Goal: Task Accomplishment & Management: Use online tool/utility

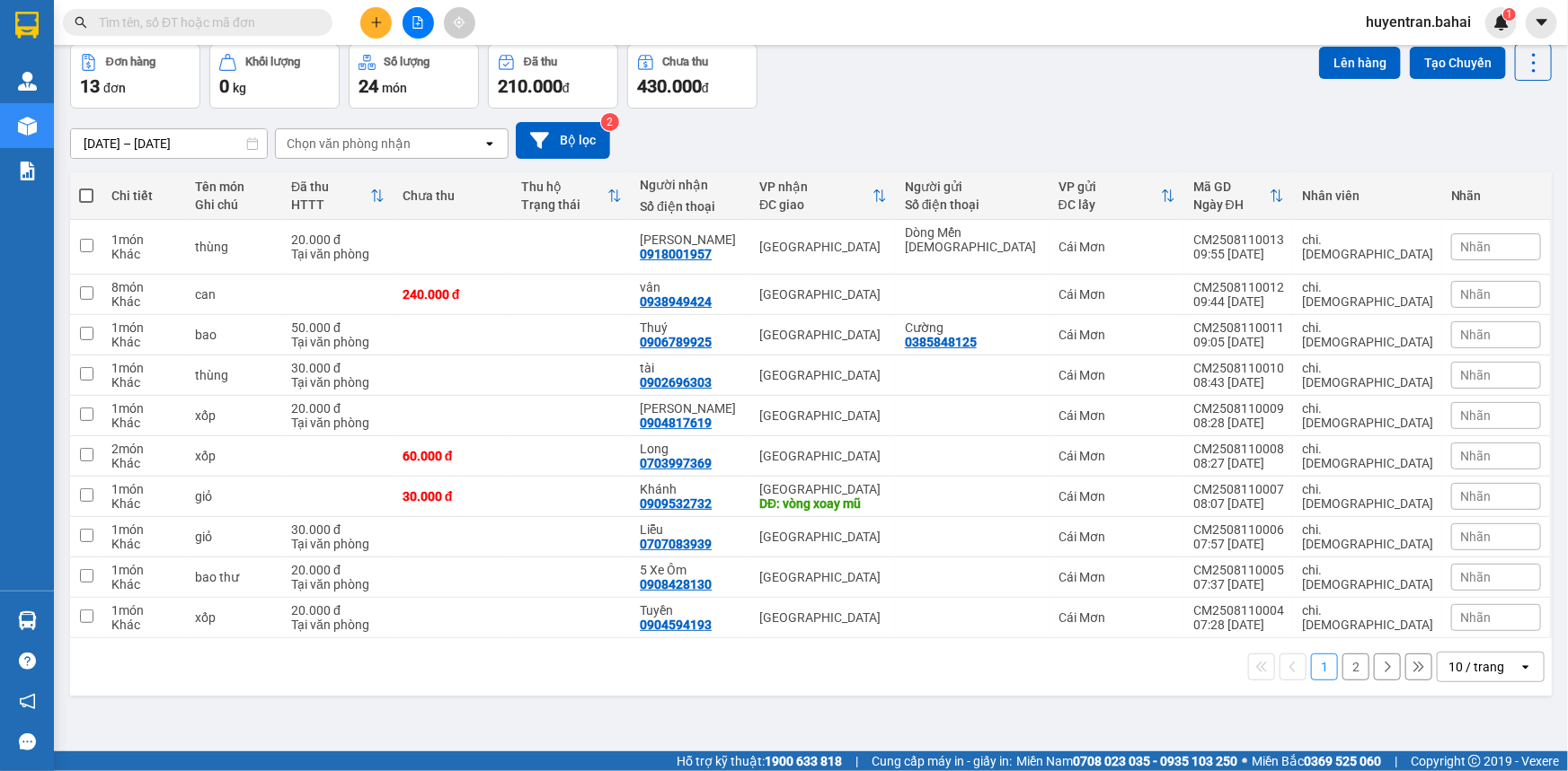
scroll to position [82, 0]
drag, startPoint x: 97, startPoint y: 605, endPoint x: 89, endPoint y: 588, distance: 18.8
click at [96, 602] on td at bounding box center [86, 617] width 33 height 40
checkbox input "true"
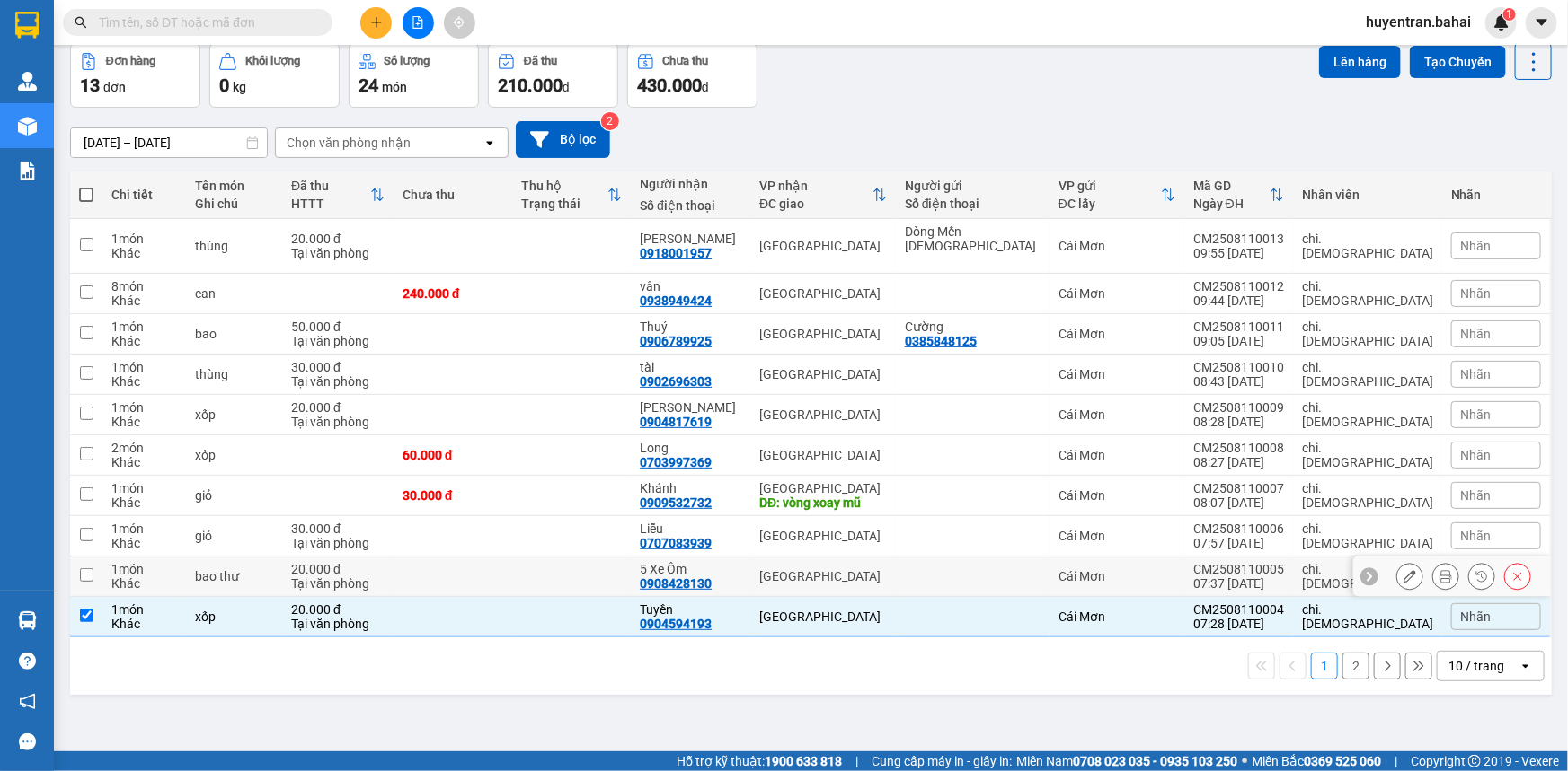
click at [78, 557] on td at bounding box center [86, 576] width 33 height 40
checkbox input "true"
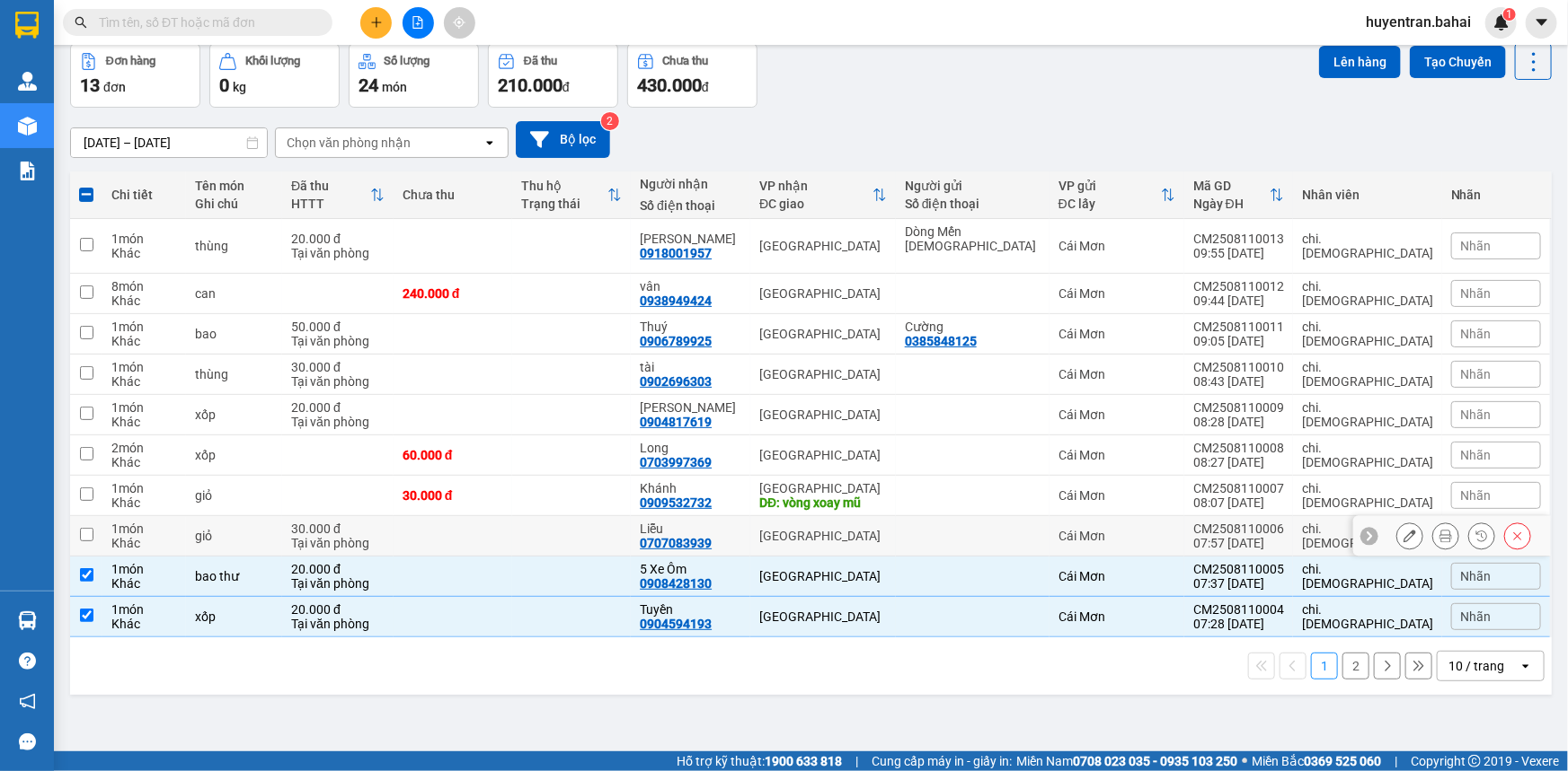
click at [83, 525] on td at bounding box center [86, 536] width 33 height 40
checkbox input "true"
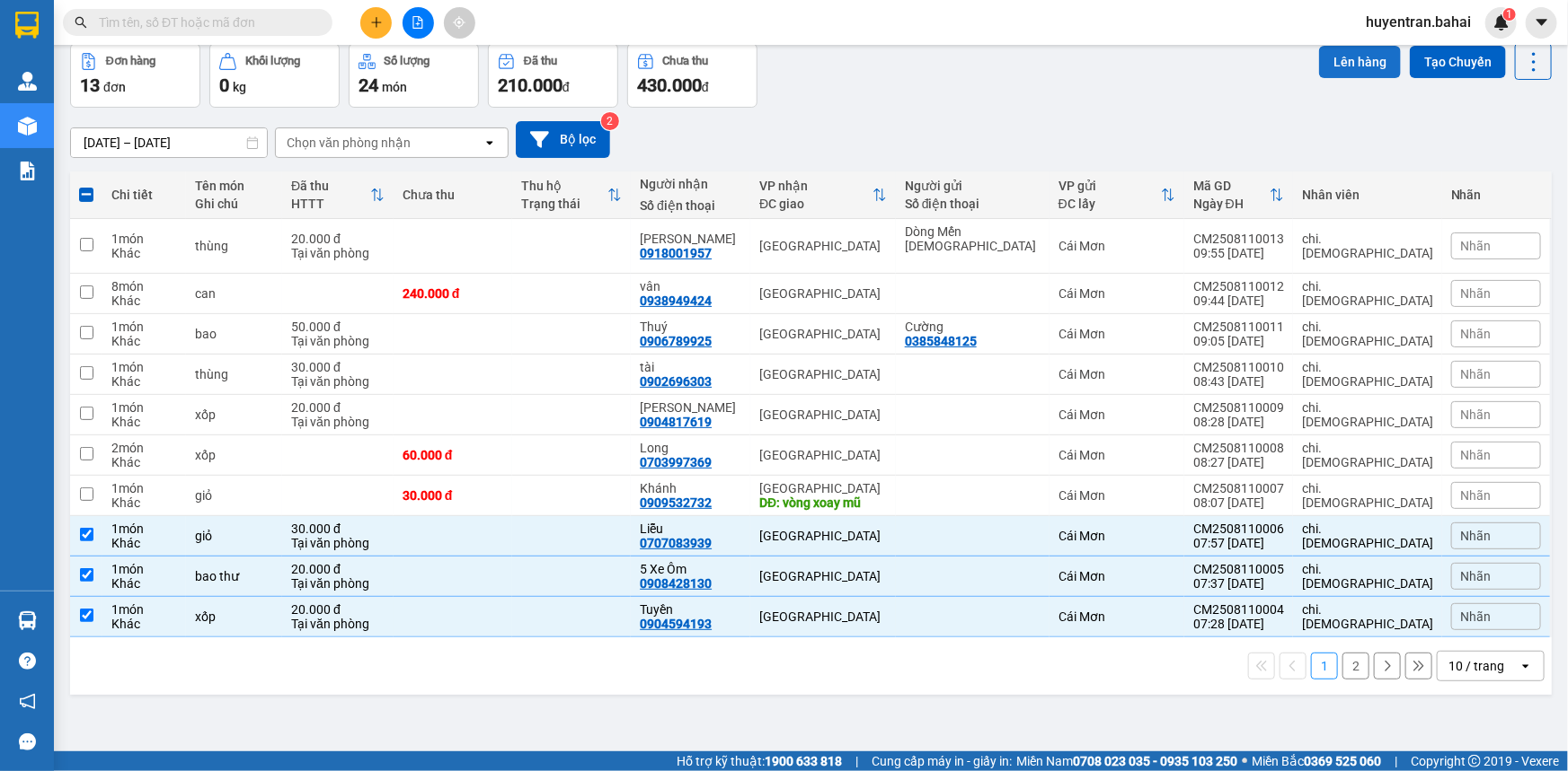
click at [1325, 53] on button "Lên hàng" at bounding box center [1360, 61] width 82 height 33
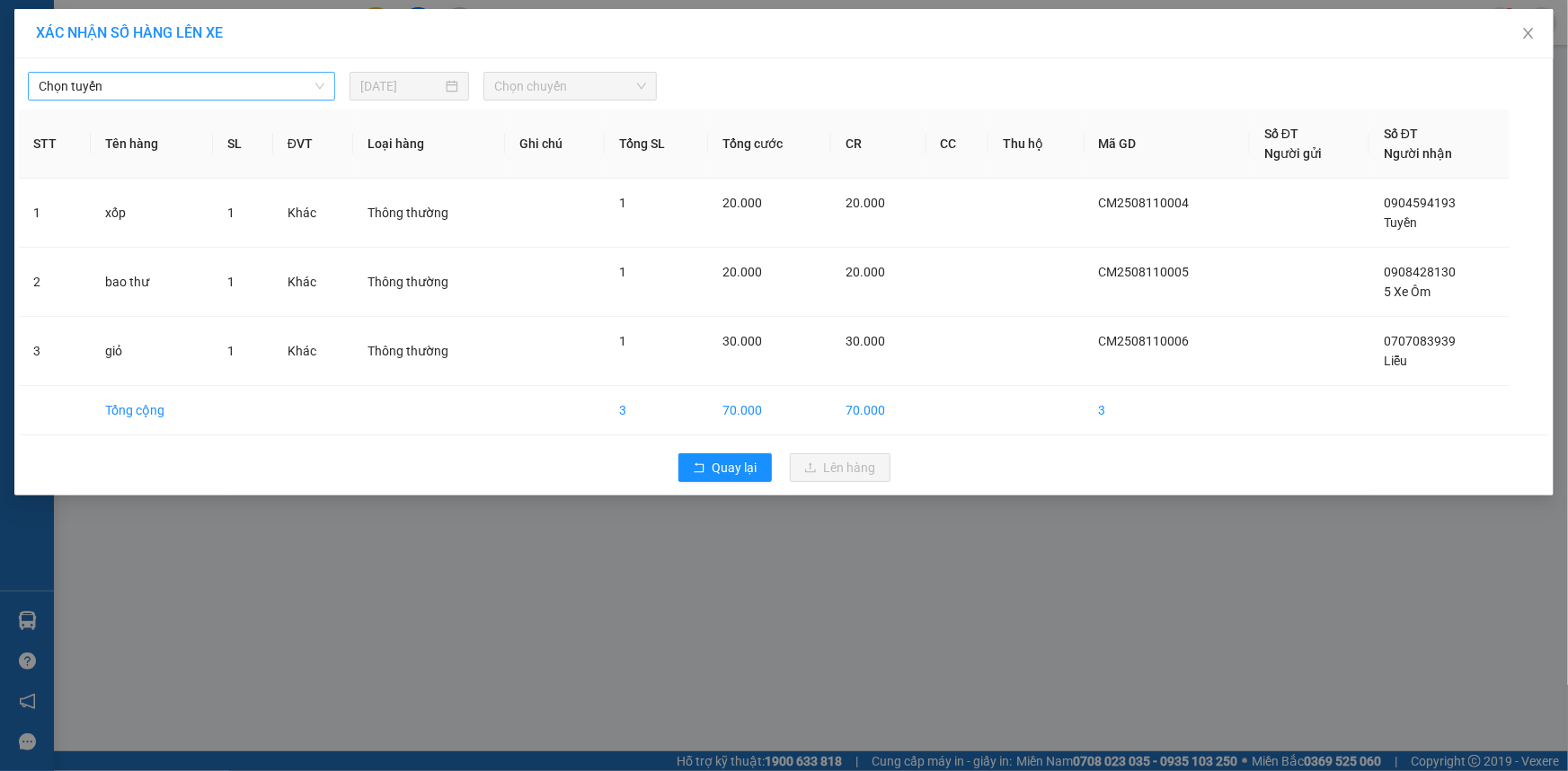
click at [296, 87] on span "Chọn tuyến" at bounding box center [181, 85] width 285 height 27
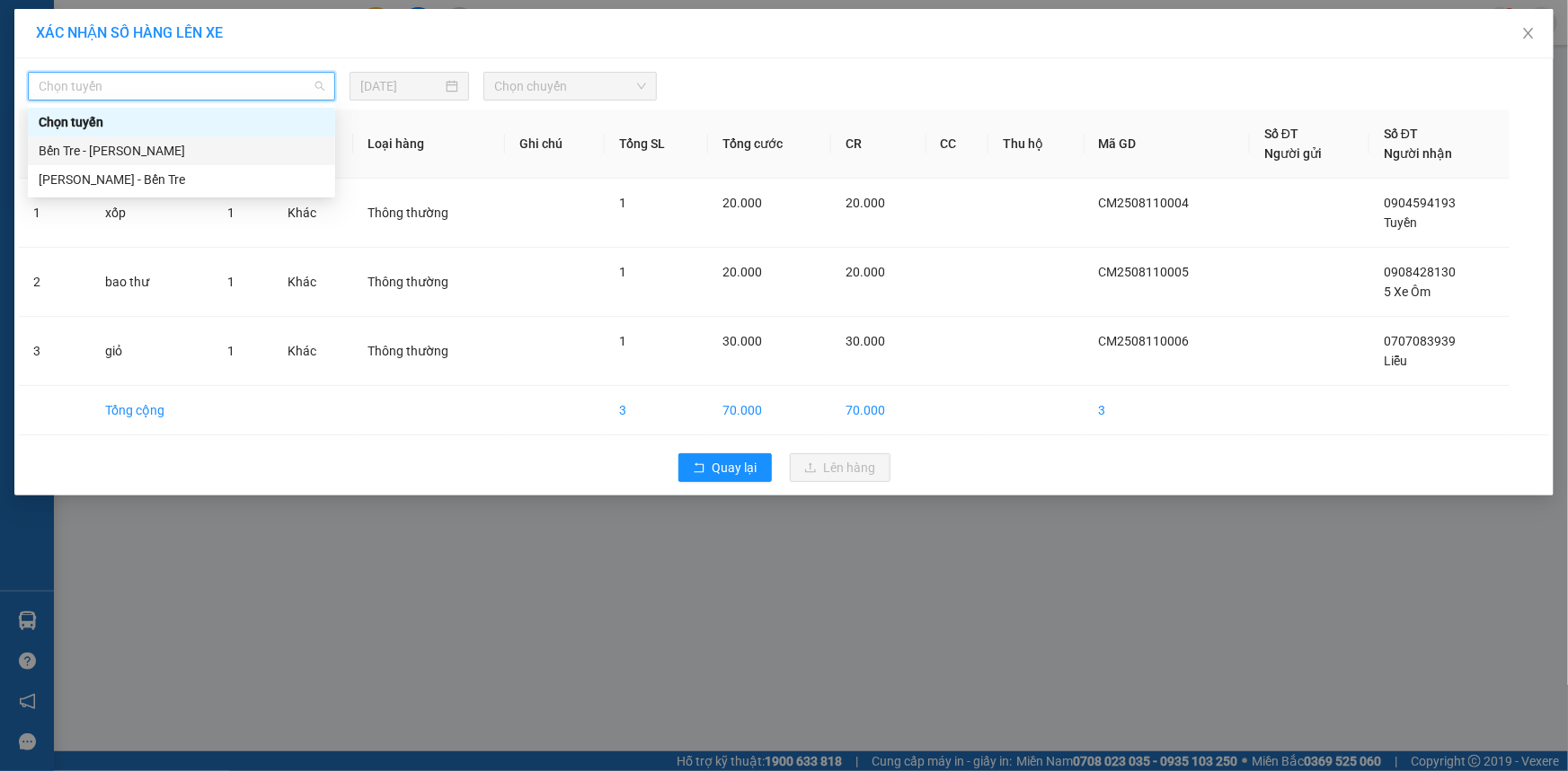
click at [267, 161] on div "Bến Tre - [PERSON_NAME]" at bounding box center [181, 150] width 308 height 29
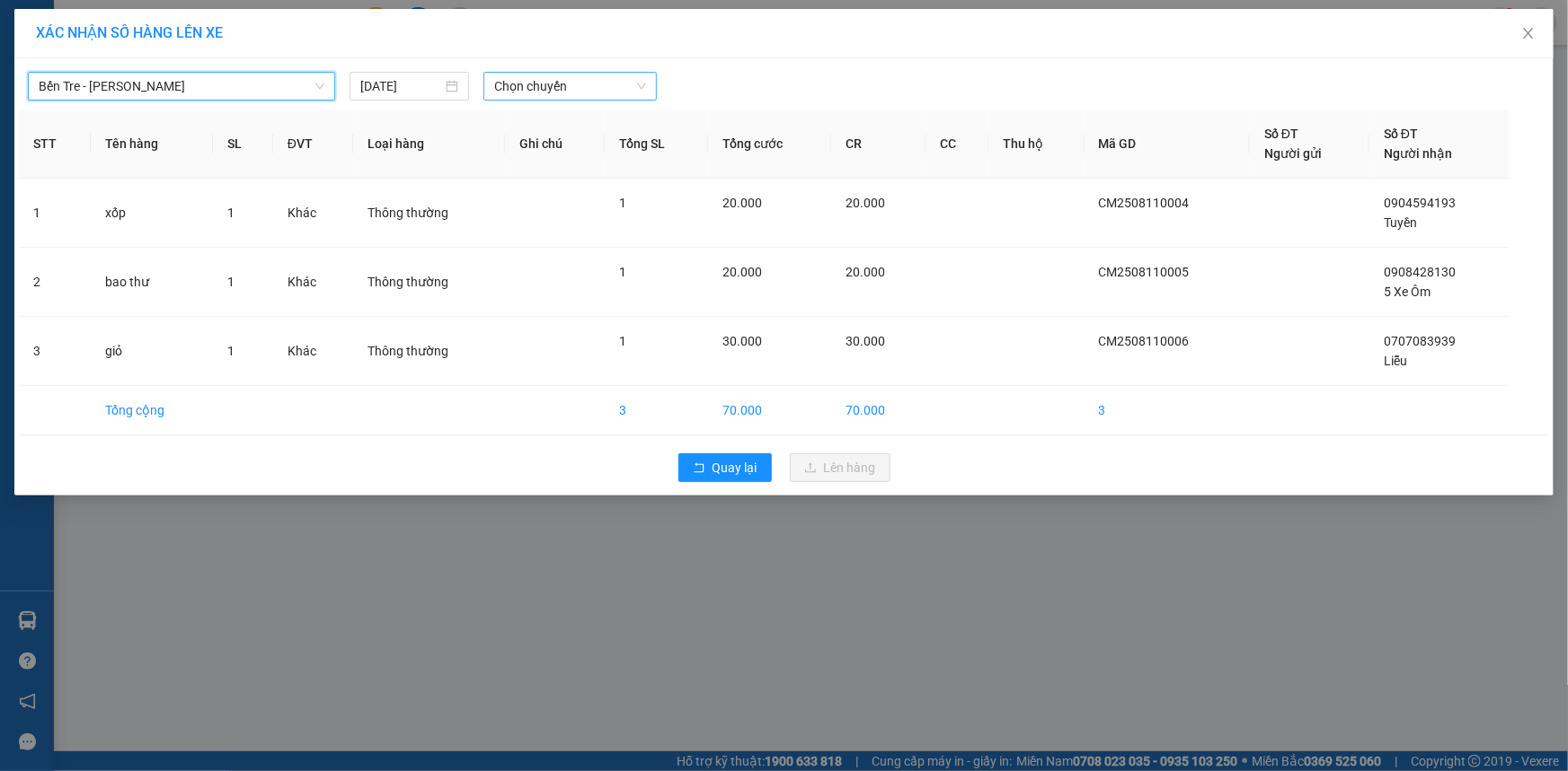
drag, startPoint x: 635, startPoint y: 85, endPoint x: 637, endPoint y: 98, distance: 13.2
click at [637, 90] on span "Chọn chuyến" at bounding box center [570, 85] width 152 height 27
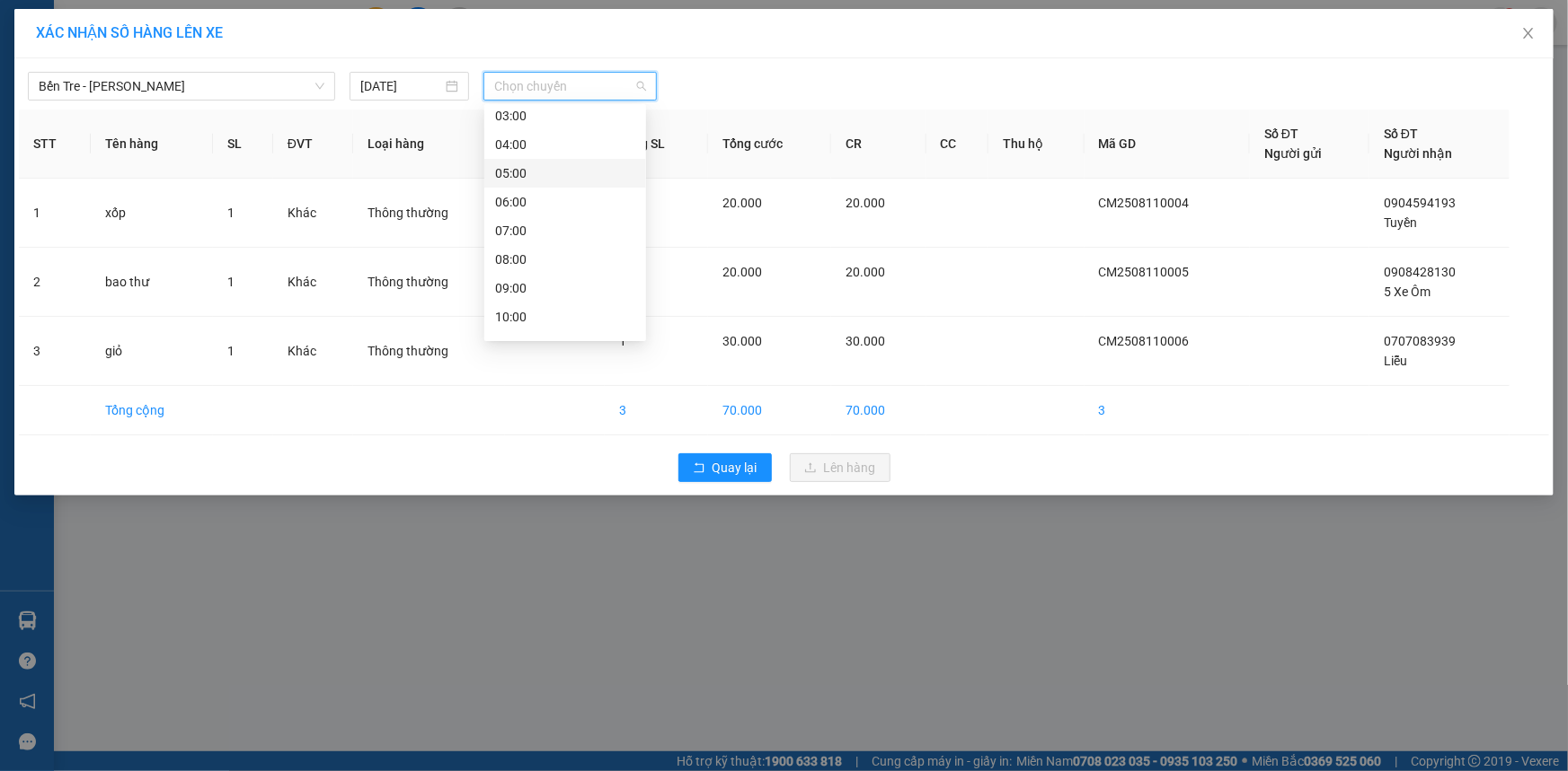
scroll to position [81, 0]
click at [521, 235] on div "08:00" at bounding box center [565, 242] width 140 height 20
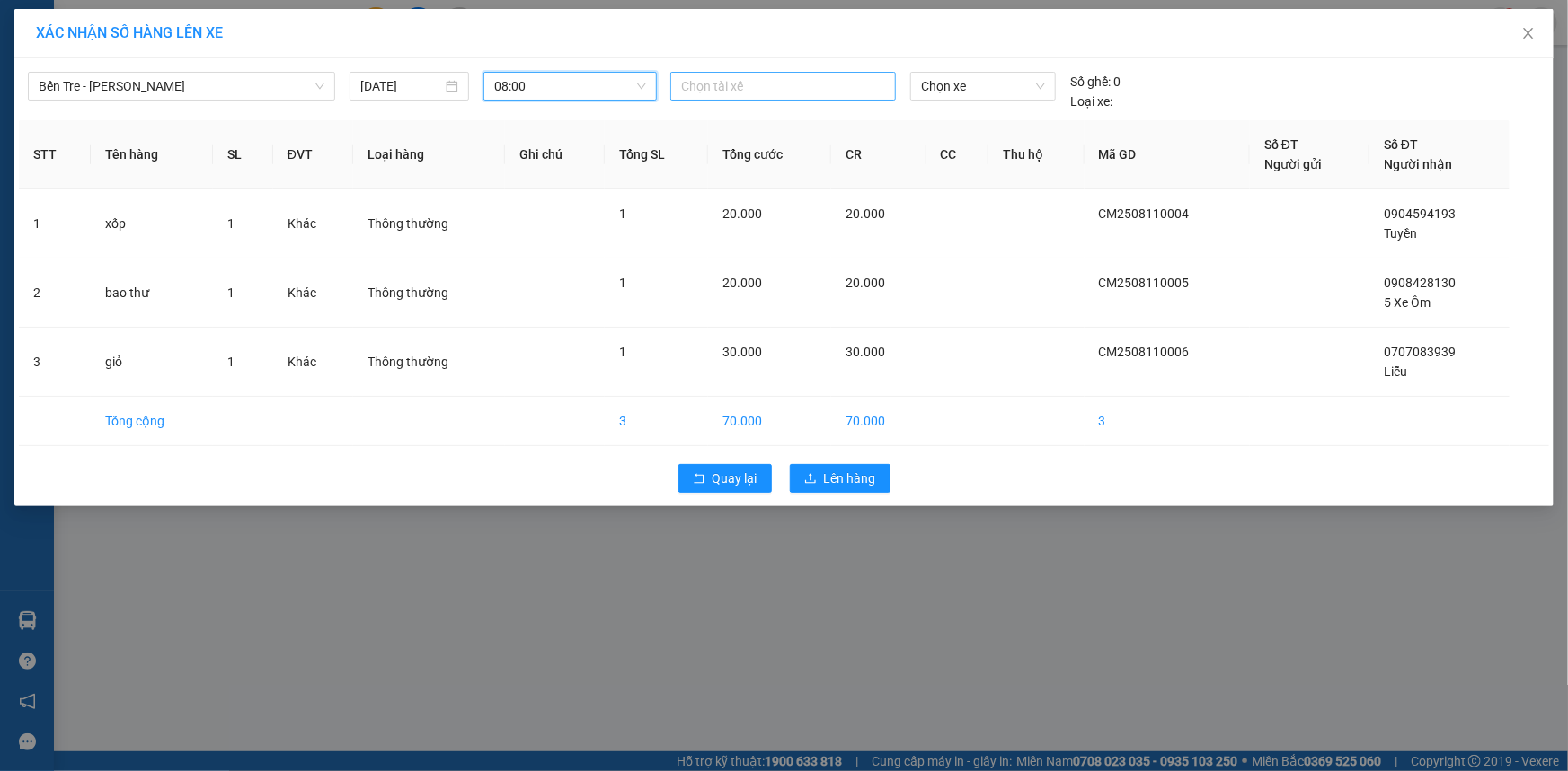
click at [813, 75] on div at bounding box center [783, 85] width 217 height 21
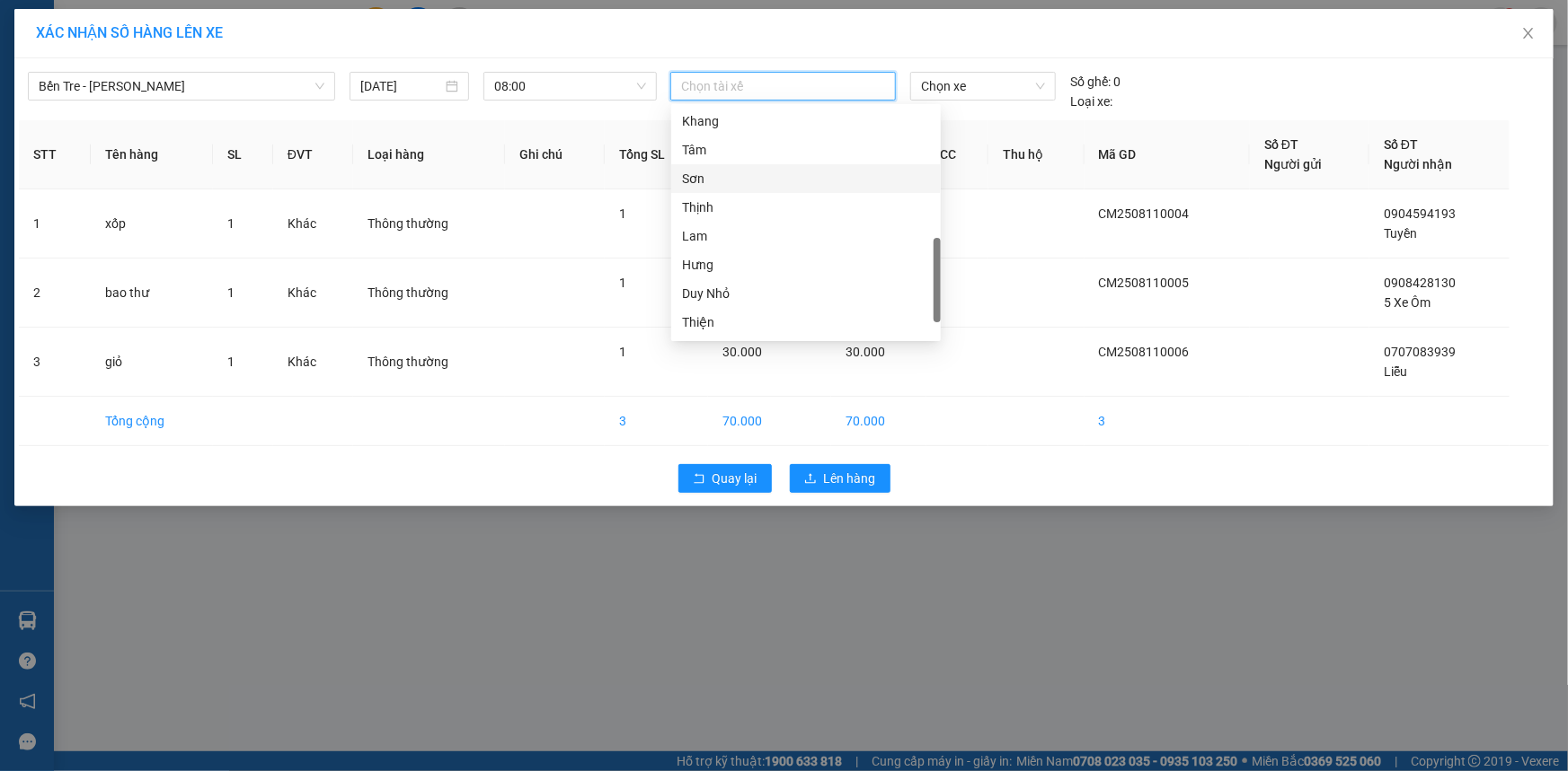
scroll to position [545, 0]
click at [743, 253] on div "Thiện" at bounding box center [806, 267] width 270 height 29
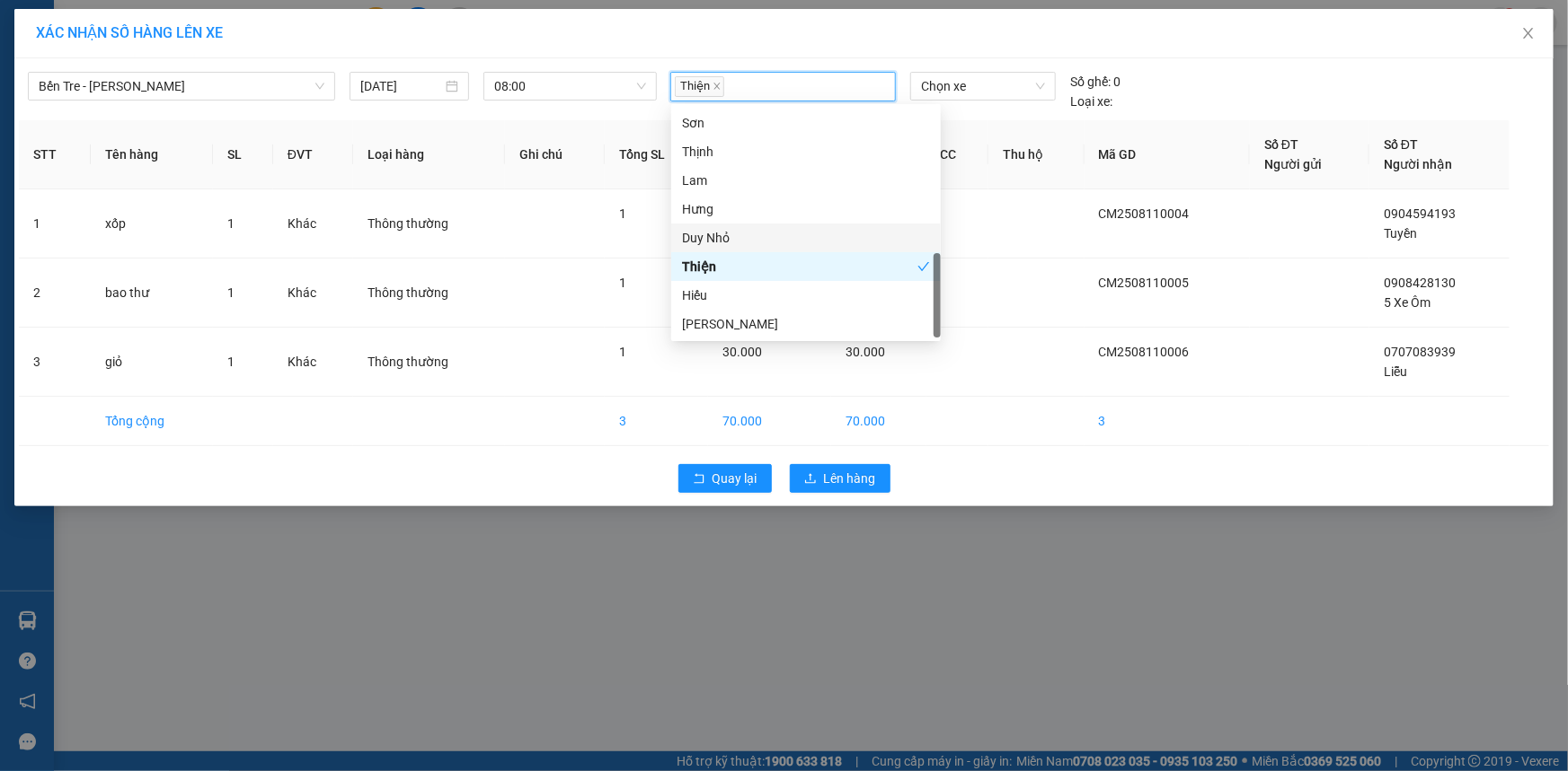
click at [752, 233] on div "Duy Nhỏ" at bounding box center [806, 238] width 248 height 20
click at [748, 256] on div "Thiện" at bounding box center [799, 266] width 235 height 20
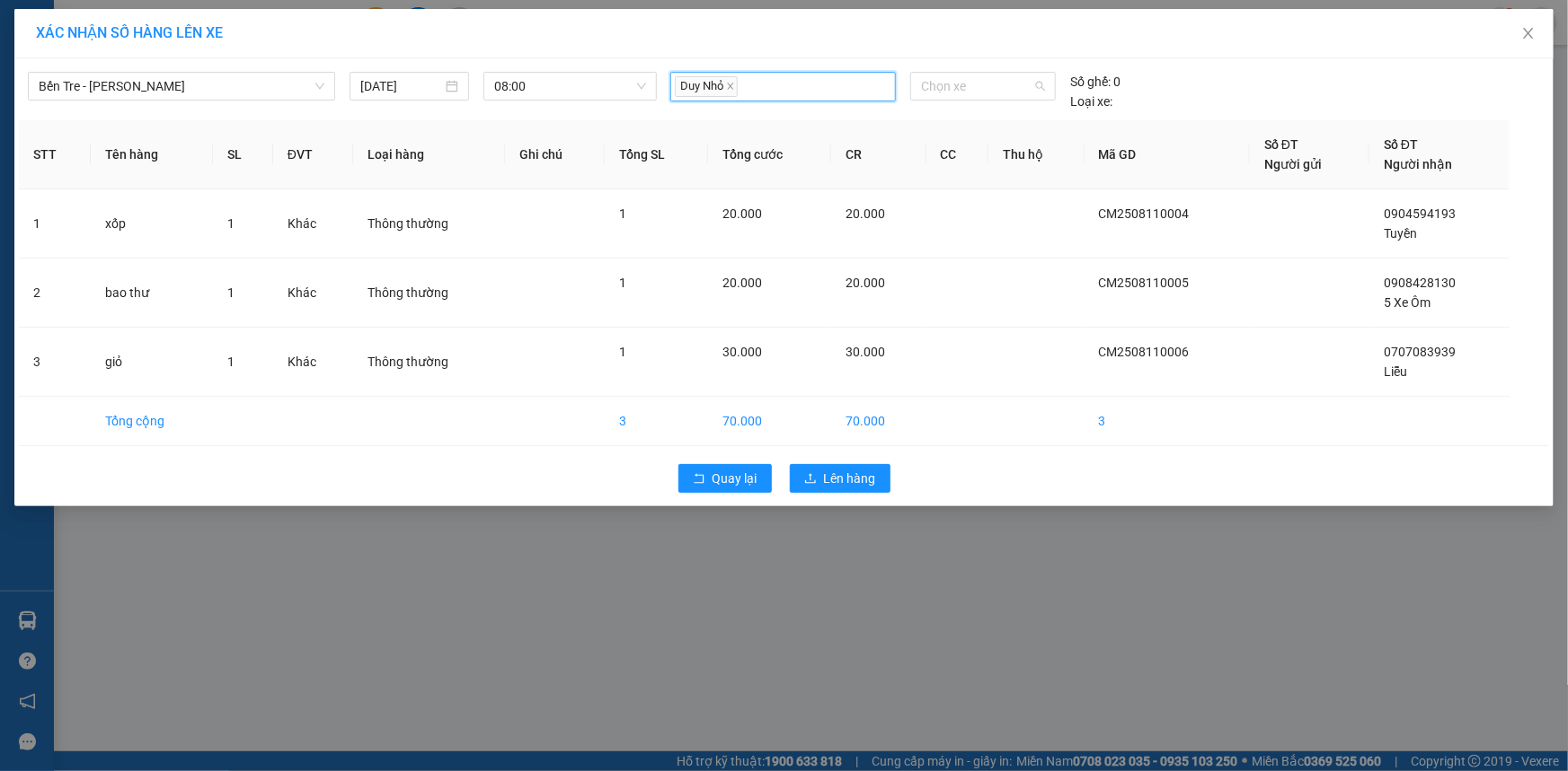
drag, startPoint x: 970, startPoint y: 81, endPoint x: 972, endPoint y: 117, distance: 36.1
click at [970, 81] on span "Chọn xe" at bounding box center [982, 85] width 124 height 27
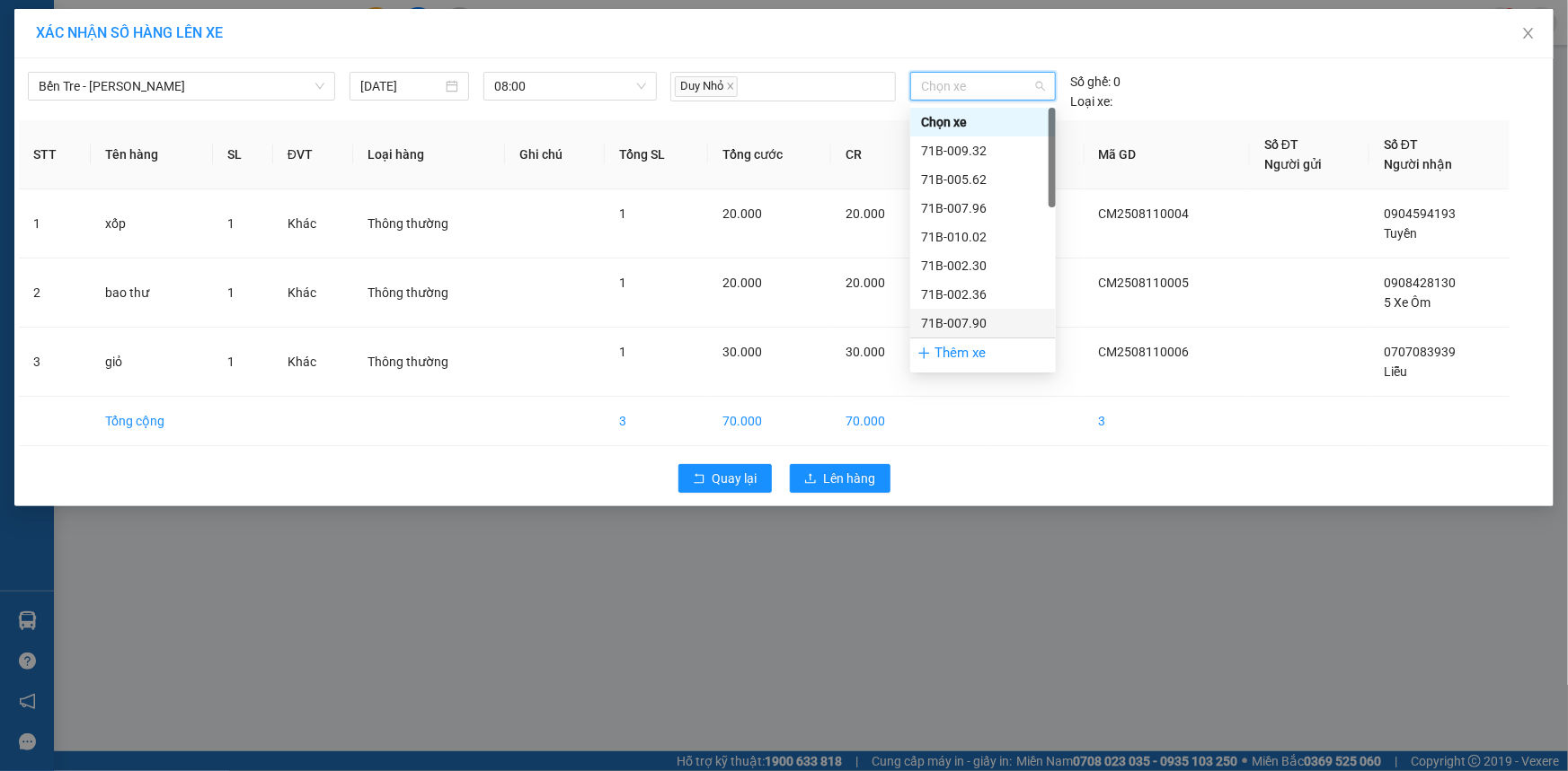
click at [971, 318] on div "71B-007.90" at bounding box center [982, 322] width 124 height 20
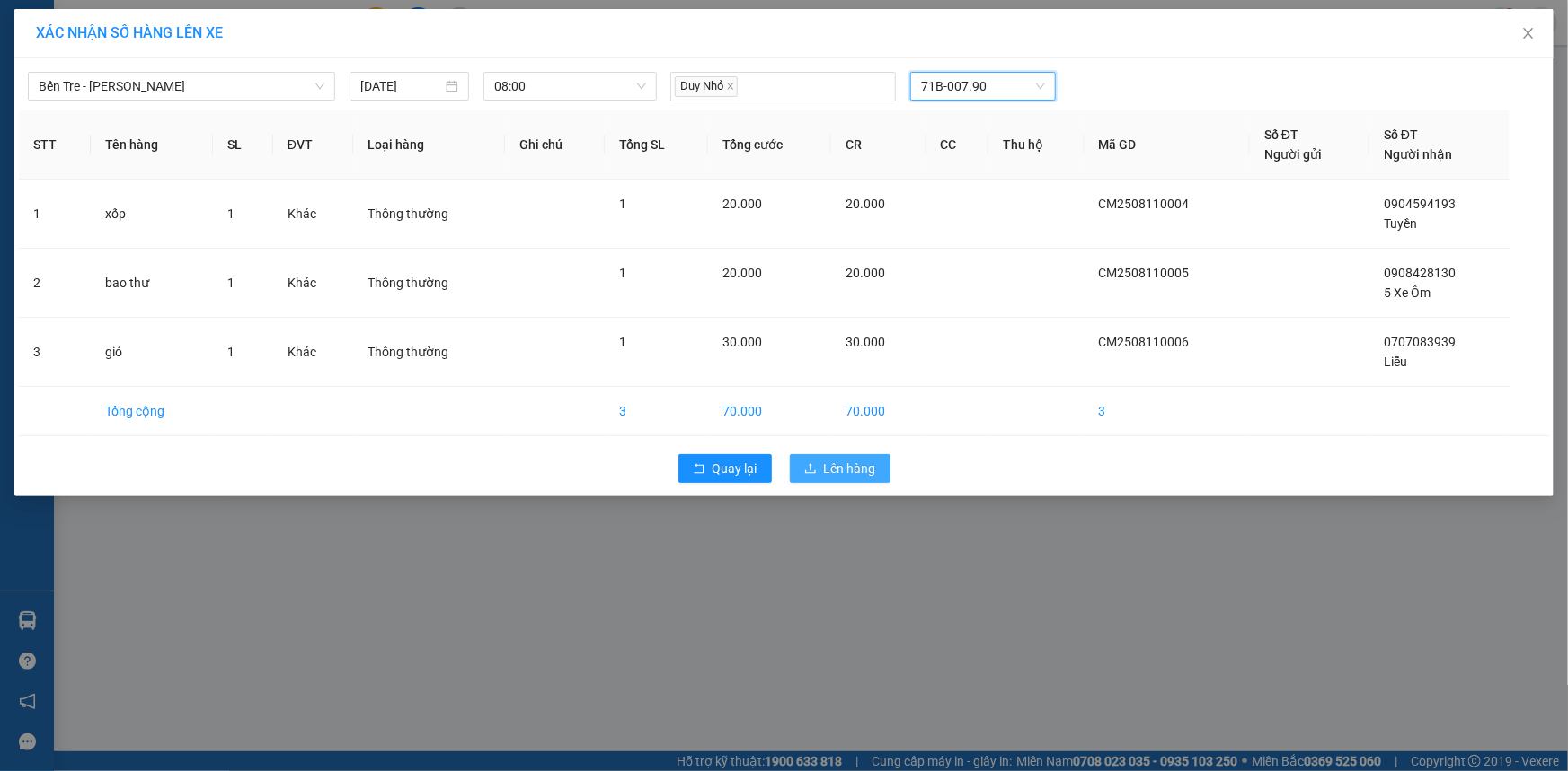
click at [840, 465] on span "Lên hàng" at bounding box center [850, 468] width 52 height 20
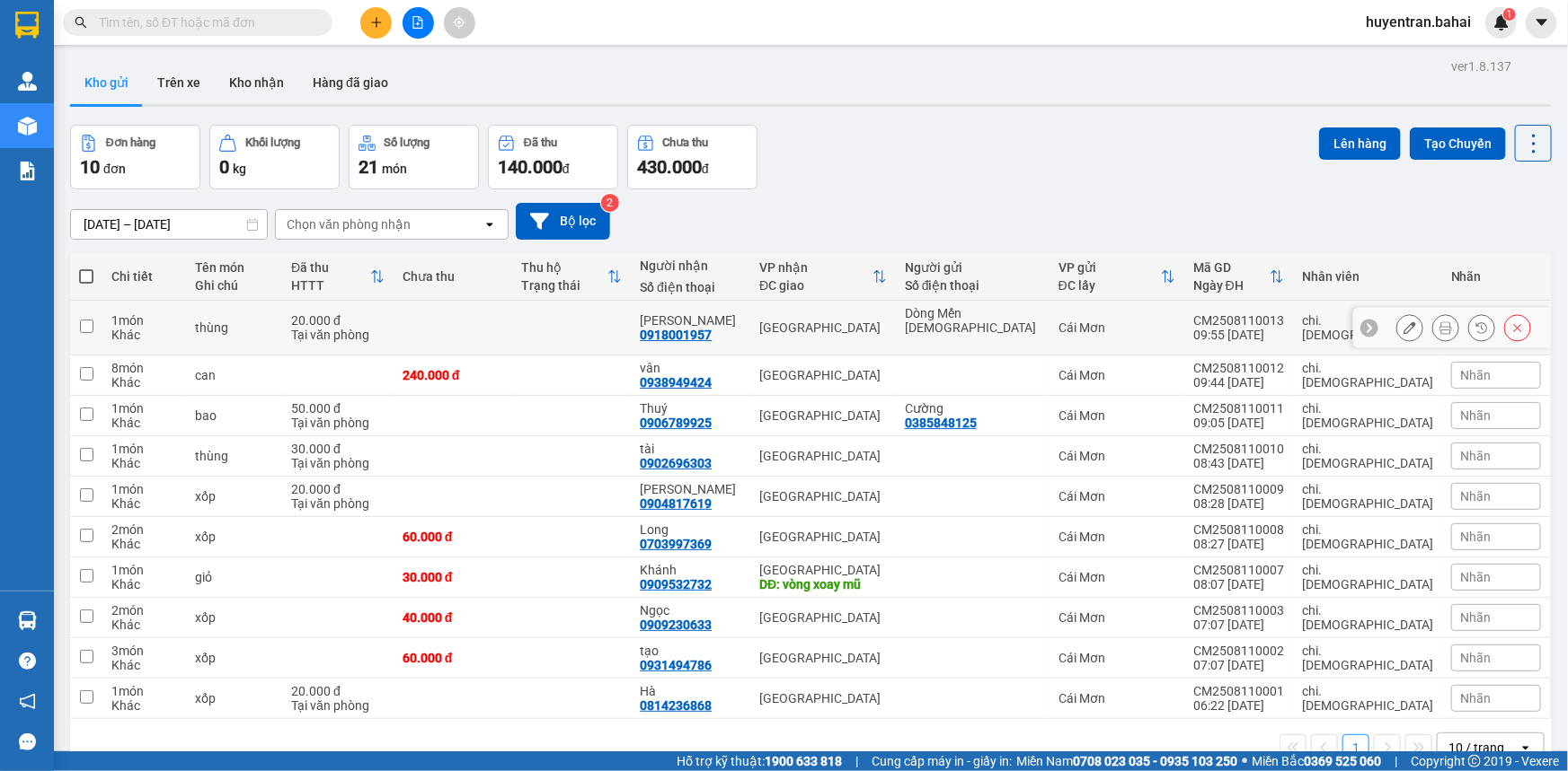
drag, startPoint x: 107, startPoint y: 323, endPoint x: 103, endPoint y: 358, distance: 35.2
click at [107, 323] on td "1 món Khác" at bounding box center [144, 328] width 84 height 55
checkbox input "true"
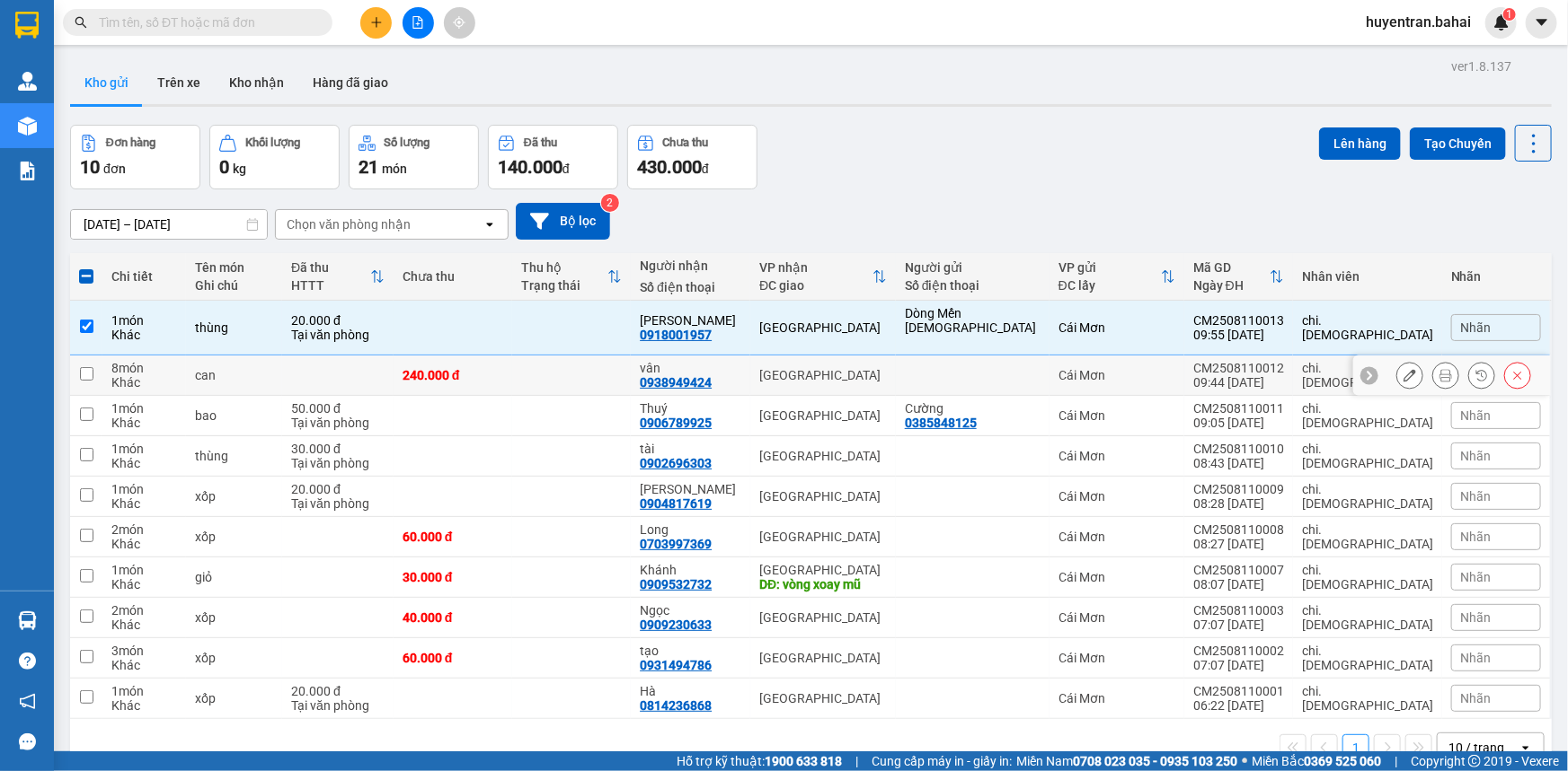
click at [102, 367] on td "8 món Khác" at bounding box center [144, 375] width 84 height 40
checkbox input "true"
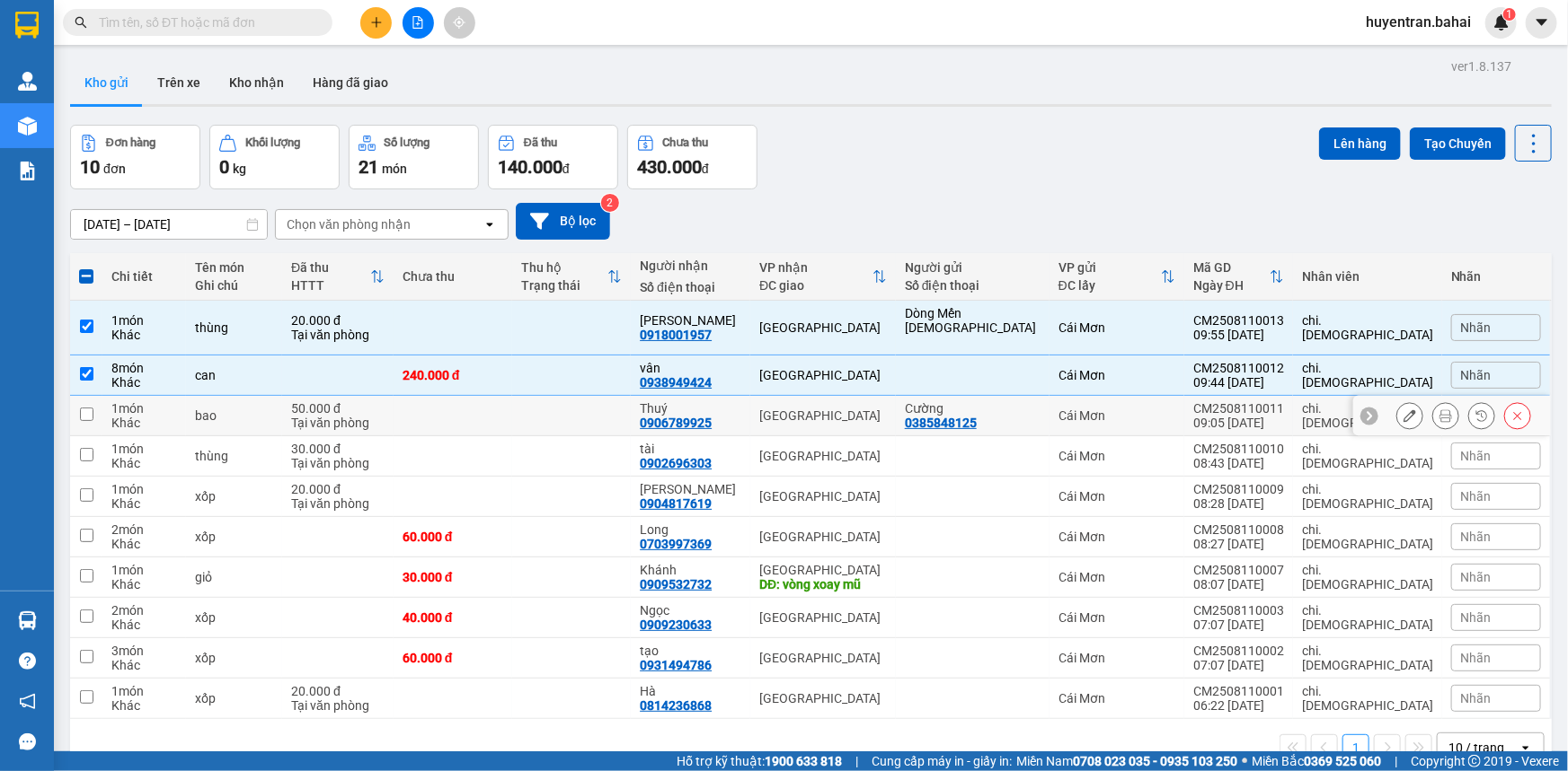
click at [98, 419] on td at bounding box center [86, 415] width 33 height 40
checkbox input "true"
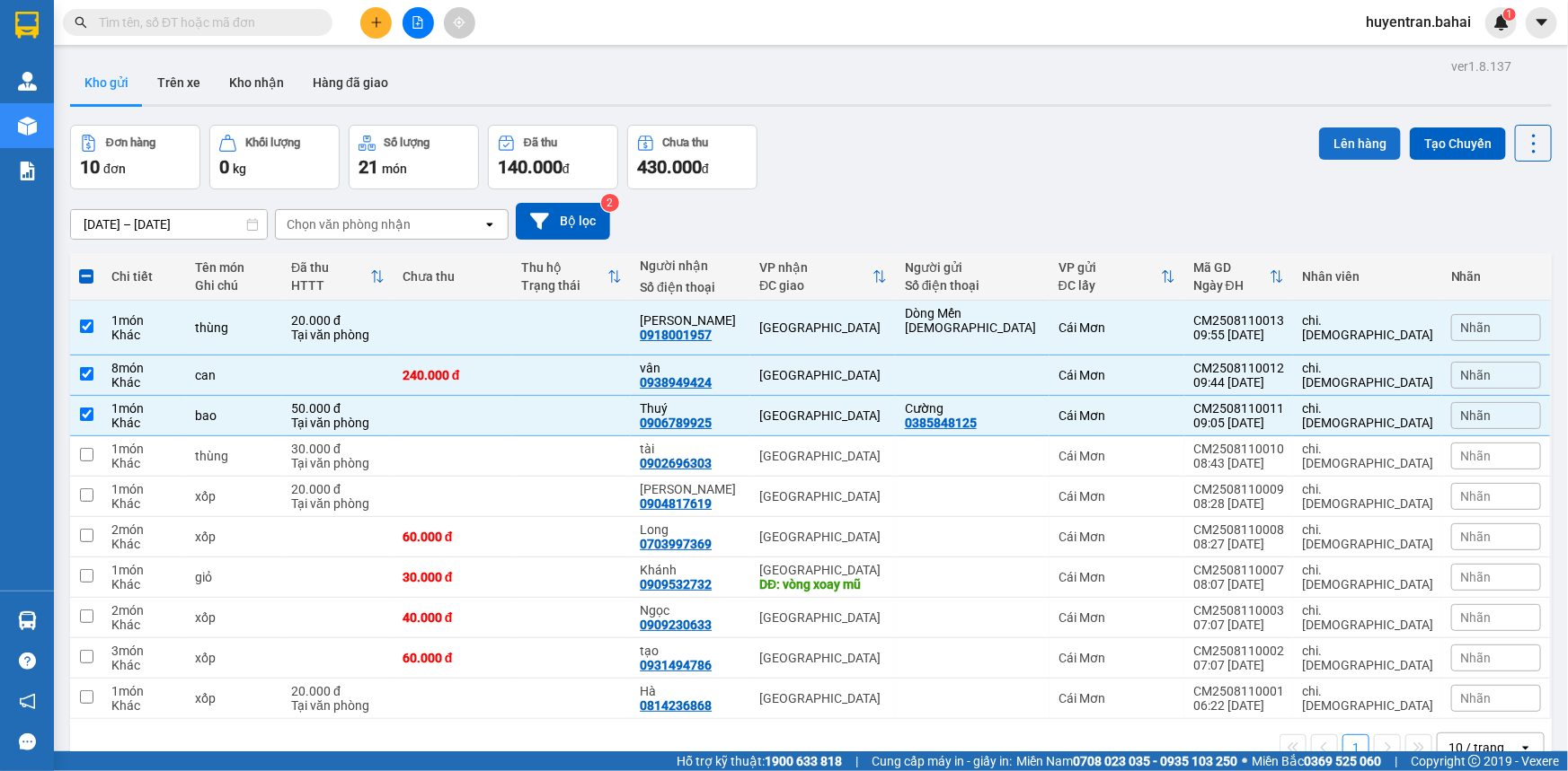
click at [1357, 142] on button "Lên hàng" at bounding box center [1360, 143] width 82 height 33
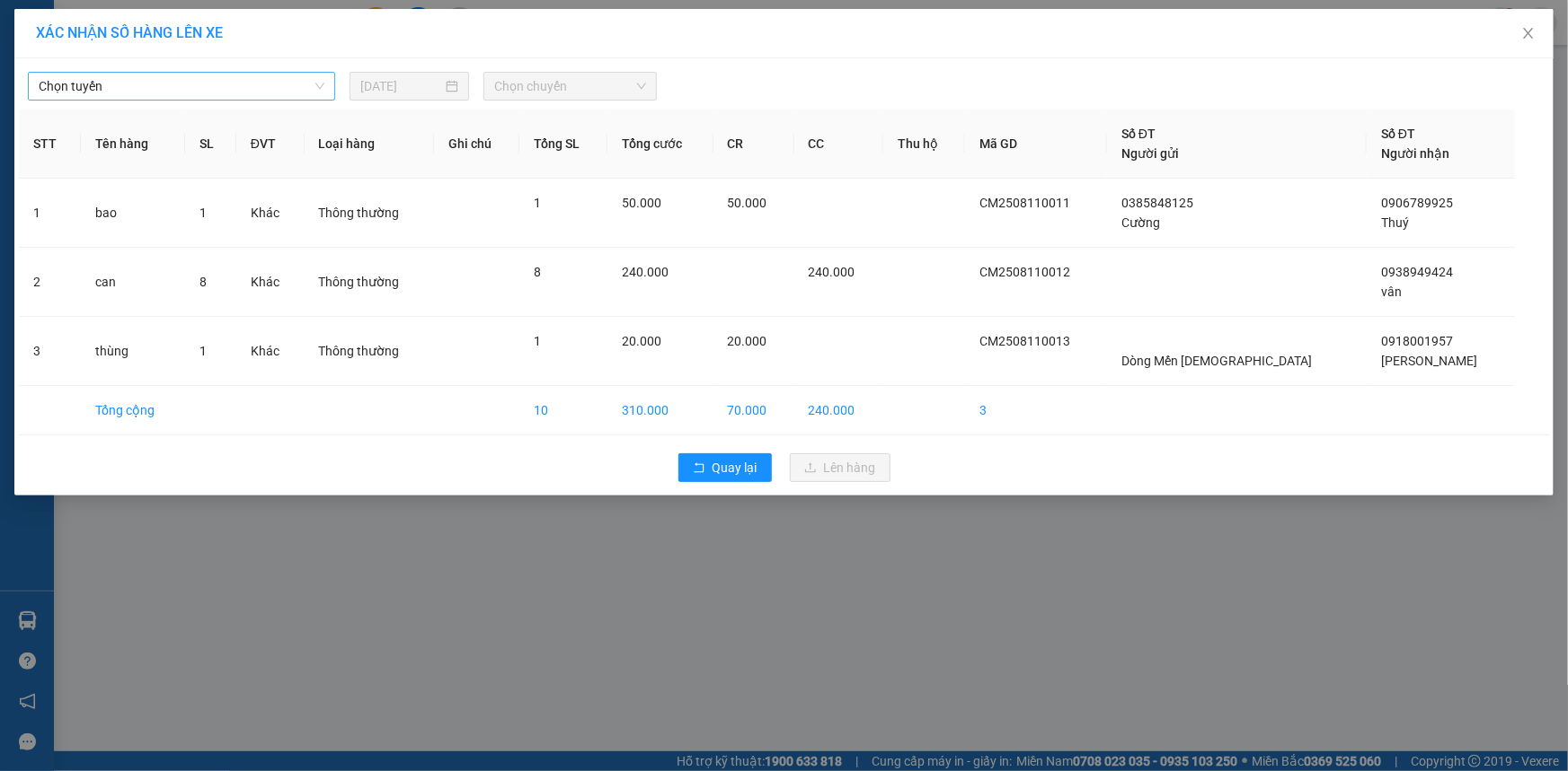
click at [147, 86] on span "Chọn tuyến" at bounding box center [181, 85] width 285 height 27
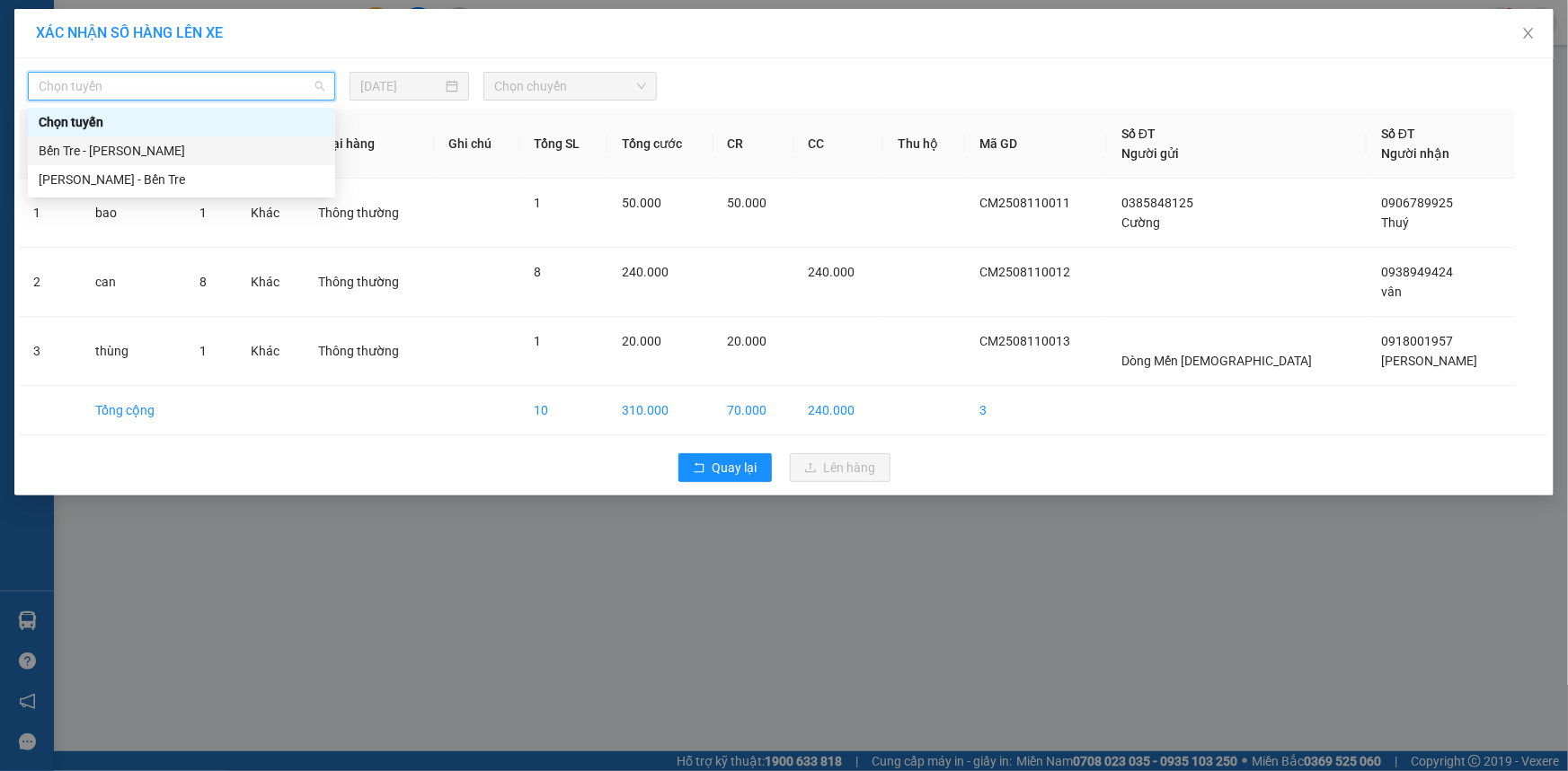
drag, startPoint x: 151, startPoint y: 151, endPoint x: 171, endPoint y: 145, distance: 20.9
click at [156, 148] on div "Bến Tre - [PERSON_NAME]" at bounding box center [181, 150] width 285 height 20
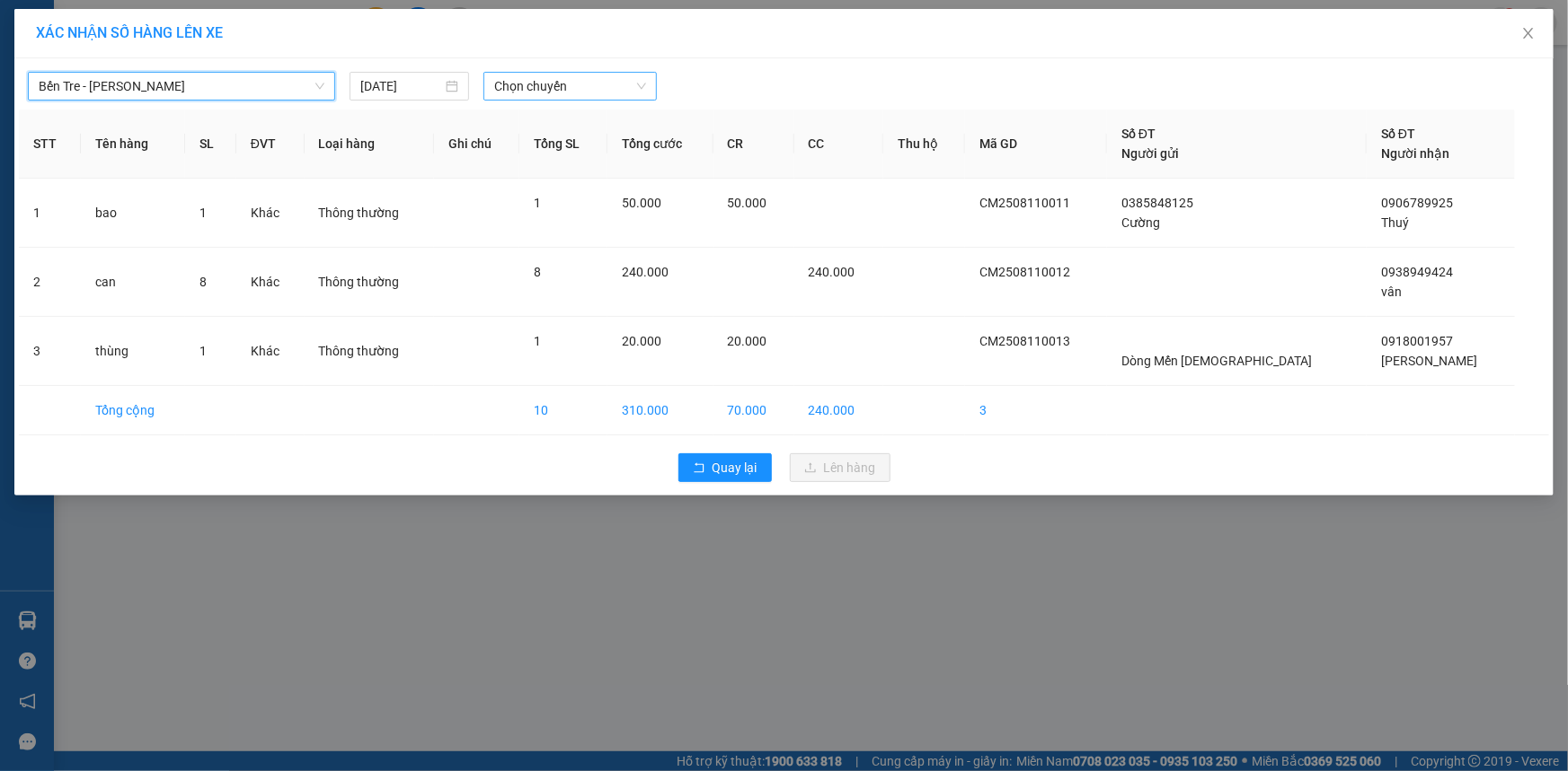
click at [606, 81] on span "Chọn chuyến" at bounding box center [570, 85] width 152 height 27
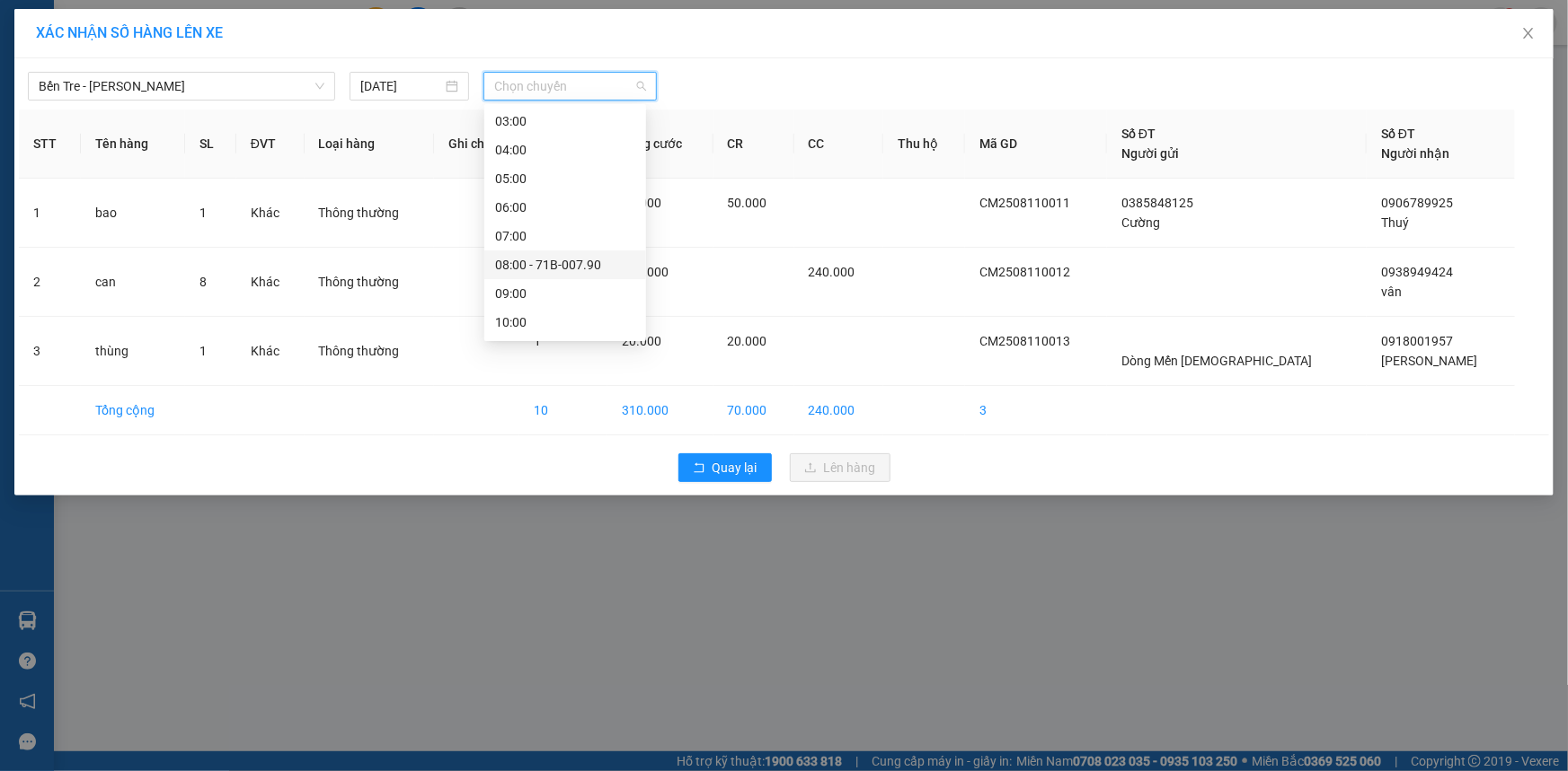
scroll to position [163, 0]
click at [548, 211] on div "10:00" at bounding box center [565, 217] width 140 height 20
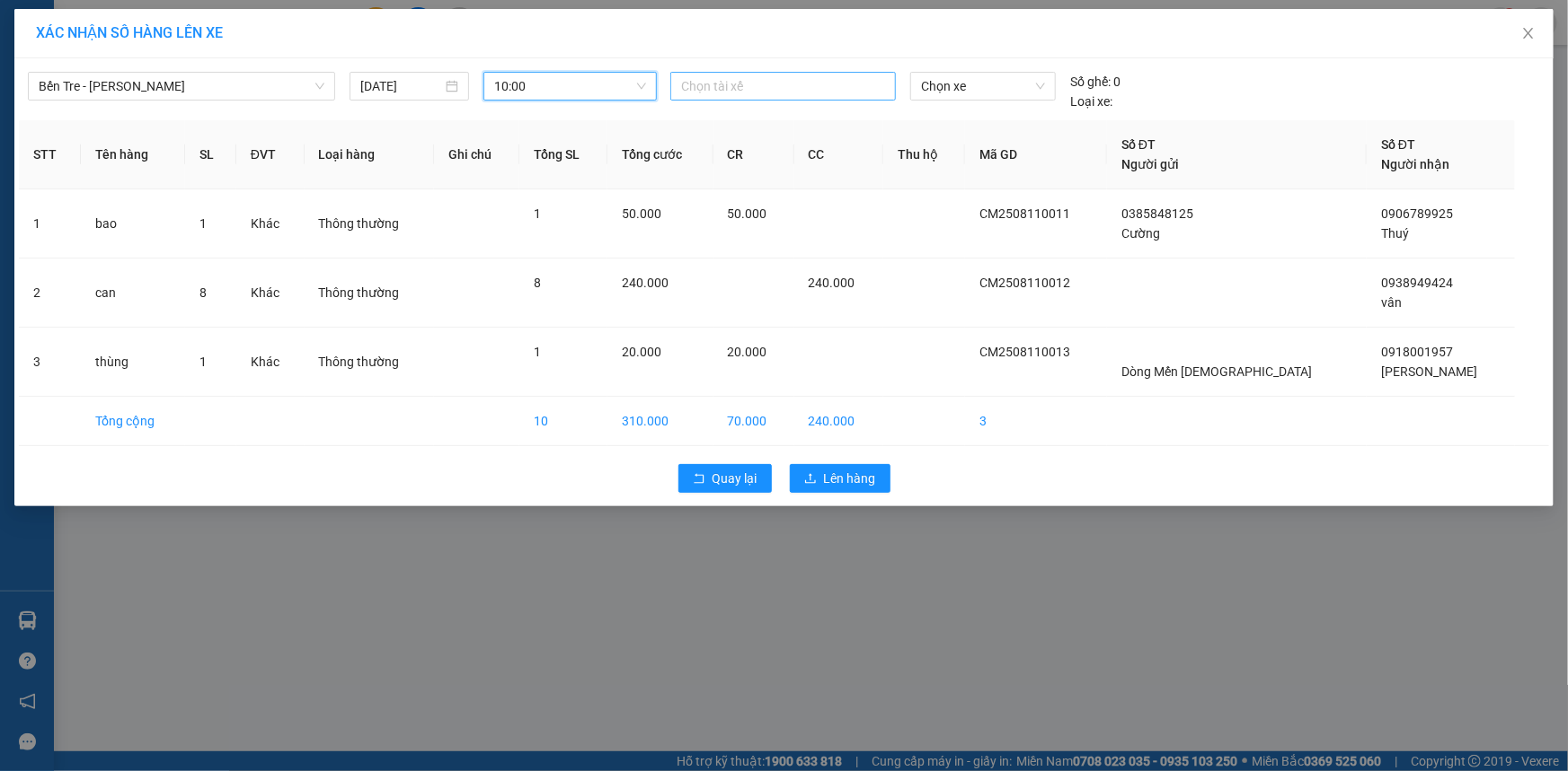
click at [828, 79] on div at bounding box center [783, 85] width 217 height 21
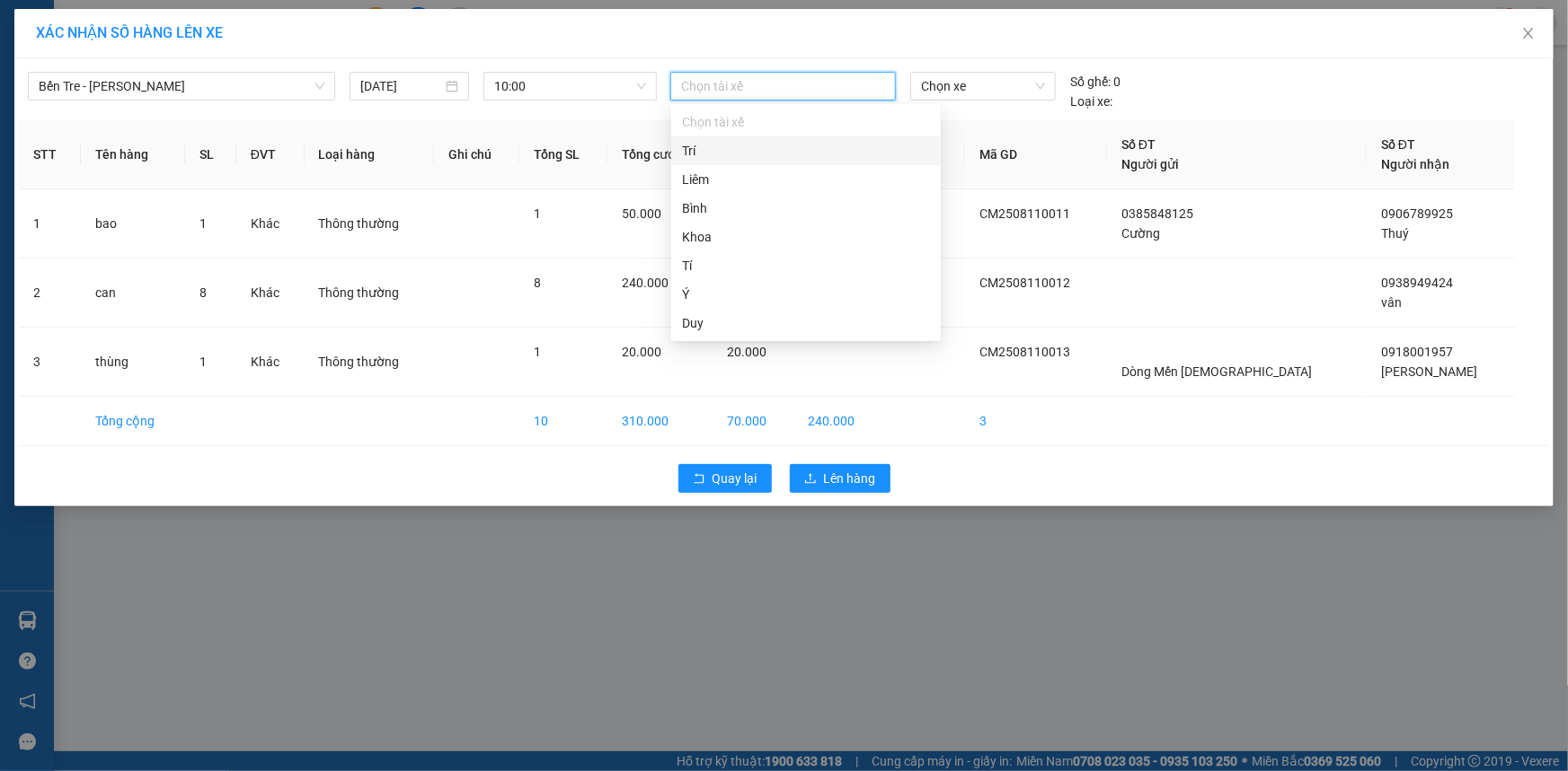
type input "l"
click at [806, 156] on div "Long" at bounding box center [806, 150] width 248 height 20
drag, startPoint x: 966, startPoint y: 72, endPoint x: 1006, endPoint y: 135, distance: 74.6
click at [967, 72] on span "Chọn xe" at bounding box center [982, 85] width 124 height 27
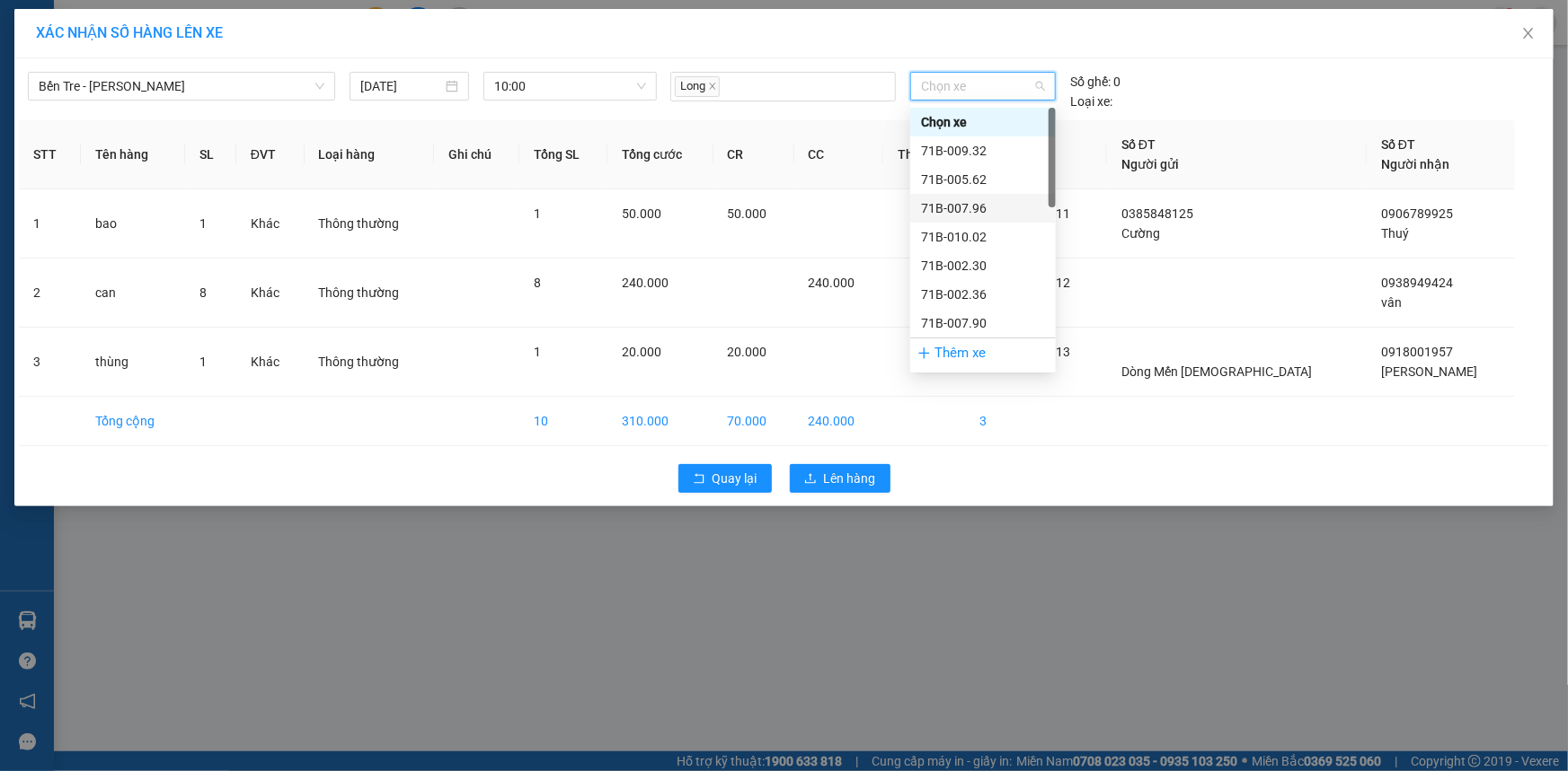
click at [996, 204] on div "71B-007.96" at bounding box center [982, 208] width 124 height 20
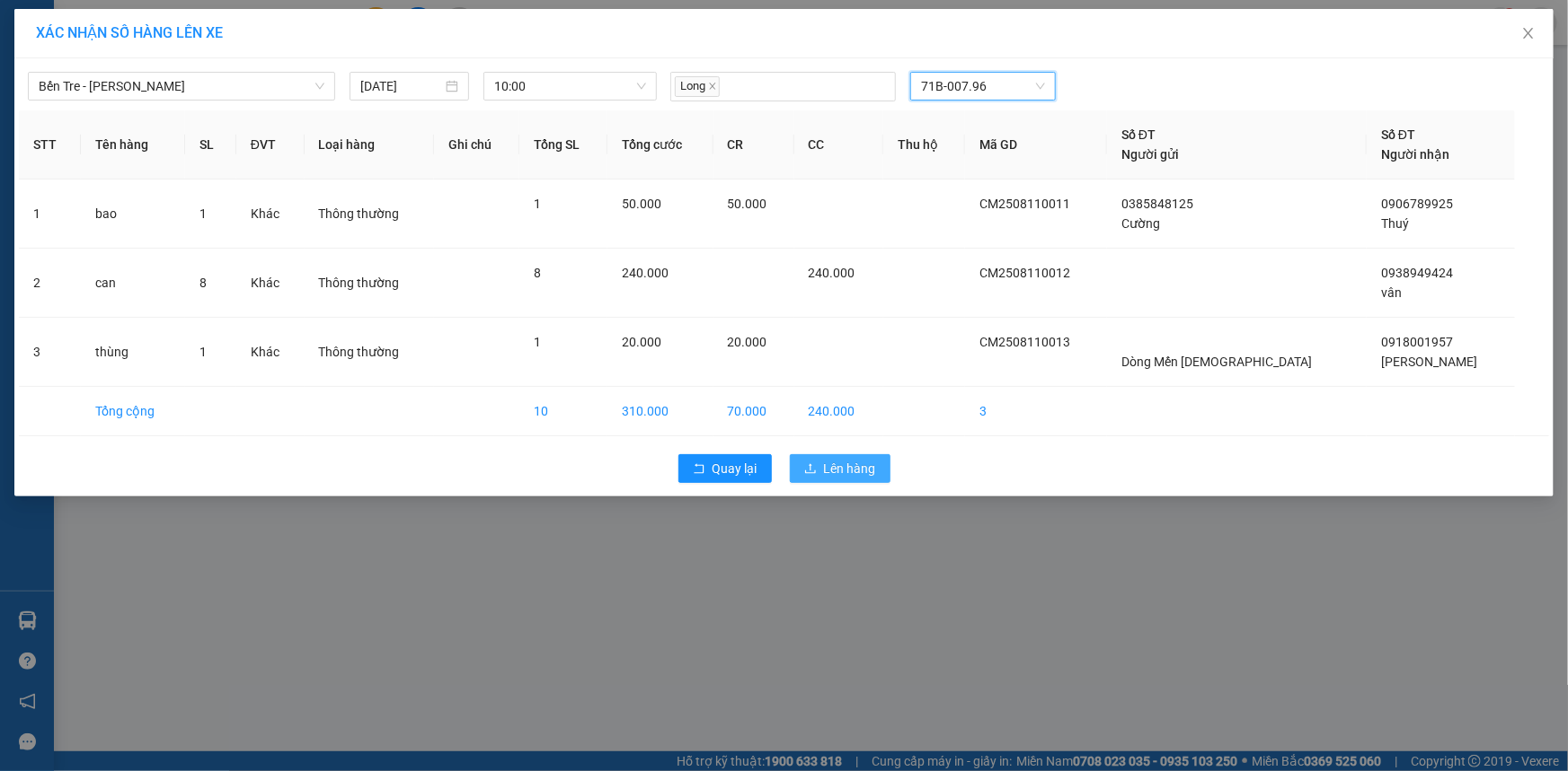
click at [825, 455] on button "Lên hàng" at bounding box center [840, 468] width 100 height 29
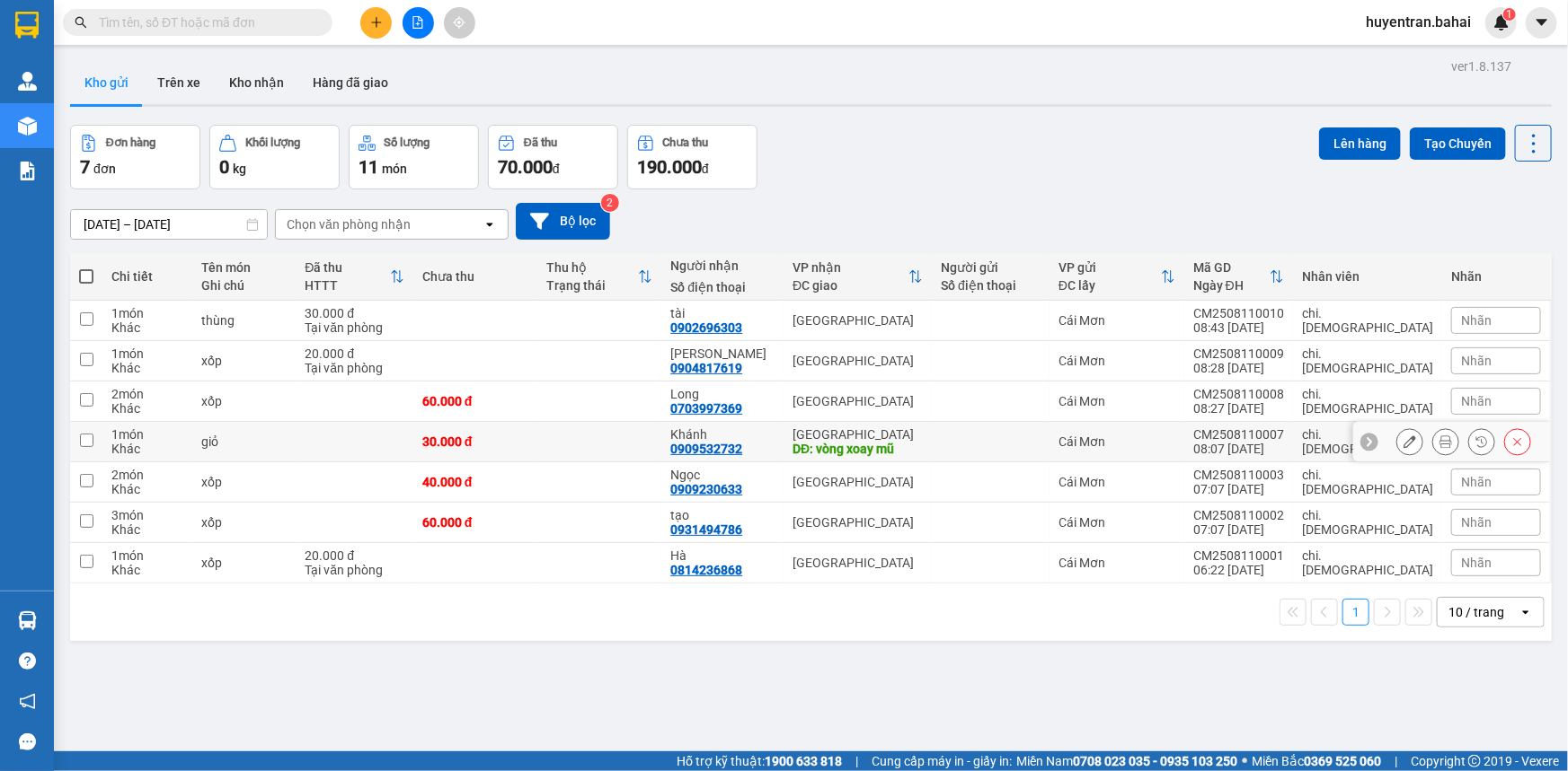
drag, startPoint x: 89, startPoint y: 439, endPoint x: 89, endPoint y: 409, distance: 30.0
click at [89, 425] on td at bounding box center [86, 441] width 33 height 40
checkbox input "true"
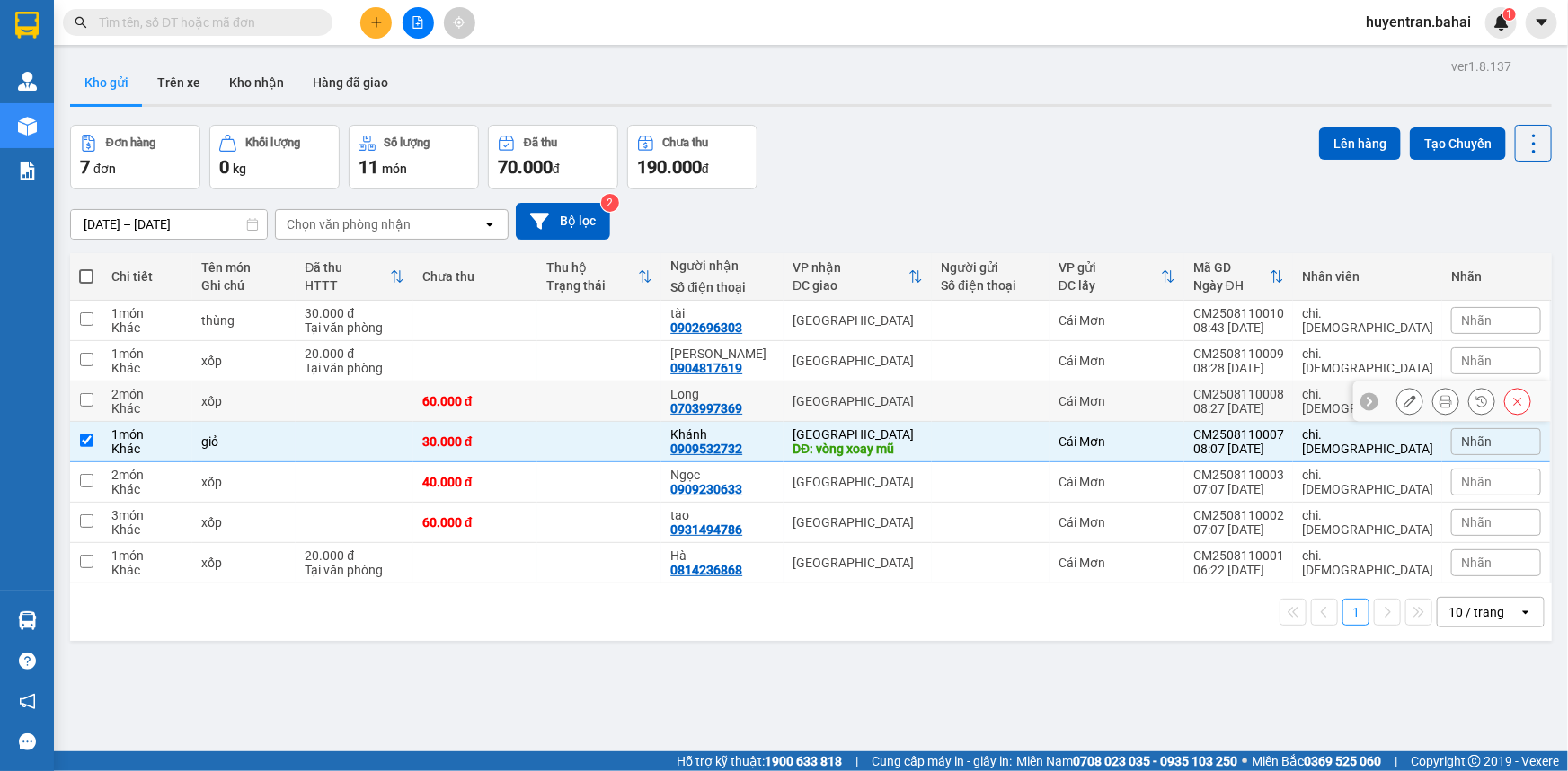
drag, startPoint x: 90, startPoint y: 399, endPoint x: 106, endPoint y: 358, distance: 44.0
click at [94, 390] on td at bounding box center [86, 401] width 33 height 40
checkbox input "true"
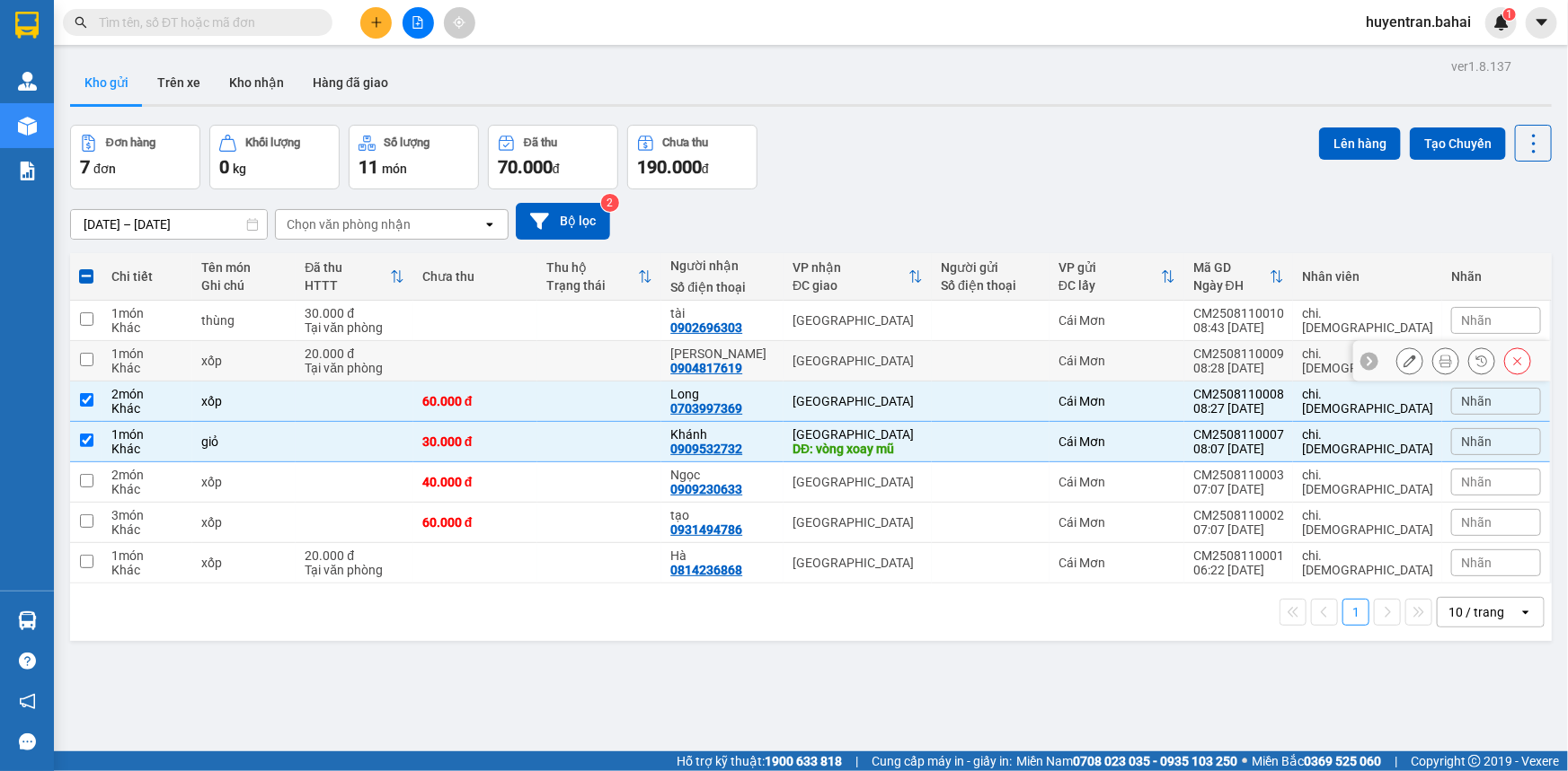
drag, startPoint x: 106, startPoint y: 357, endPoint x: 111, endPoint y: 320, distance: 37.3
click at [106, 354] on td "1 món Khác" at bounding box center [147, 360] width 90 height 40
checkbox input "true"
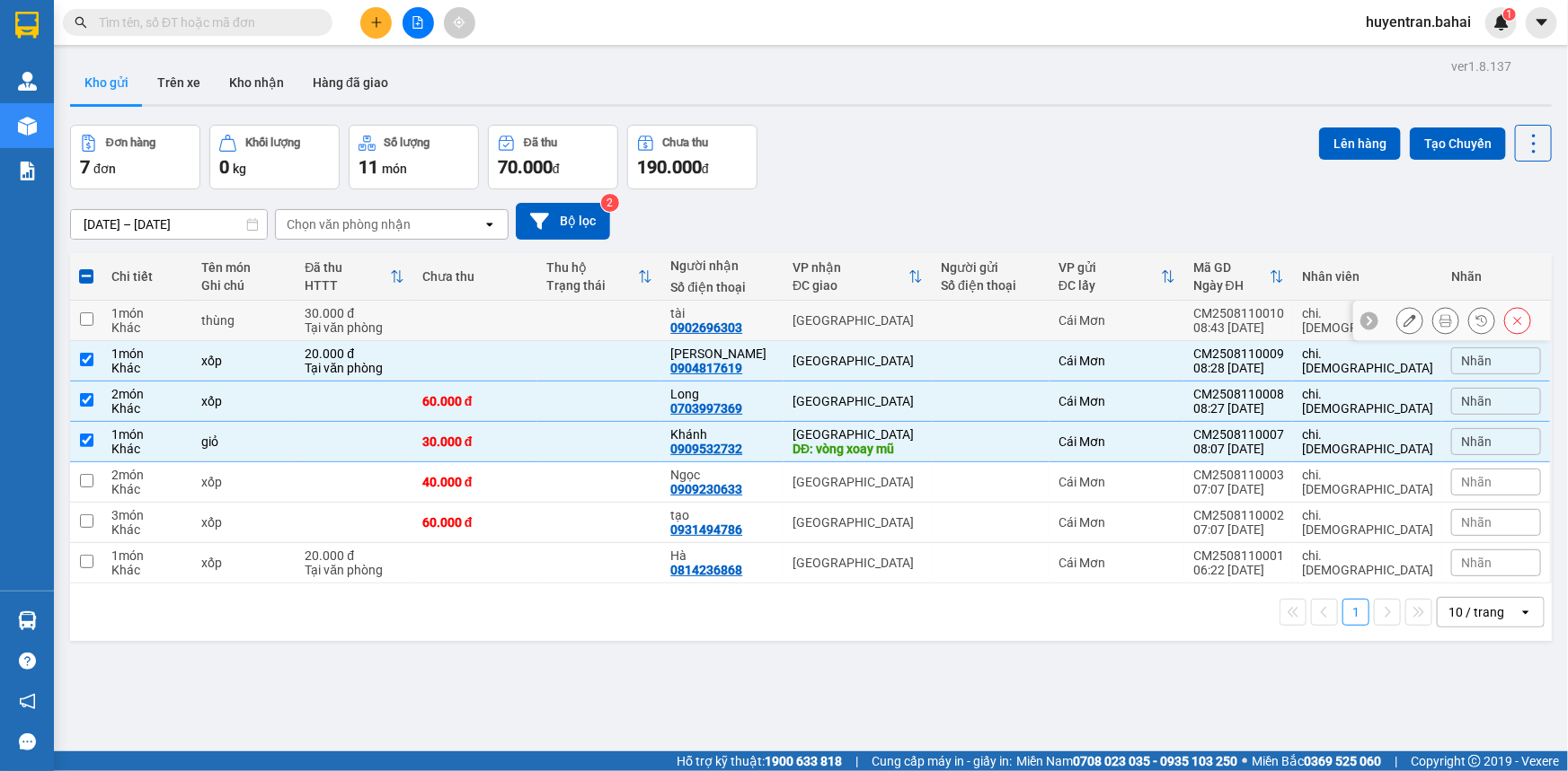
click at [112, 317] on div "1 món" at bounding box center [147, 313] width 72 height 14
checkbox input "true"
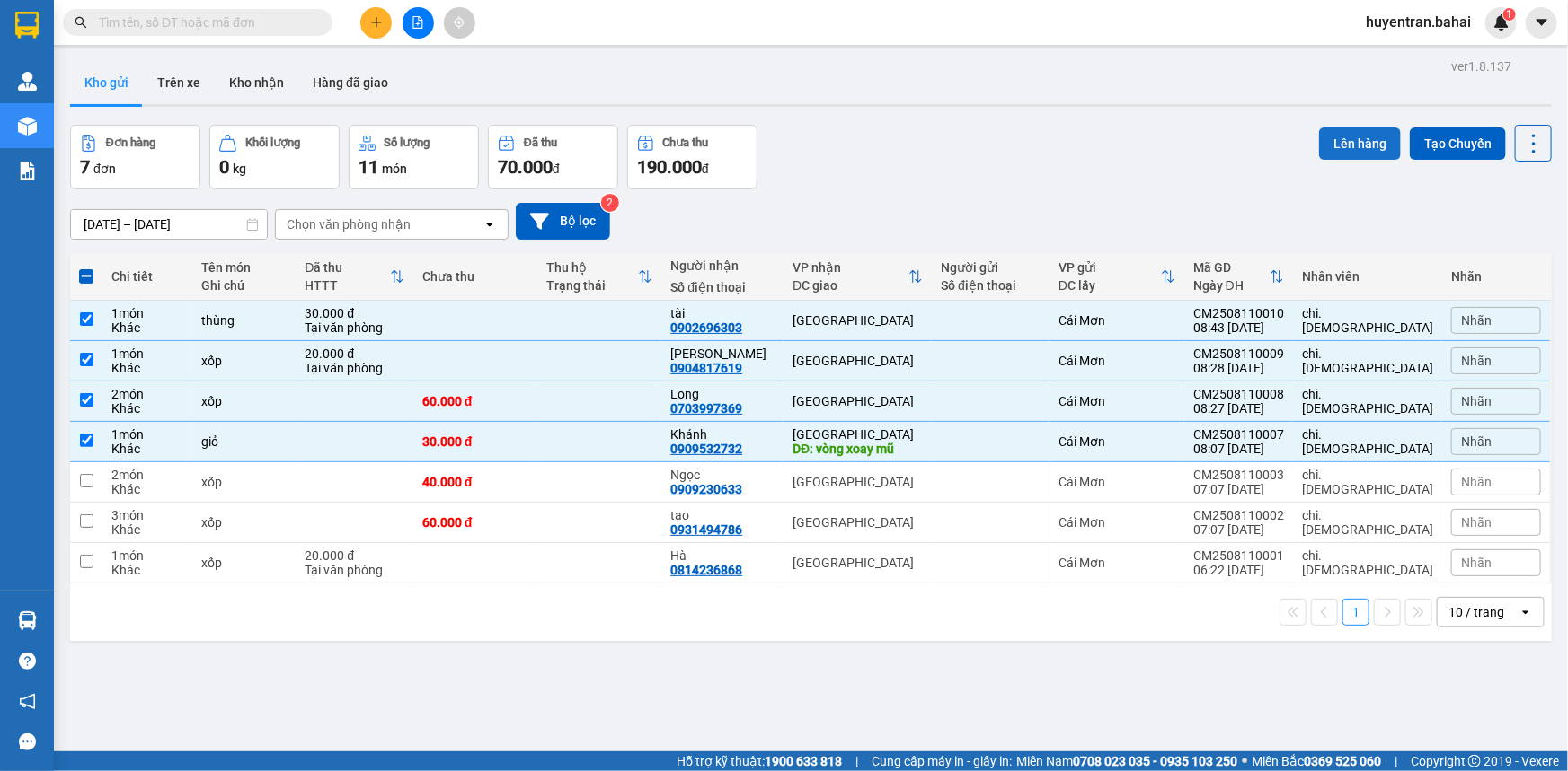
click at [1342, 144] on button "Lên hàng" at bounding box center [1360, 143] width 82 height 33
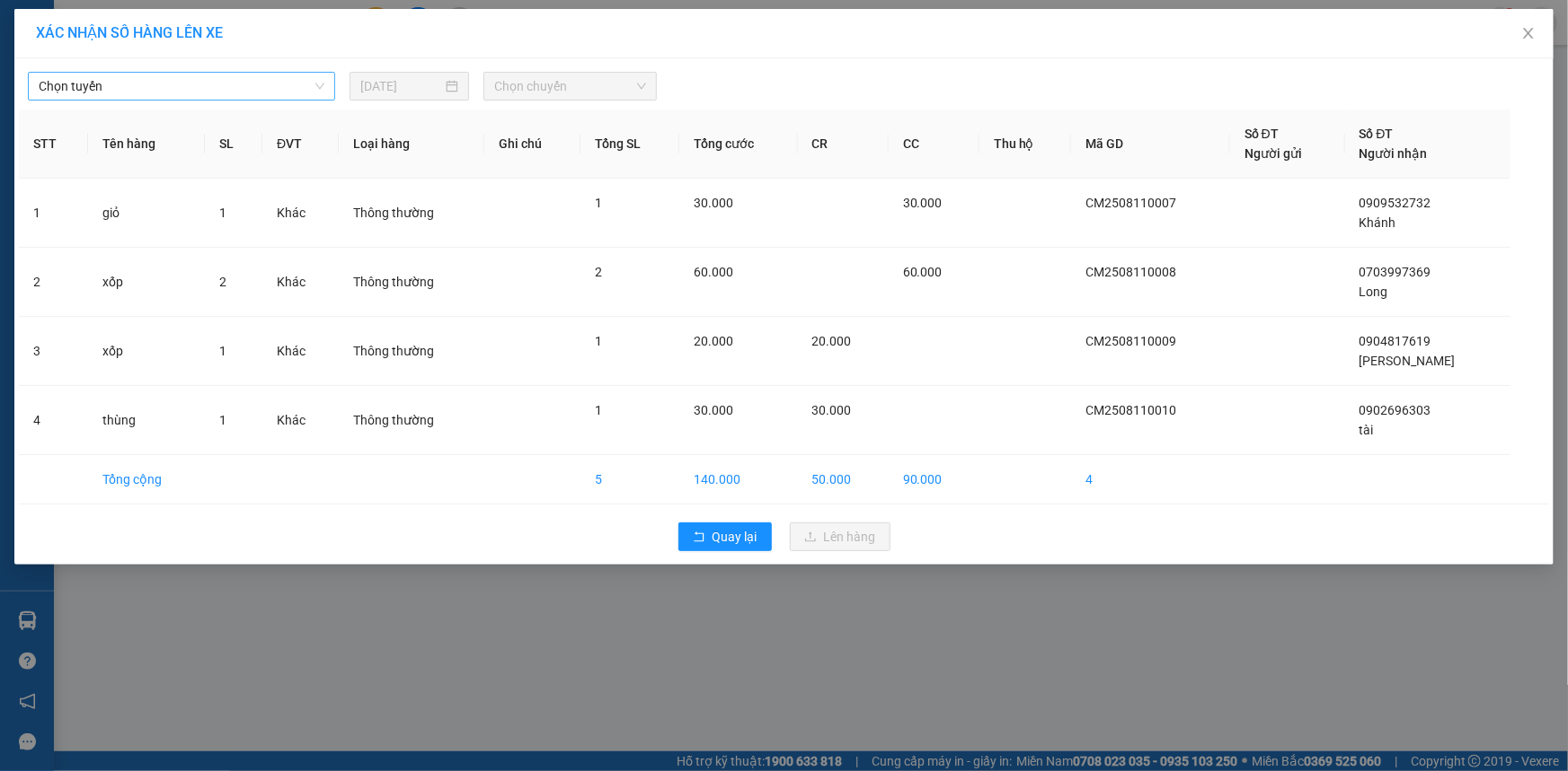
click at [191, 95] on span "Chọn tuyến" at bounding box center [181, 85] width 285 height 27
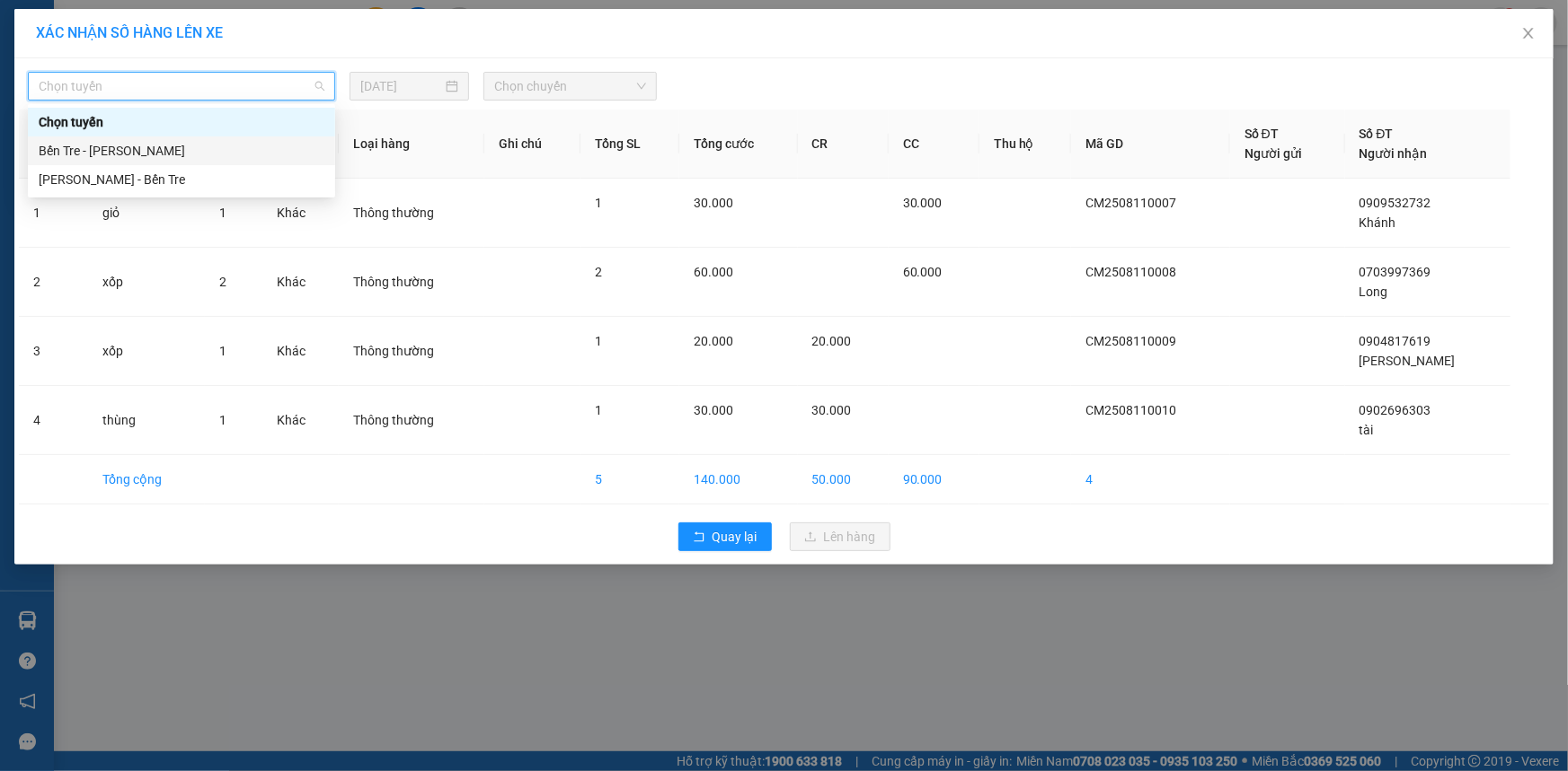
click at [206, 148] on div "Bến Tre - [PERSON_NAME]" at bounding box center [181, 150] width 285 height 20
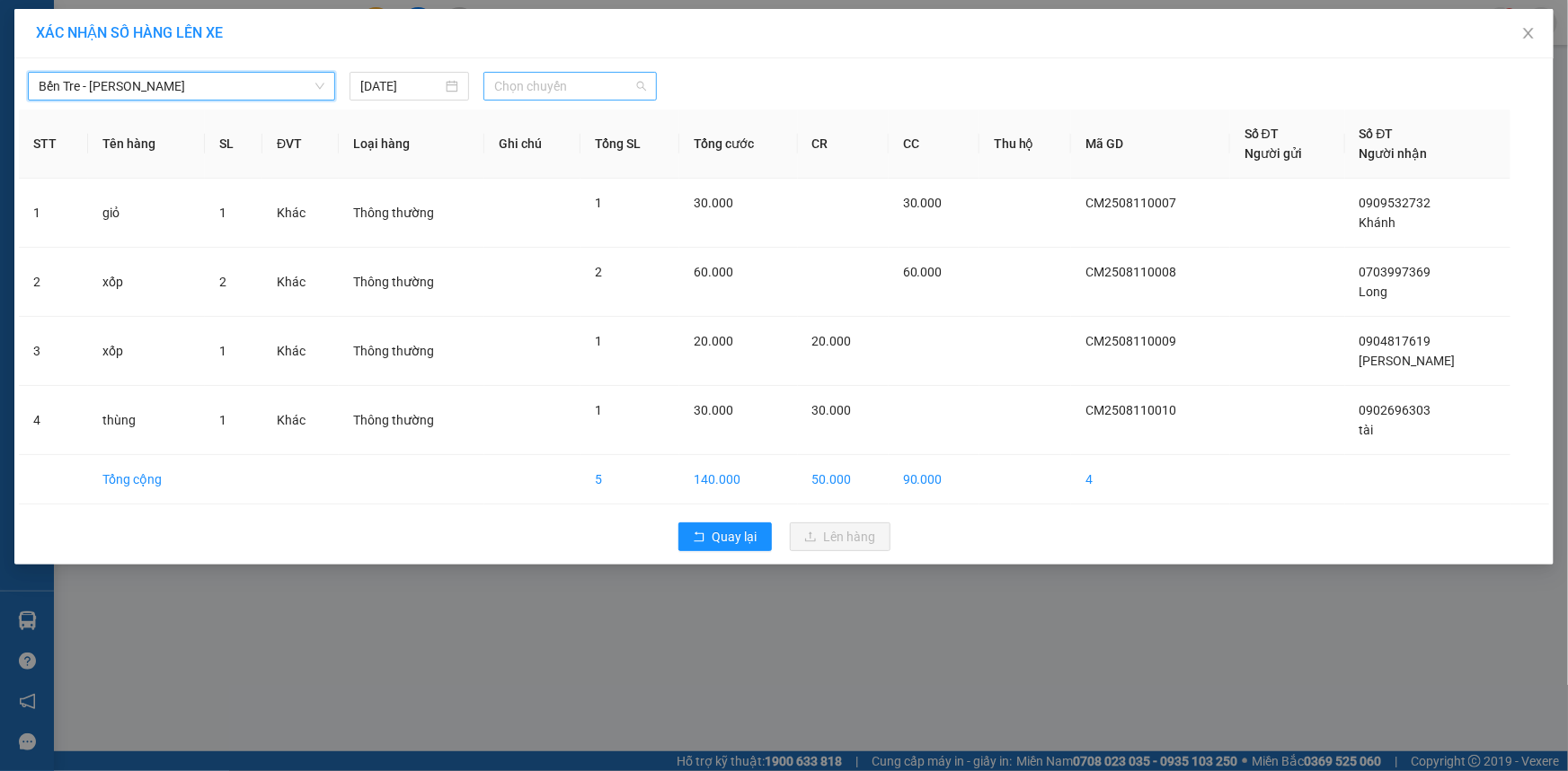
click at [547, 85] on span "Chọn chuyến" at bounding box center [570, 85] width 152 height 27
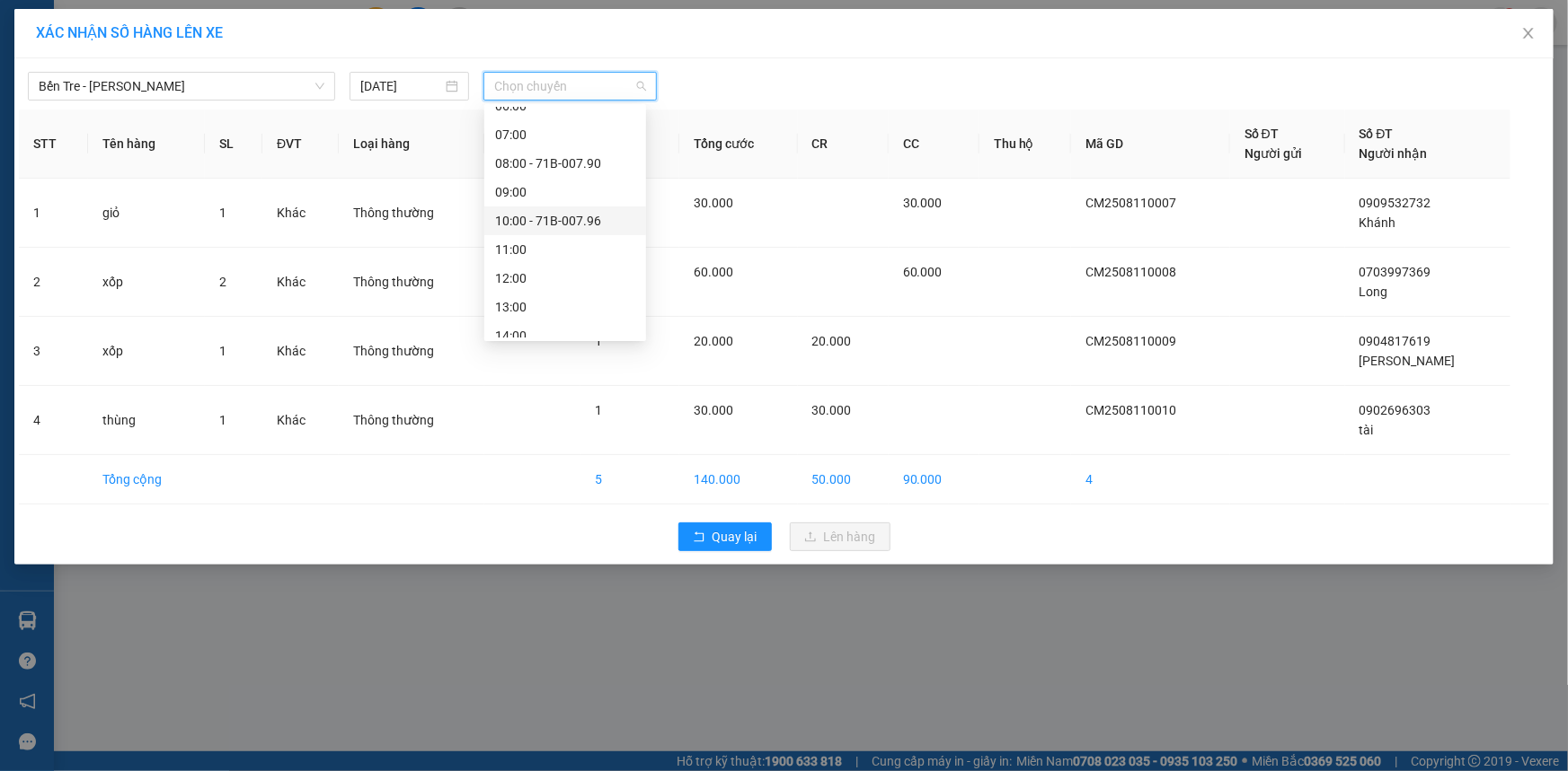
scroll to position [163, 0]
click at [567, 186] on div "09:00" at bounding box center [565, 189] width 140 height 20
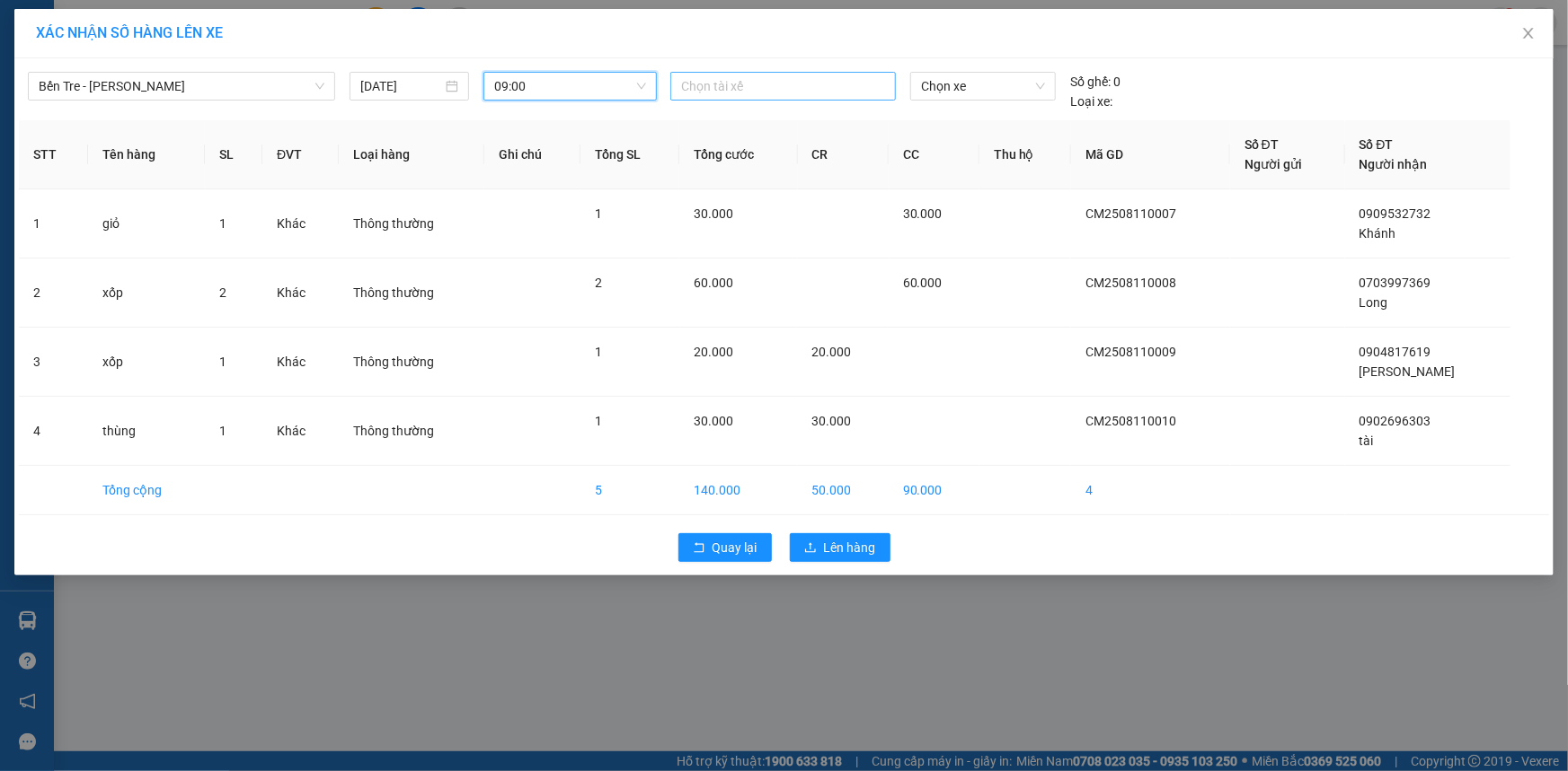
click at [744, 84] on div at bounding box center [783, 85] width 217 height 21
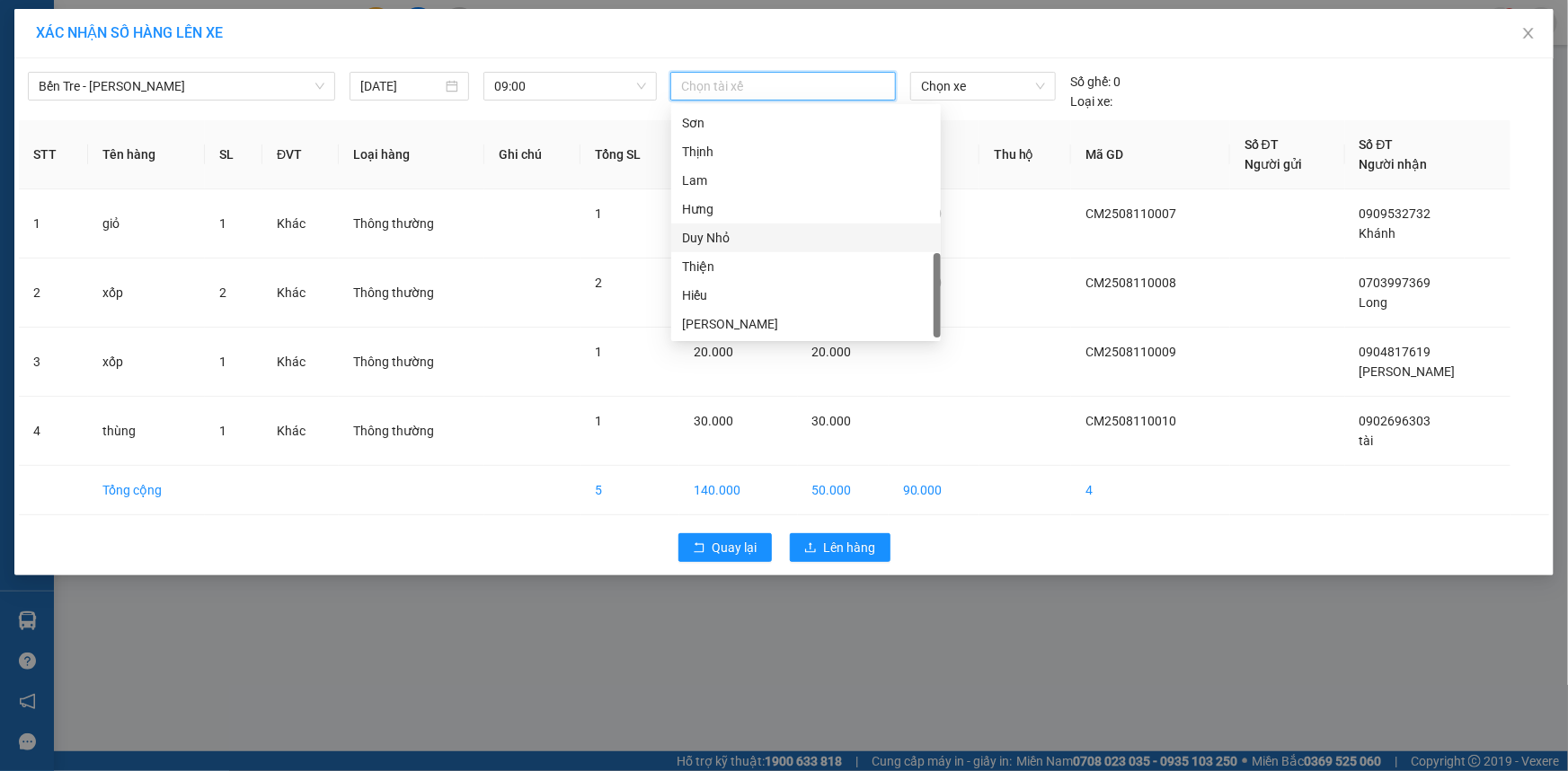
scroll to position [383, 0]
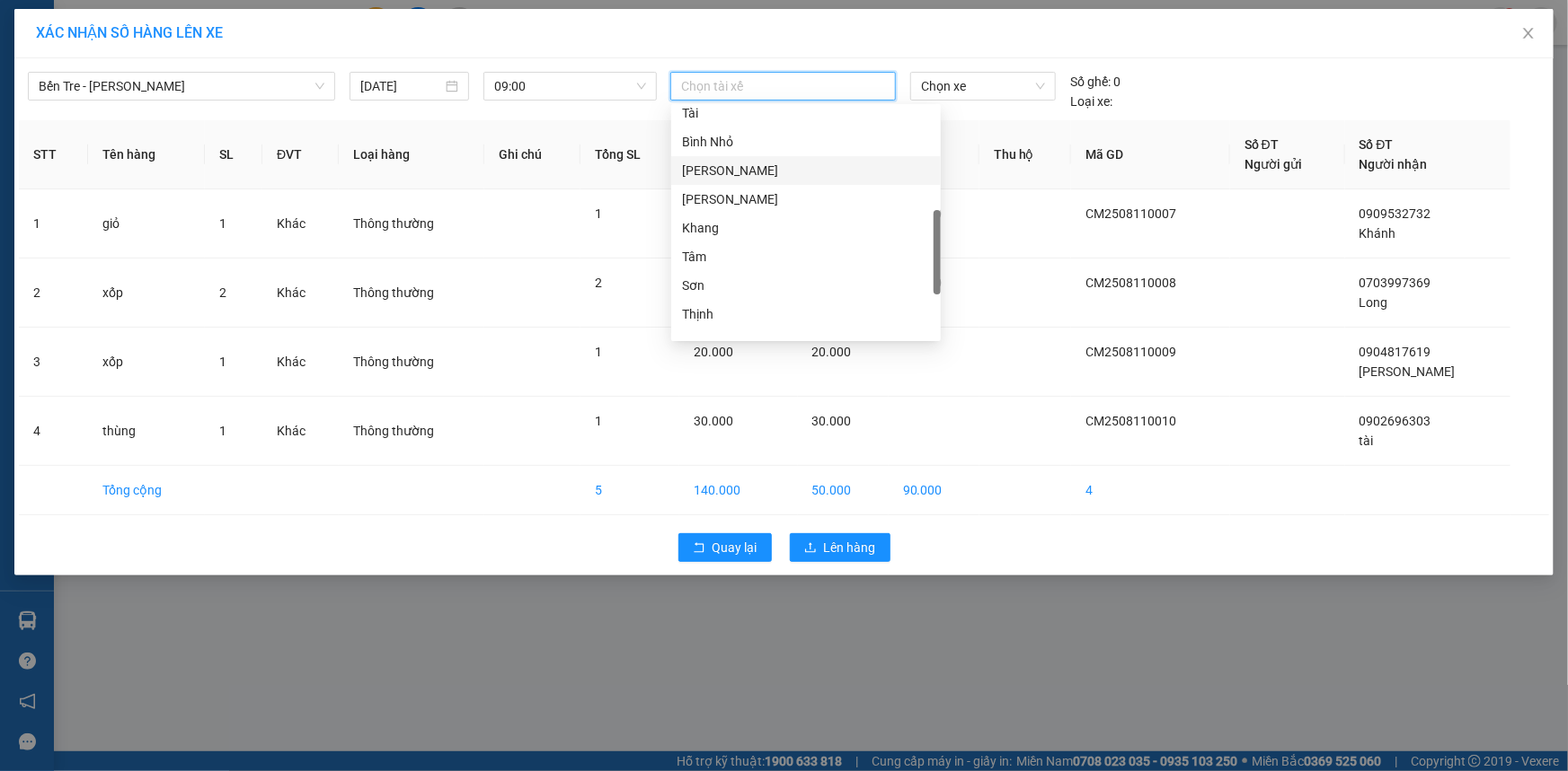
click at [742, 165] on div "[PERSON_NAME]" at bounding box center [806, 170] width 248 height 20
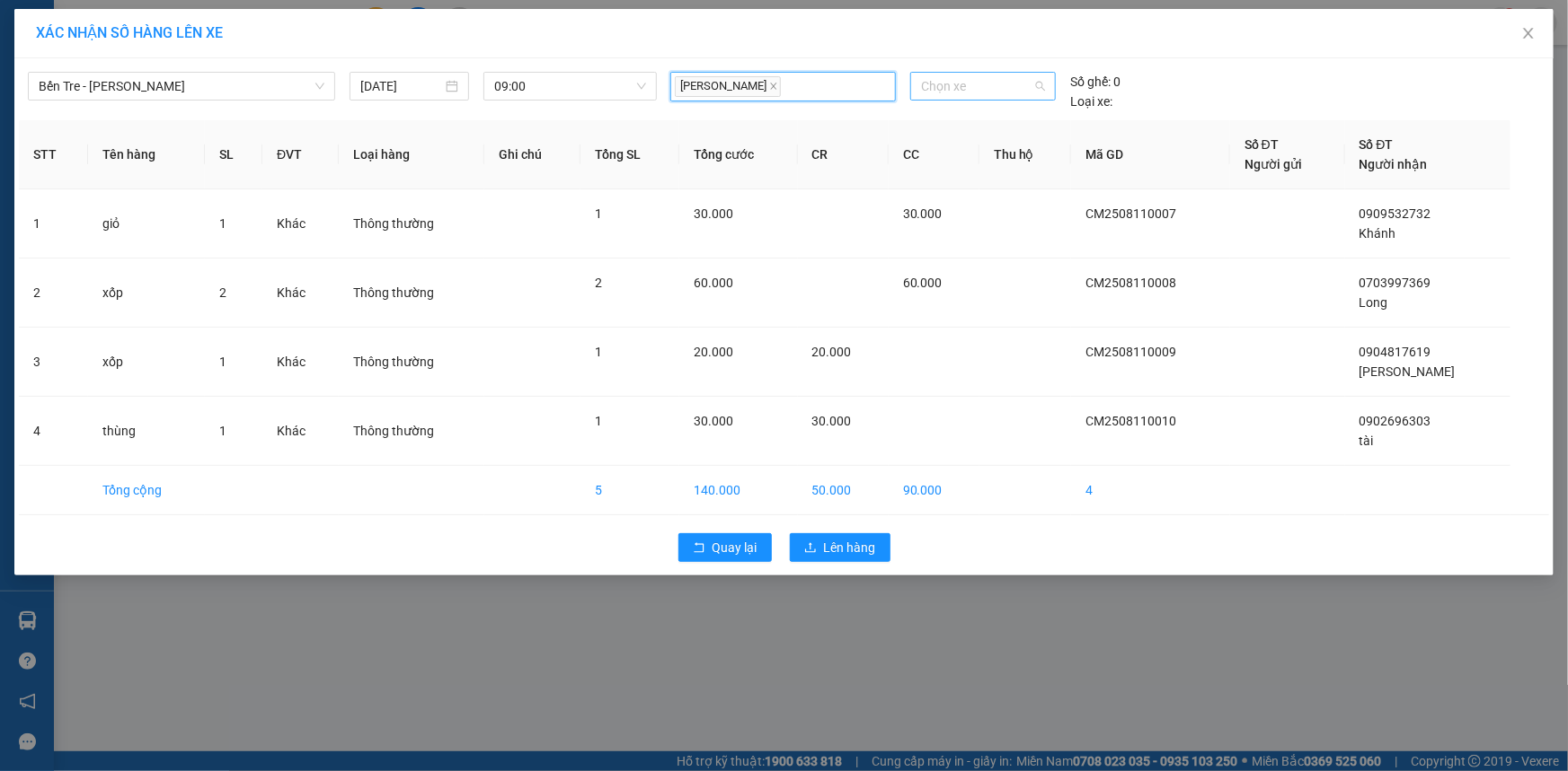
click at [986, 91] on span "Chọn xe" at bounding box center [982, 85] width 124 height 27
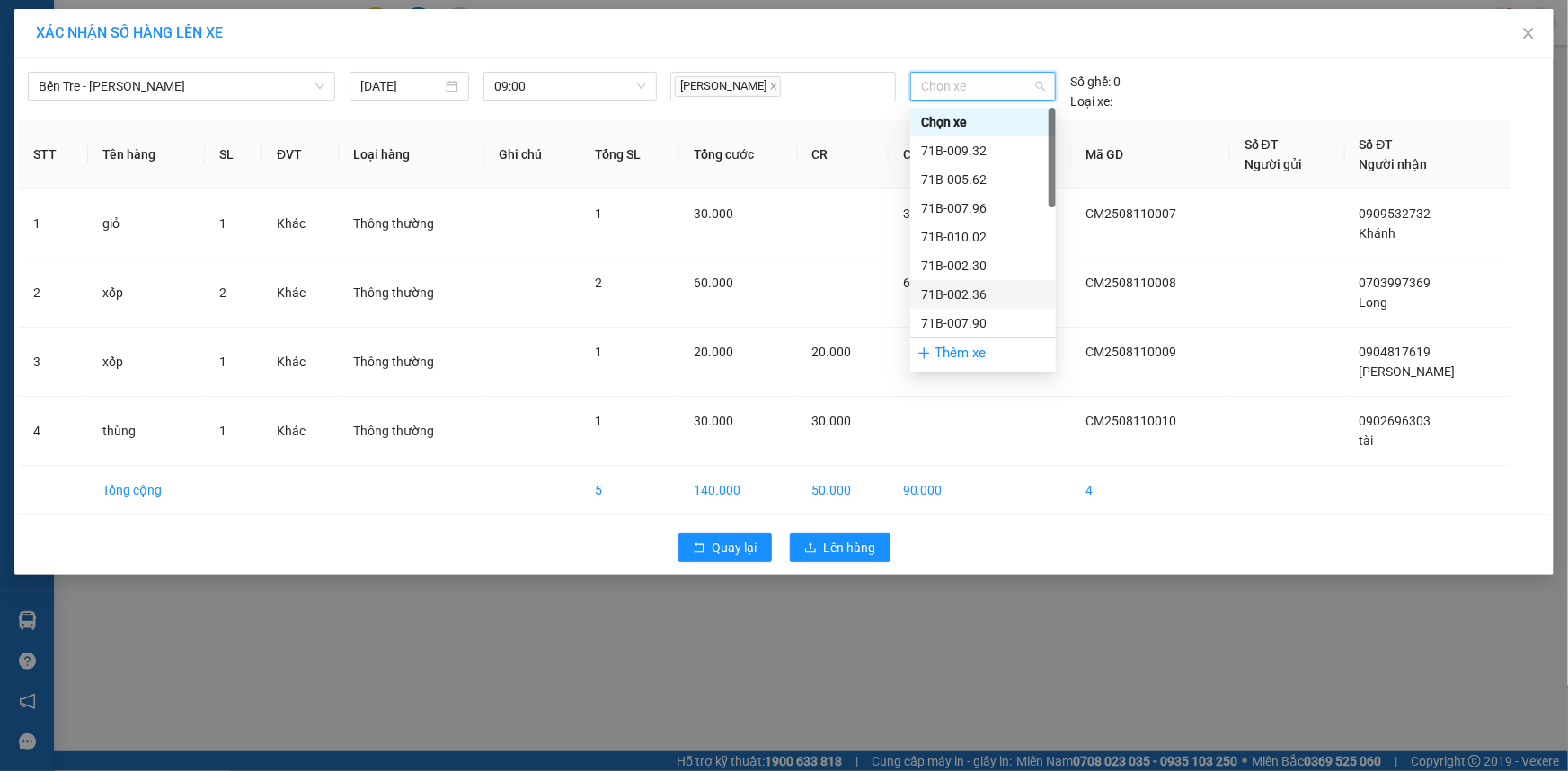
click at [982, 290] on div "71B-002.36" at bounding box center [982, 294] width 124 height 20
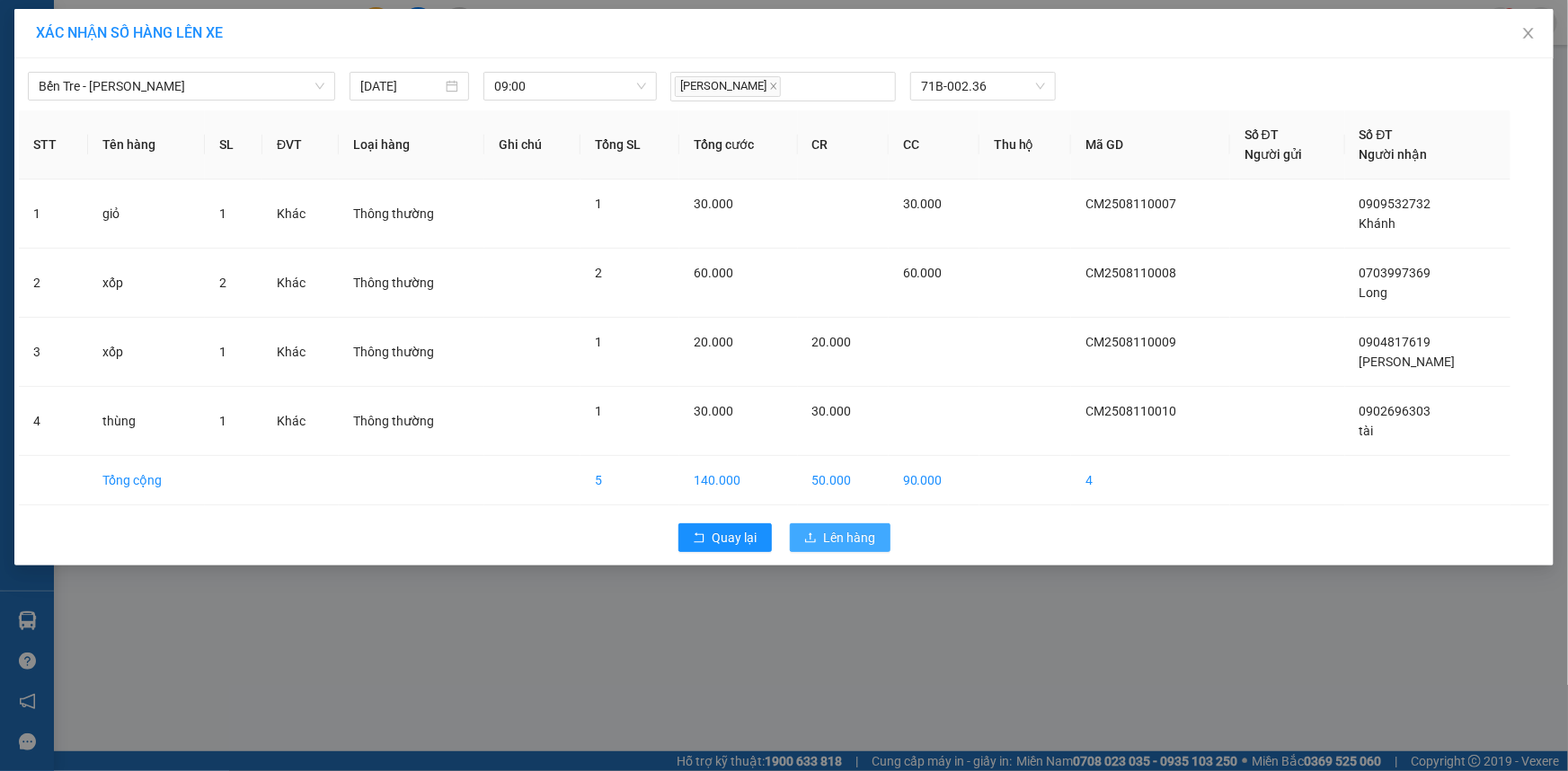
click at [837, 525] on button "Lên hàng" at bounding box center [840, 538] width 100 height 29
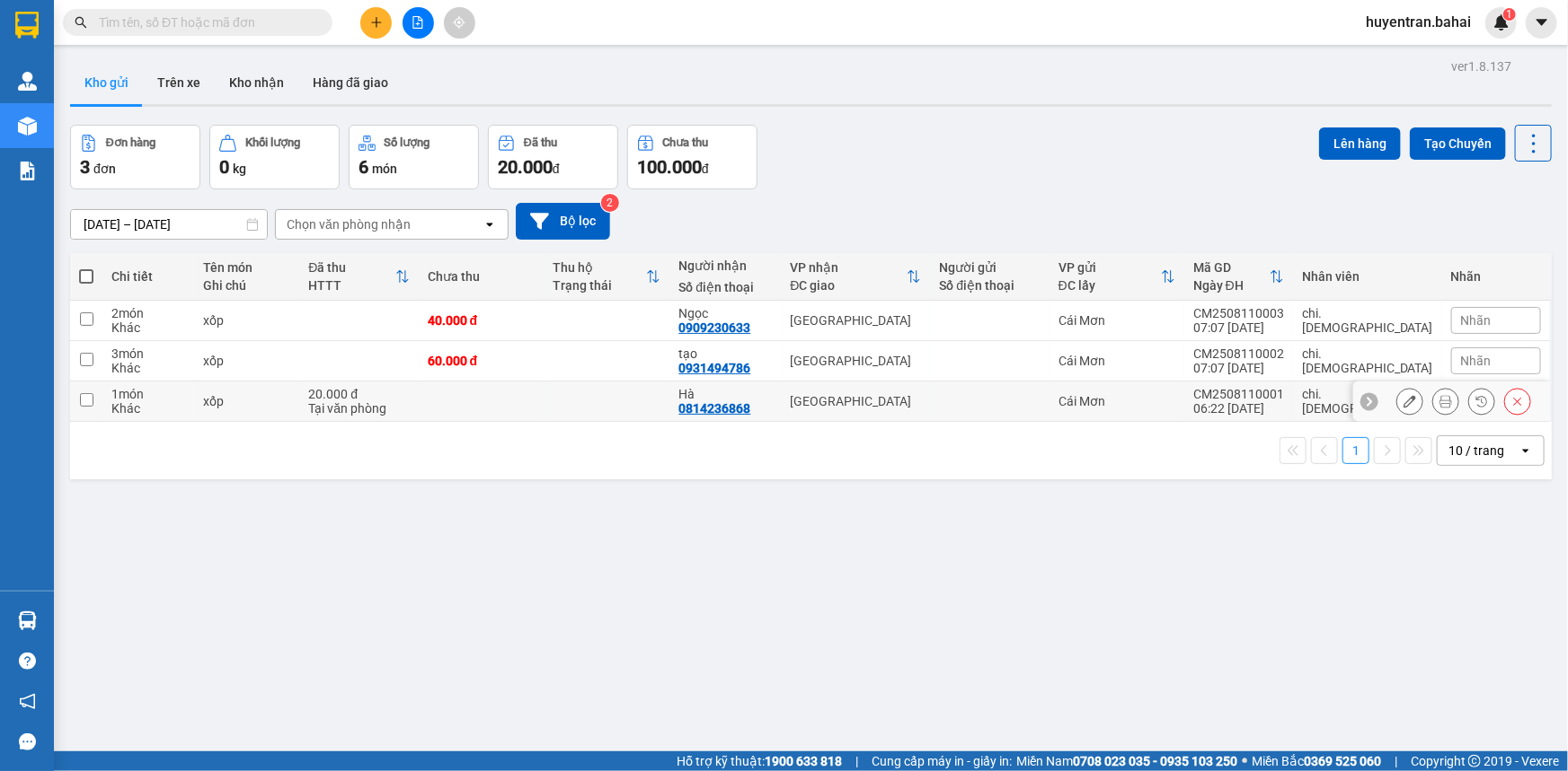
click at [113, 401] on div "Khác" at bounding box center [148, 408] width 73 height 14
checkbox input "true"
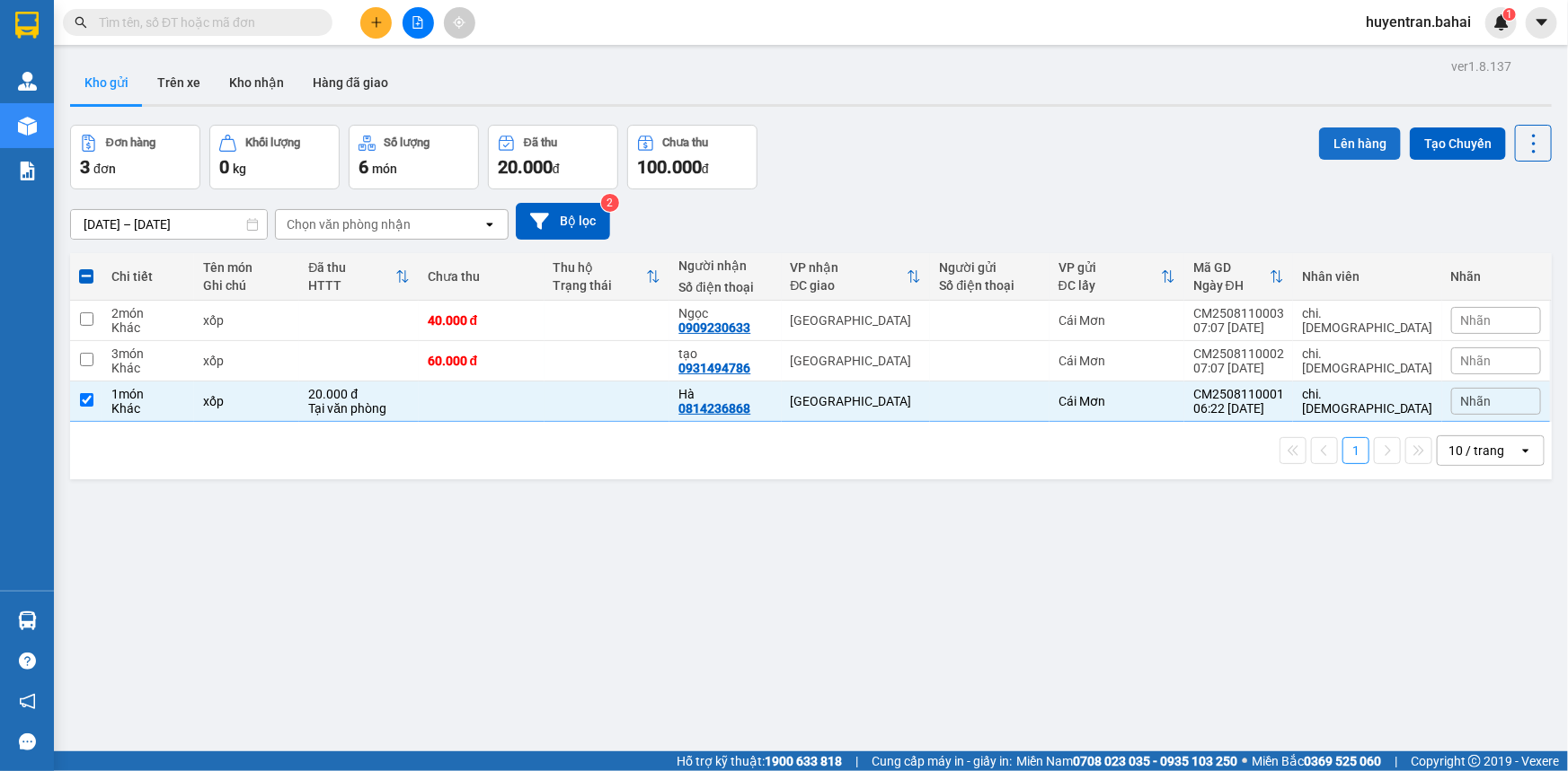
click at [1324, 135] on button "Lên hàng" at bounding box center [1360, 143] width 82 height 33
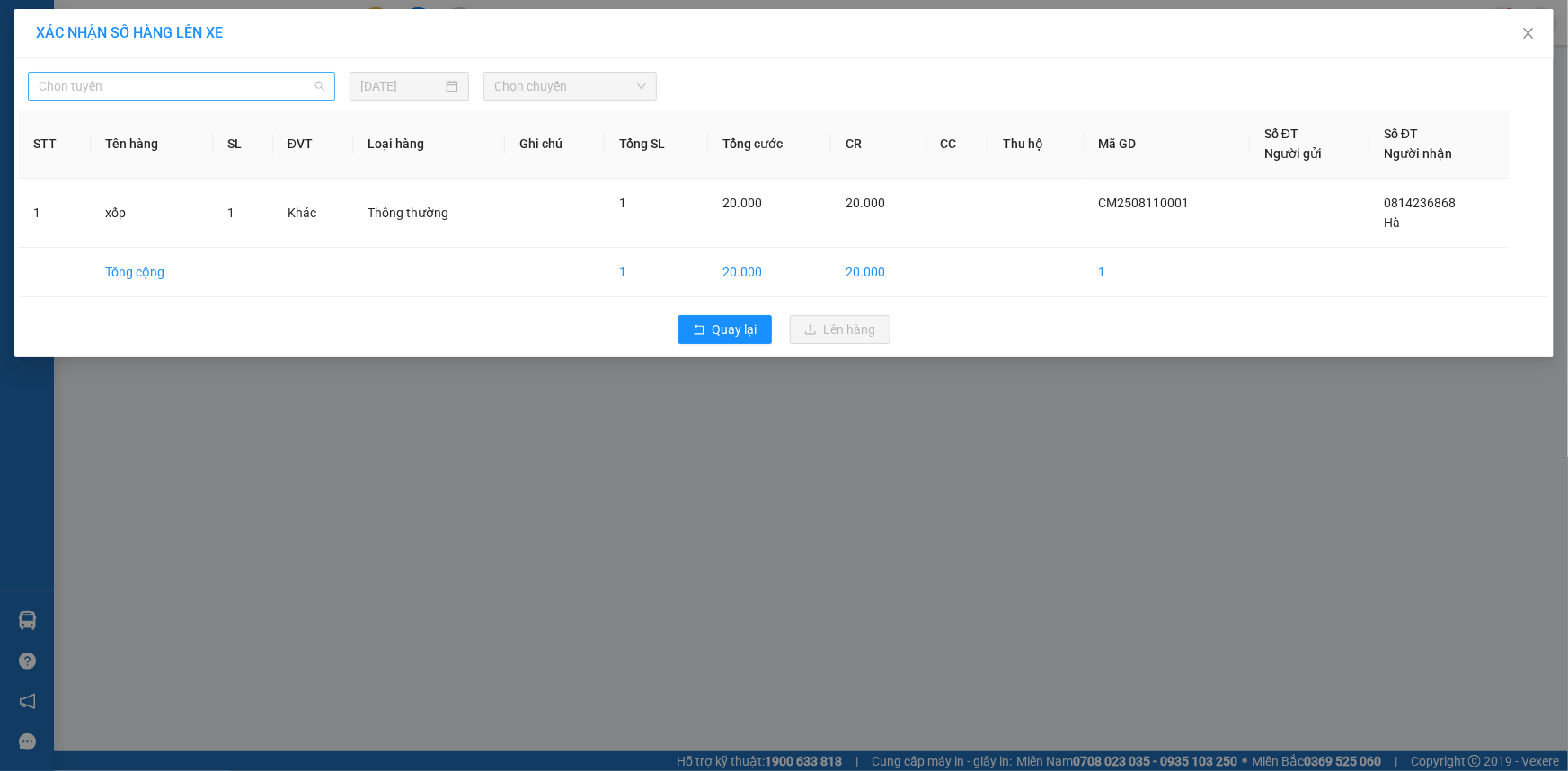
drag, startPoint x: 288, startPoint y: 90, endPoint x: 260, endPoint y: 137, distance: 54.7
click at [287, 91] on span "Chọn tuyến" at bounding box center [181, 85] width 285 height 27
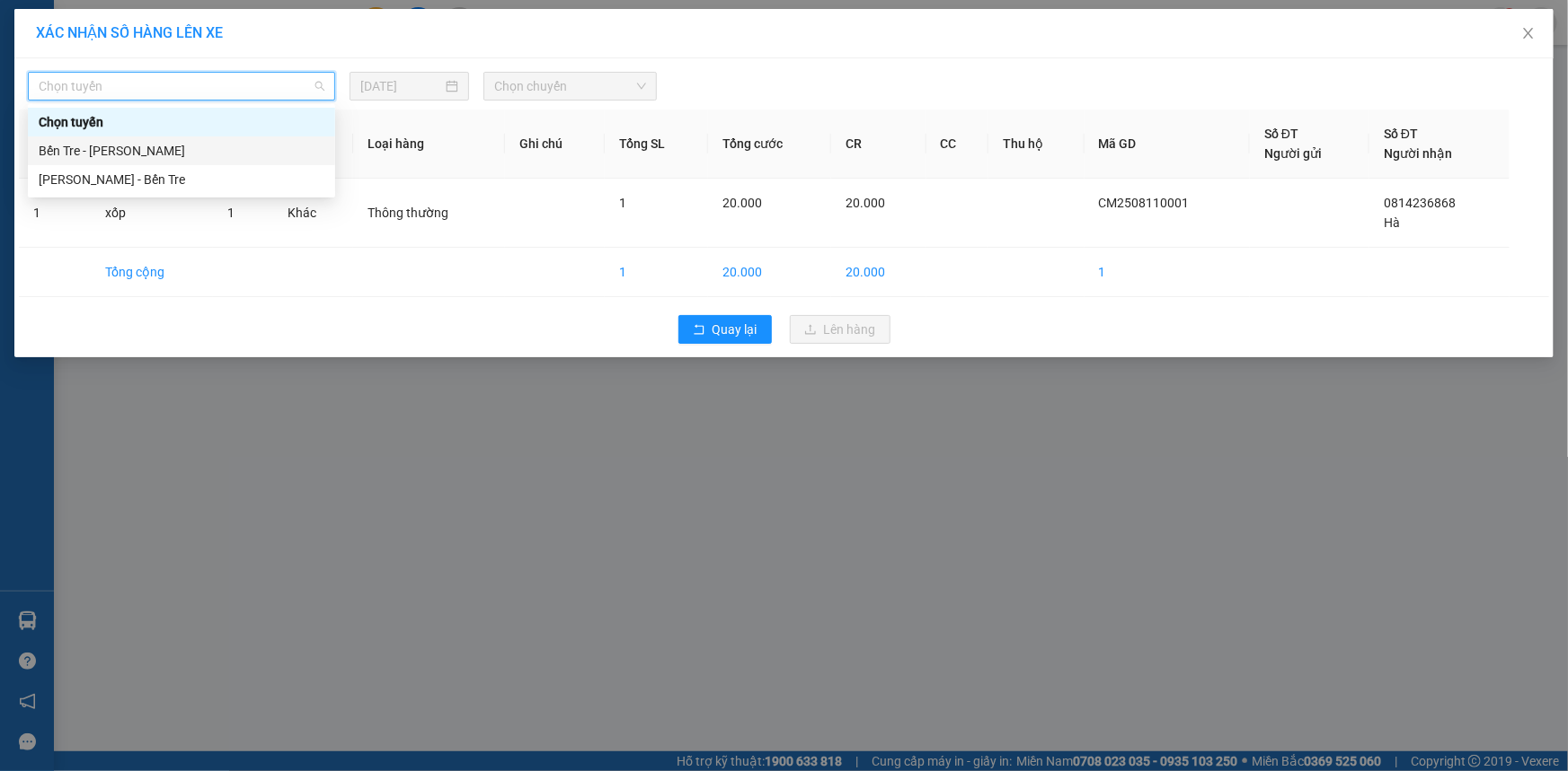
click at [257, 151] on div "Bến Tre - [PERSON_NAME]" at bounding box center [181, 150] width 285 height 20
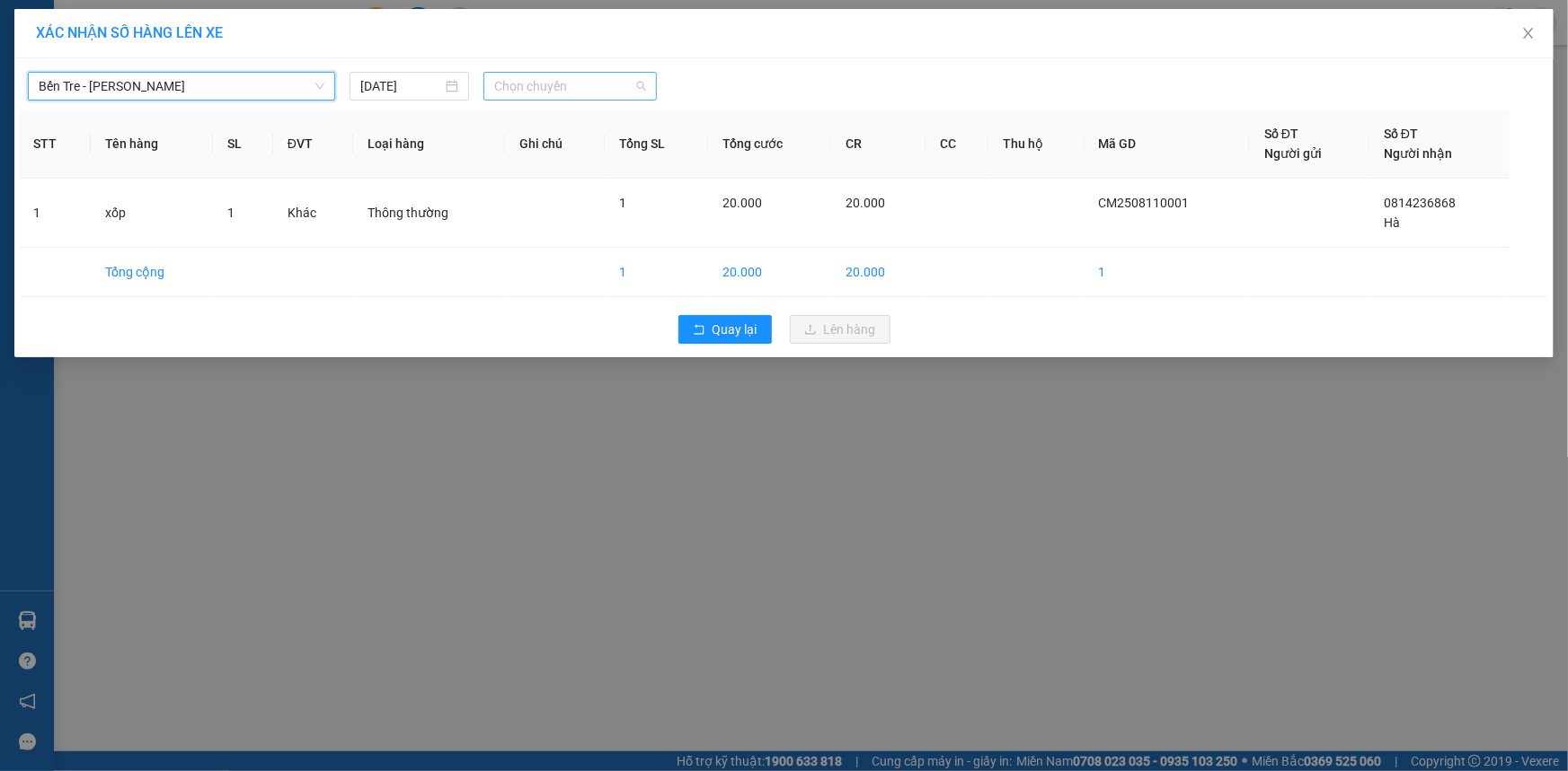
click at [596, 80] on span "Chọn chuyến" at bounding box center [570, 85] width 152 height 27
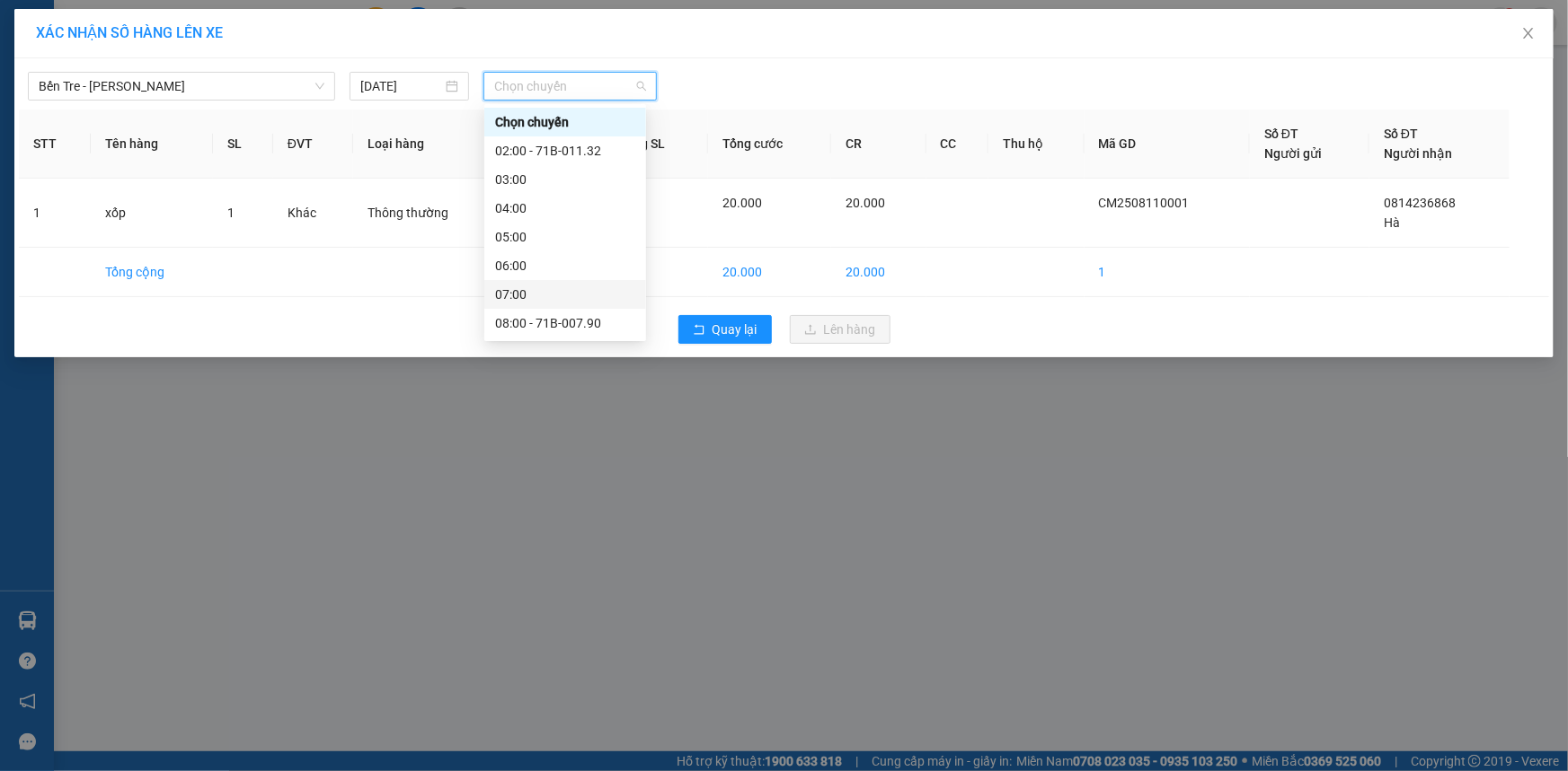
click at [531, 291] on div "07:00" at bounding box center [565, 294] width 140 height 20
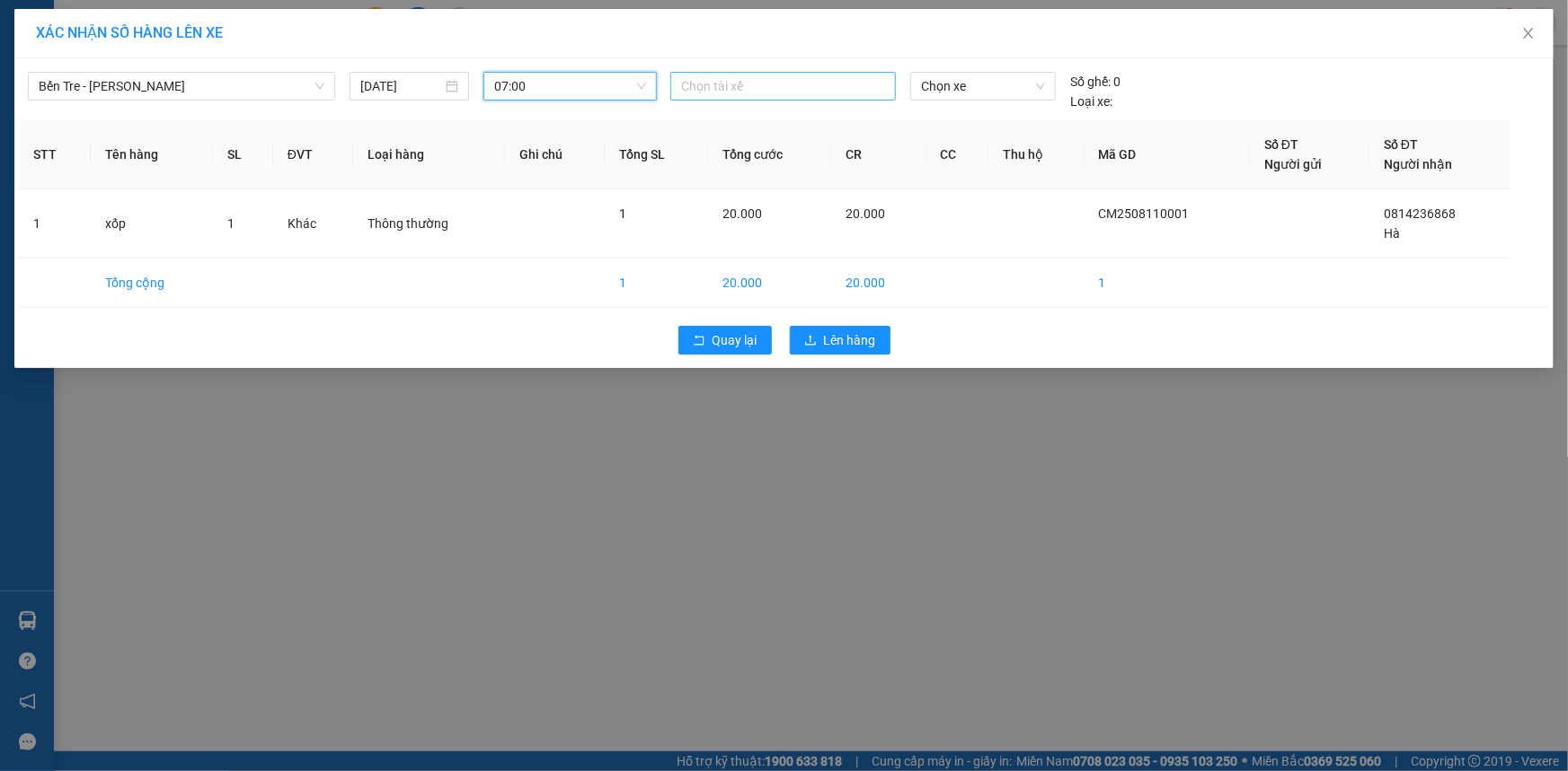
click at [784, 74] on div "Bến Tre - [PERSON_NAME] [DATE] 07:00 07:00 Chọn tài xế Chọn xe Số ghế: 0 Loại x…" at bounding box center [784, 87] width 1530 height 48
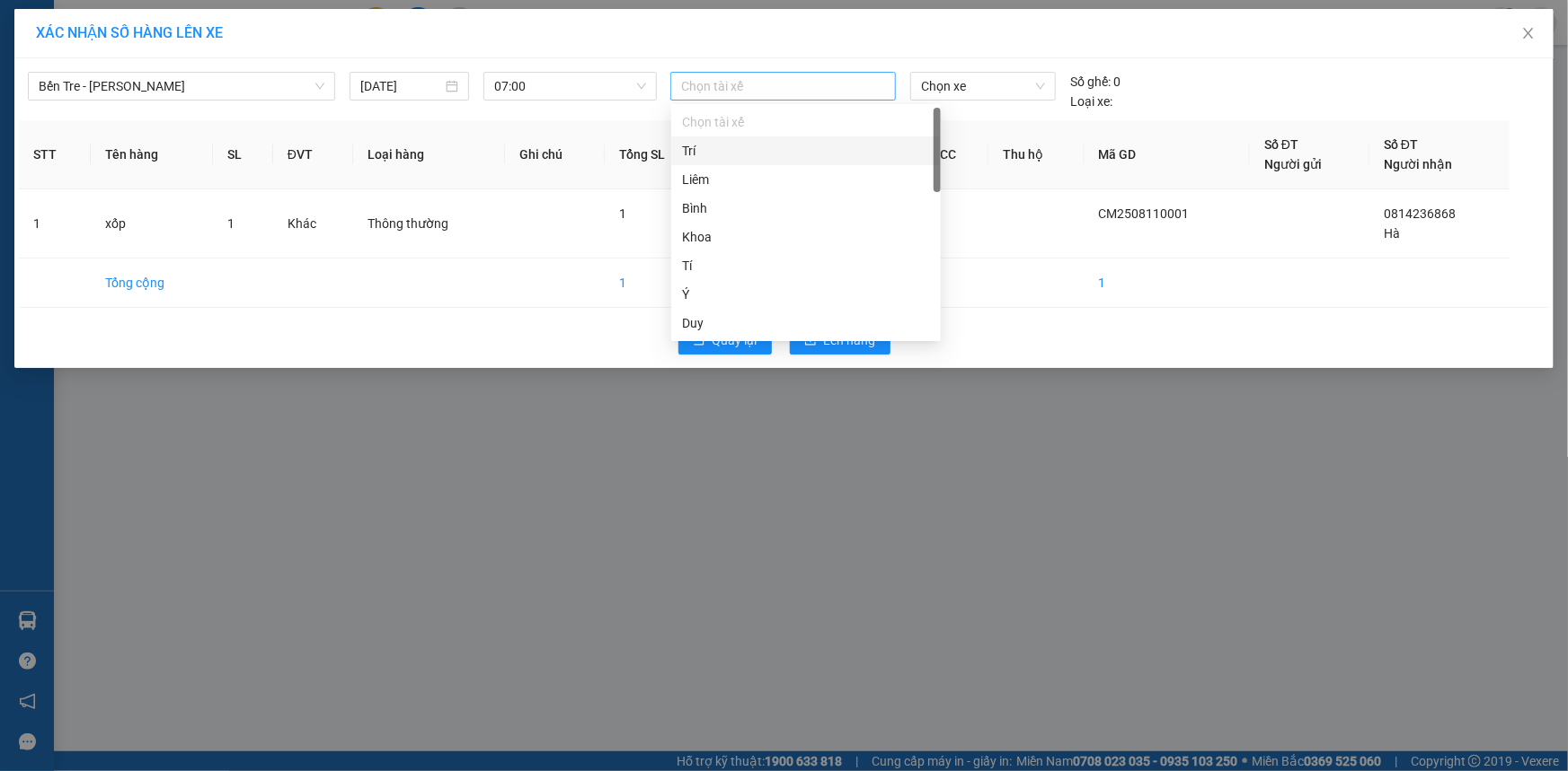
click at [783, 84] on div at bounding box center [783, 85] width 217 height 21
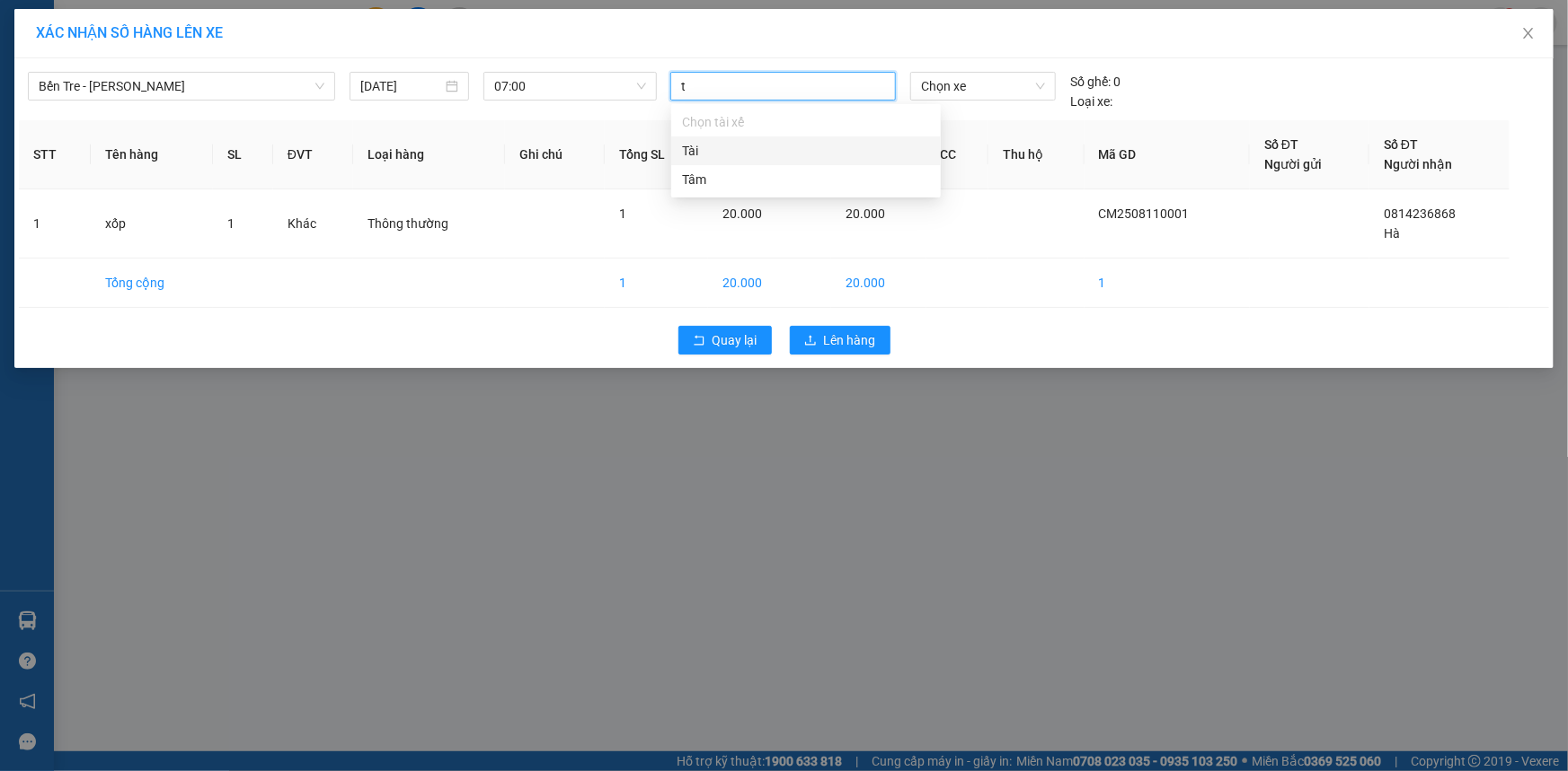
type input "tâ"
click at [742, 181] on div "Tâm" at bounding box center [806, 179] width 248 height 20
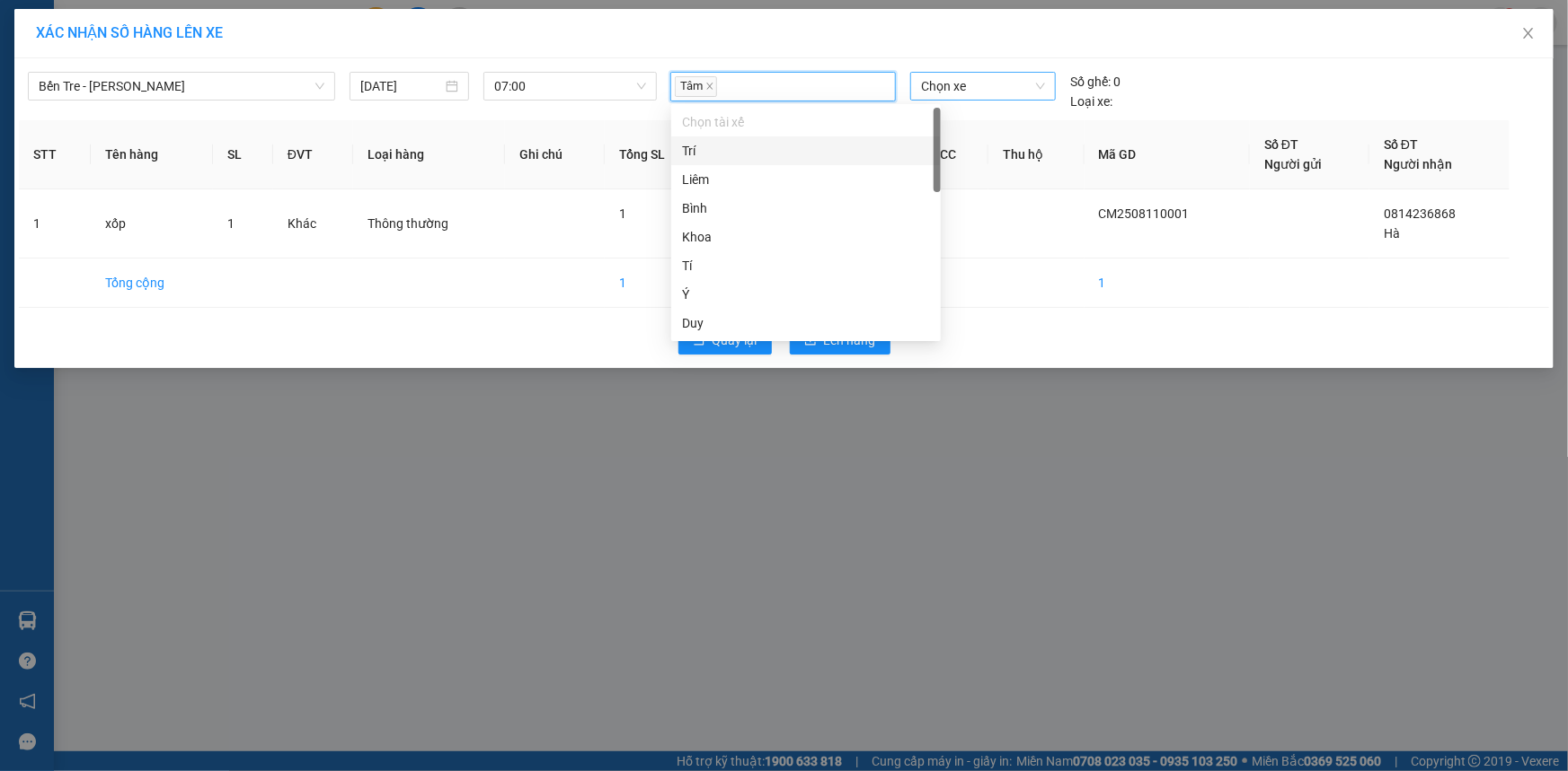
click at [1032, 90] on span "Chọn xe" at bounding box center [982, 85] width 124 height 27
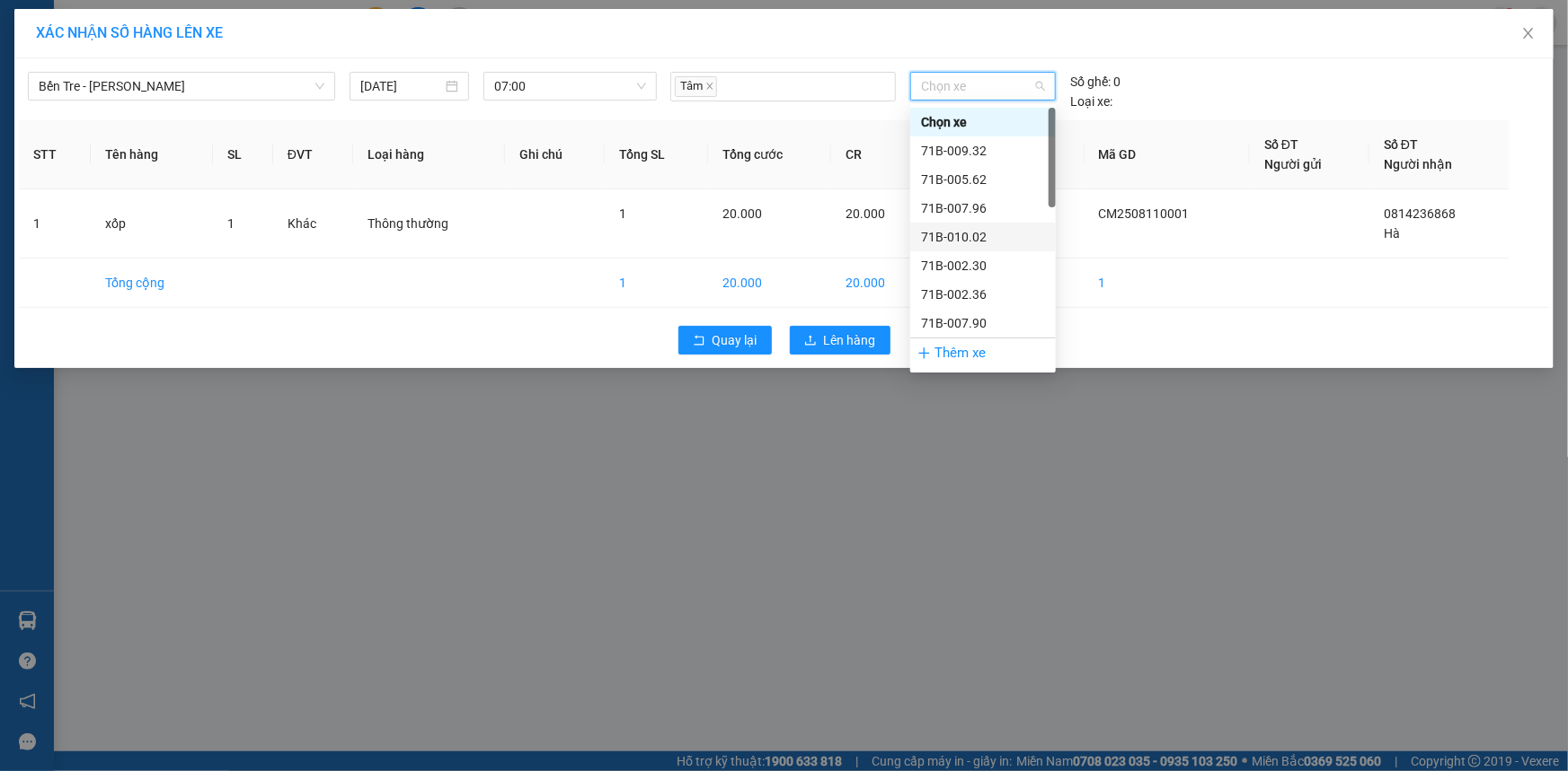
scroll to position [81, 0]
click at [999, 268] on div "71B-012.60" at bounding box center [982, 270] width 124 height 20
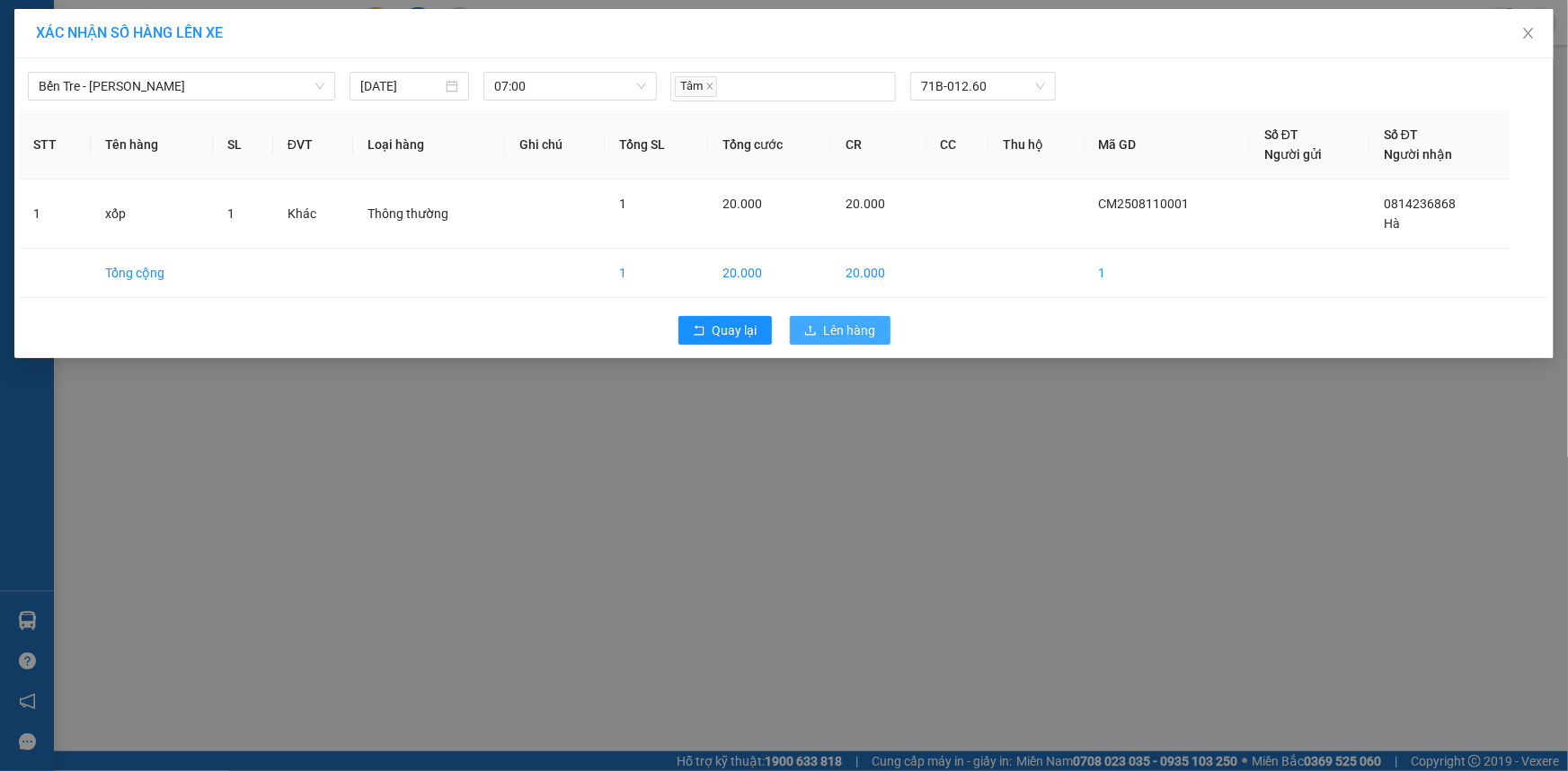
click at [825, 318] on button "Lên hàng" at bounding box center [840, 330] width 100 height 29
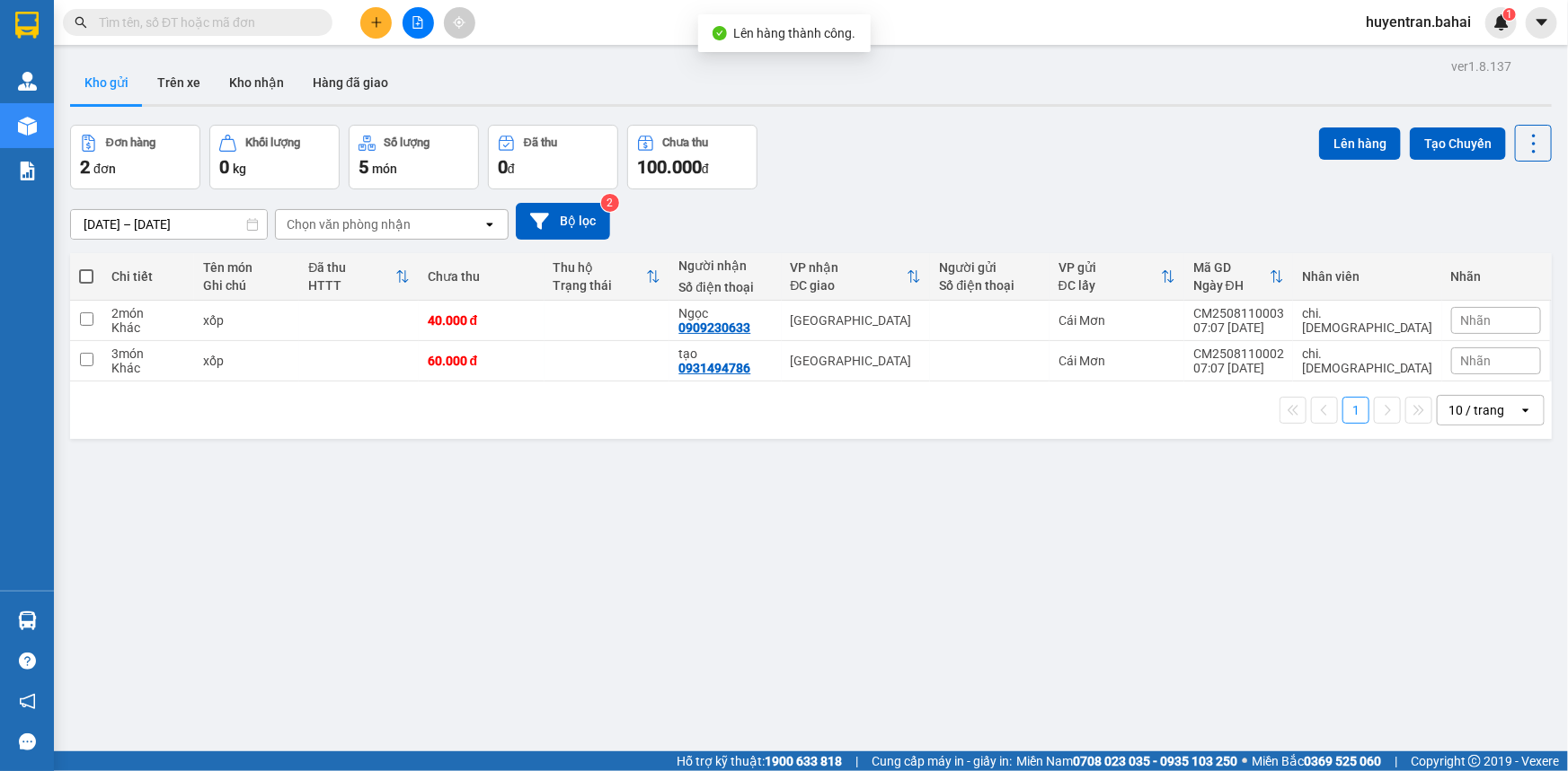
drag, startPoint x: 89, startPoint y: 269, endPoint x: 573, endPoint y: 203, distance: 488.5
click at [90, 269] on span at bounding box center [86, 276] width 14 height 14
click at [86, 268] on input "checkbox" at bounding box center [86, 268] width 0 height 0
checkbox input "true"
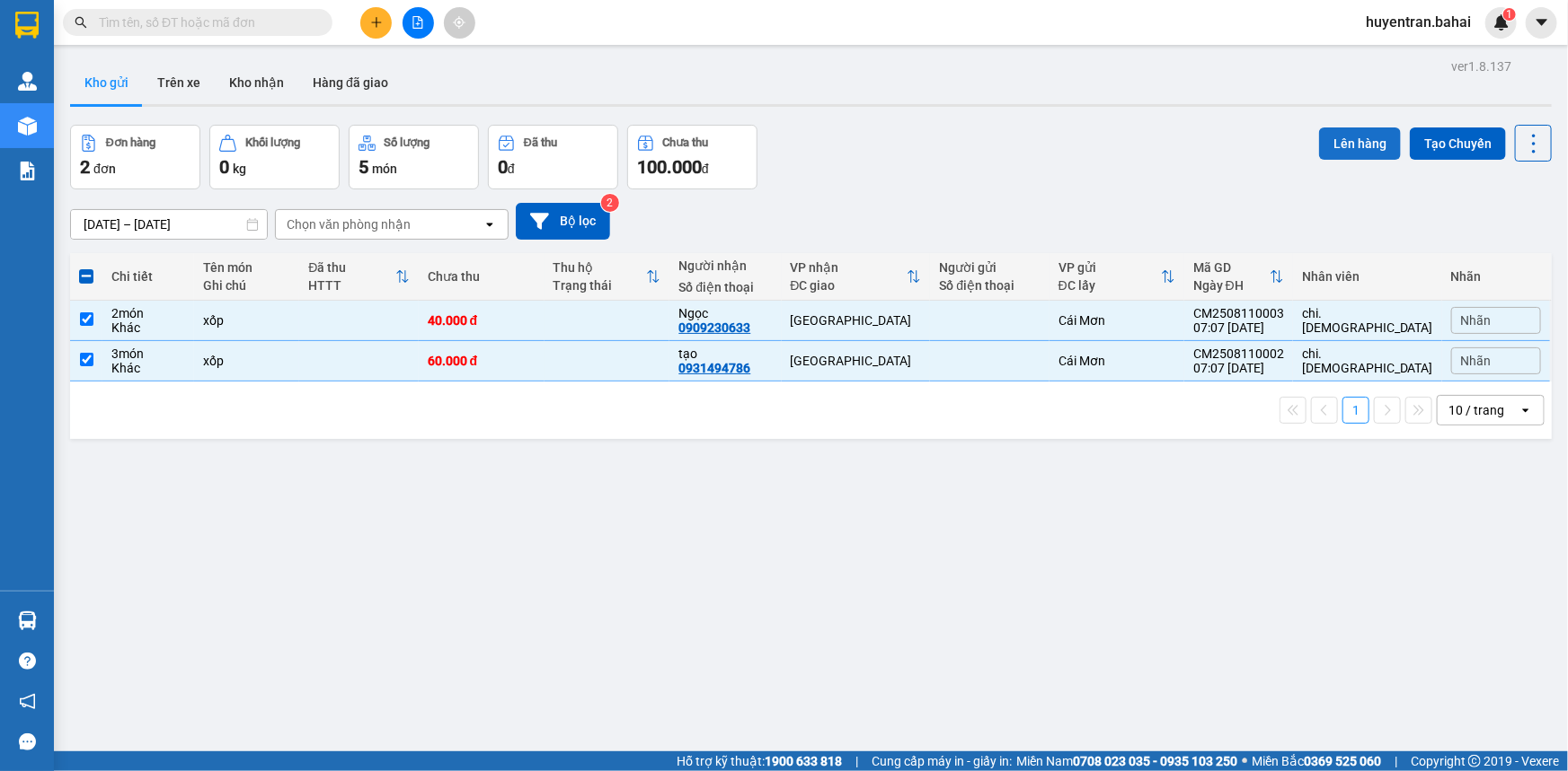
drag, startPoint x: 1369, startPoint y: 138, endPoint x: 1355, endPoint y: 148, distance: 17.2
click at [1362, 145] on button "Lên hàng" at bounding box center [1360, 143] width 82 height 33
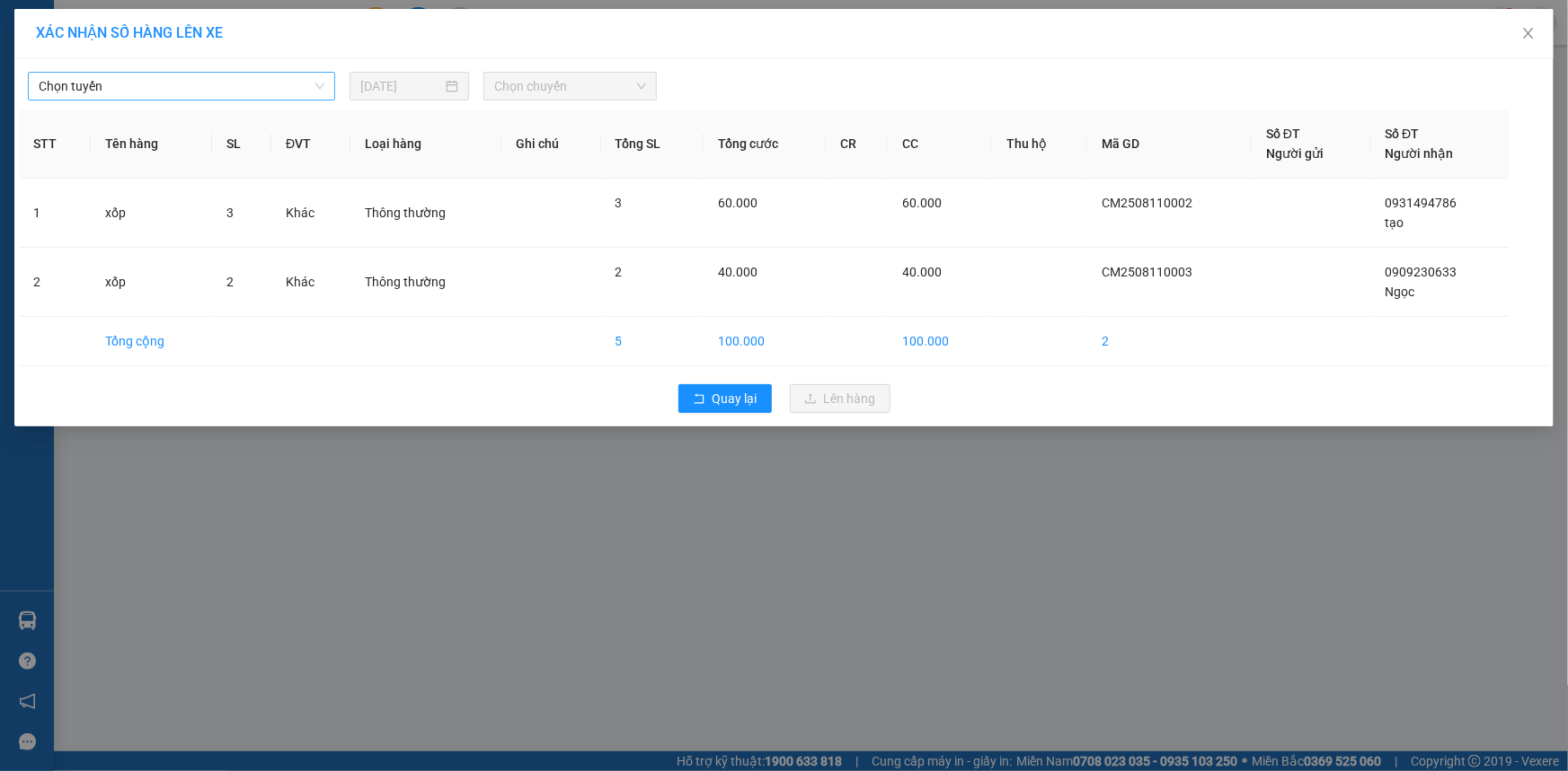
drag, startPoint x: 292, startPoint y: 82, endPoint x: 276, endPoint y: 94, distance: 20.0
click at [280, 90] on span "Chọn tuyến" at bounding box center [181, 85] width 285 height 27
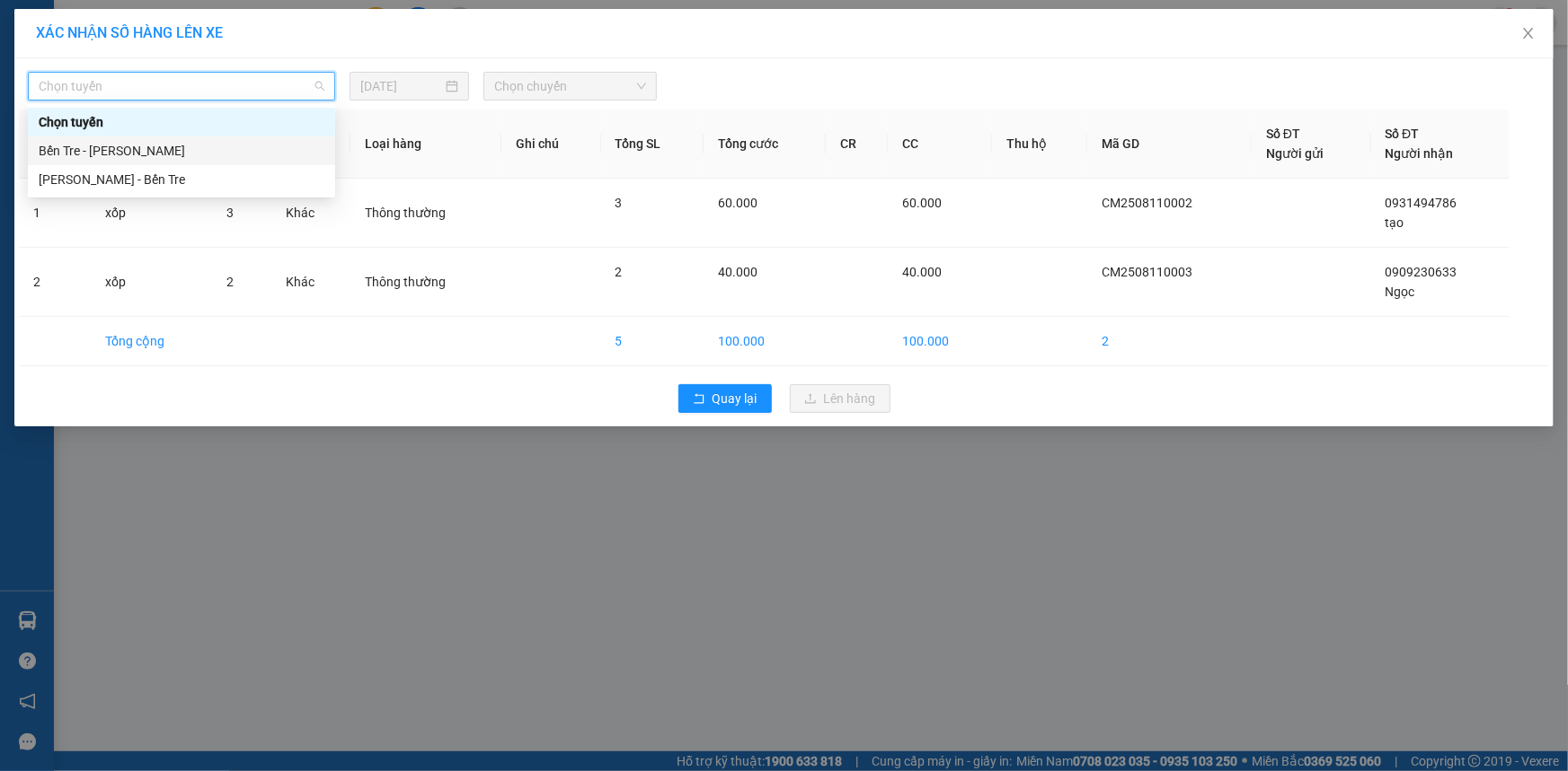
click at [217, 145] on div "Bến Tre - [PERSON_NAME]" at bounding box center [181, 150] width 285 height 20
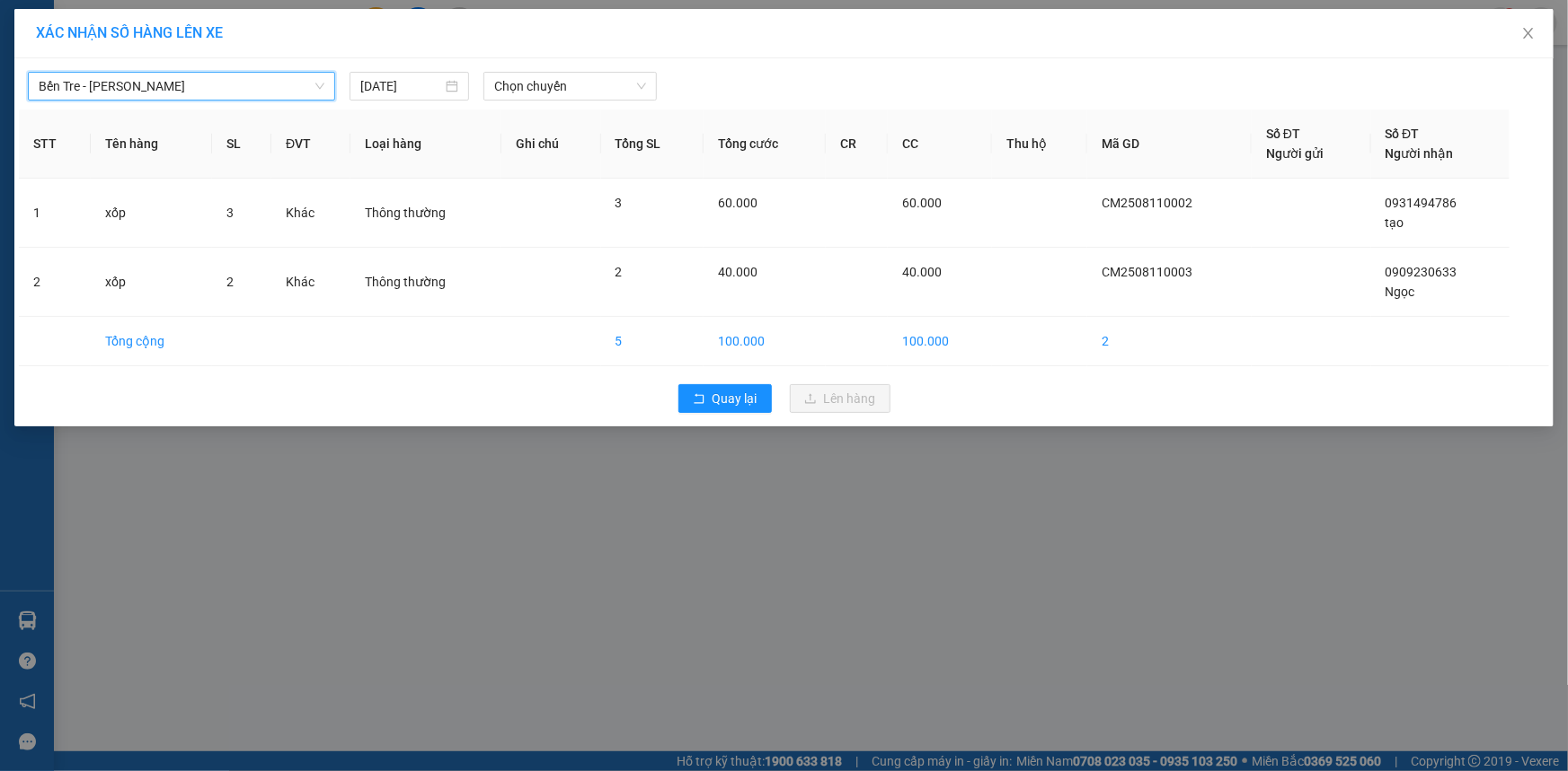
drag, startPoint x: 525, startPoint y: 81, endPoint x: 553, endPoint y: 102, distance: 35.0
click at [530, 87] on span "Chọn chuyến" at bounding box center [570, 85] width 152 height 27
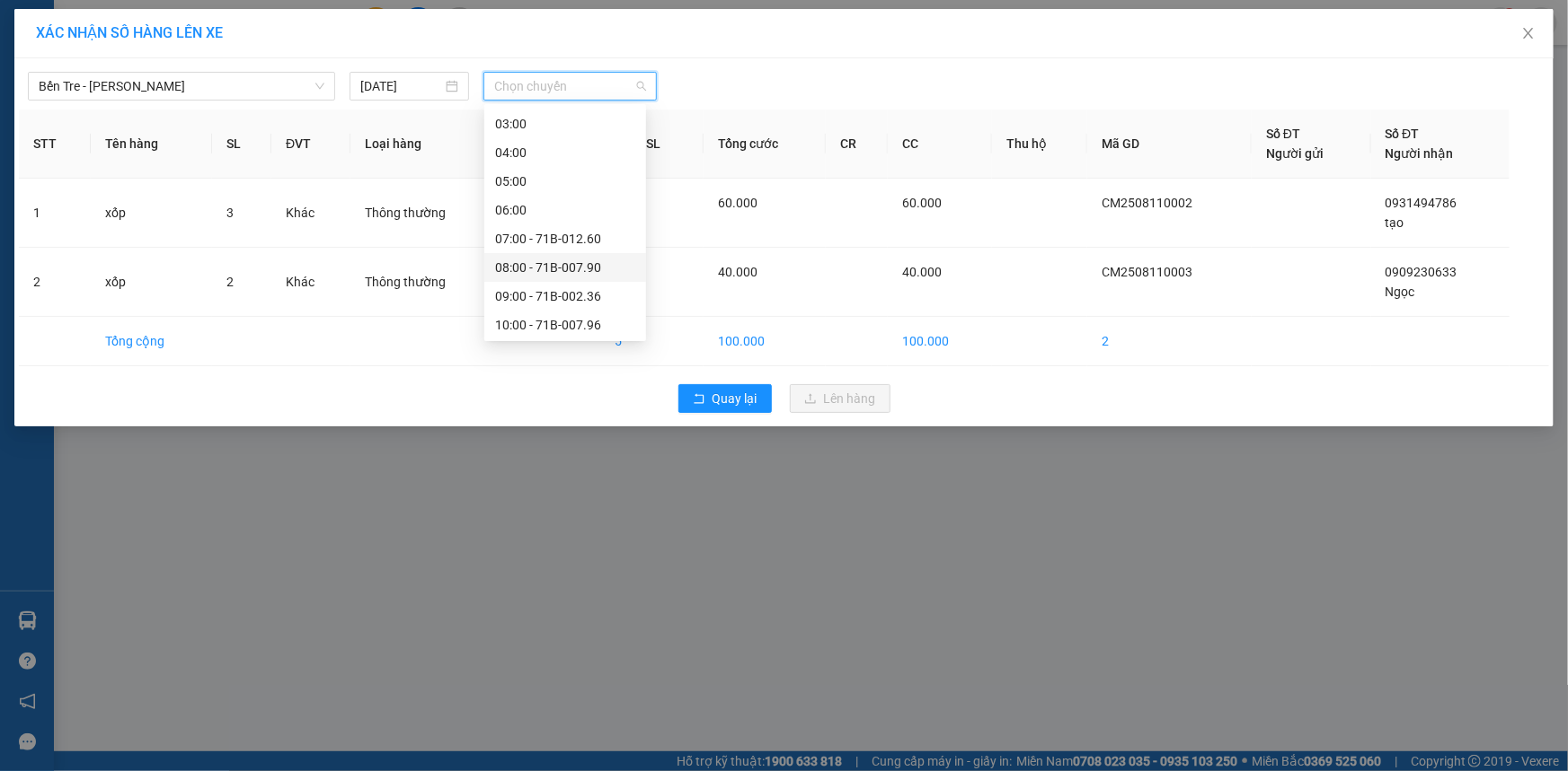
scroll to position [163, 0]
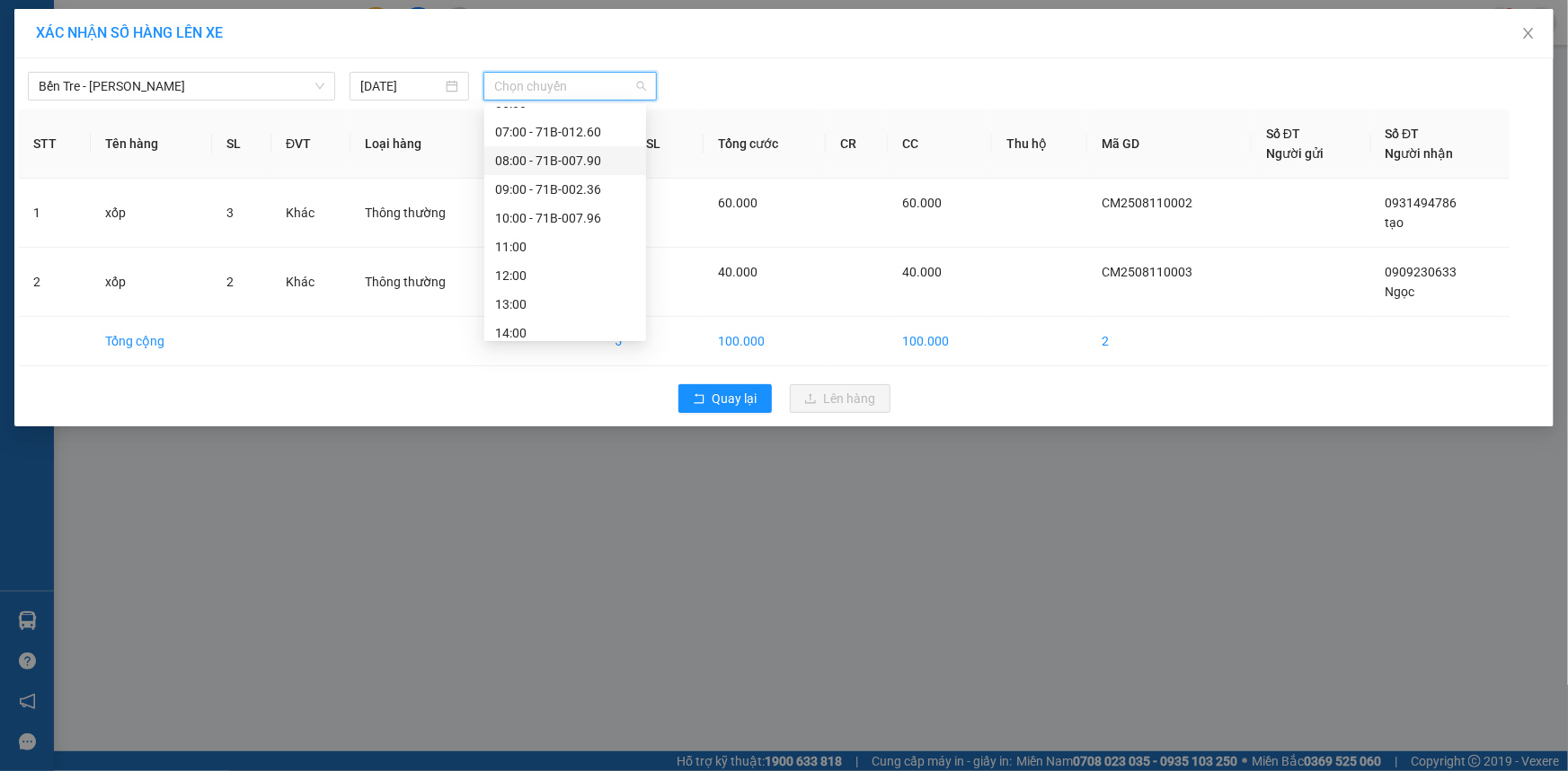
click at [557, 159] on div "08:00 - 71B-007.90" at bounding box center [565, 160] width 140 height 20
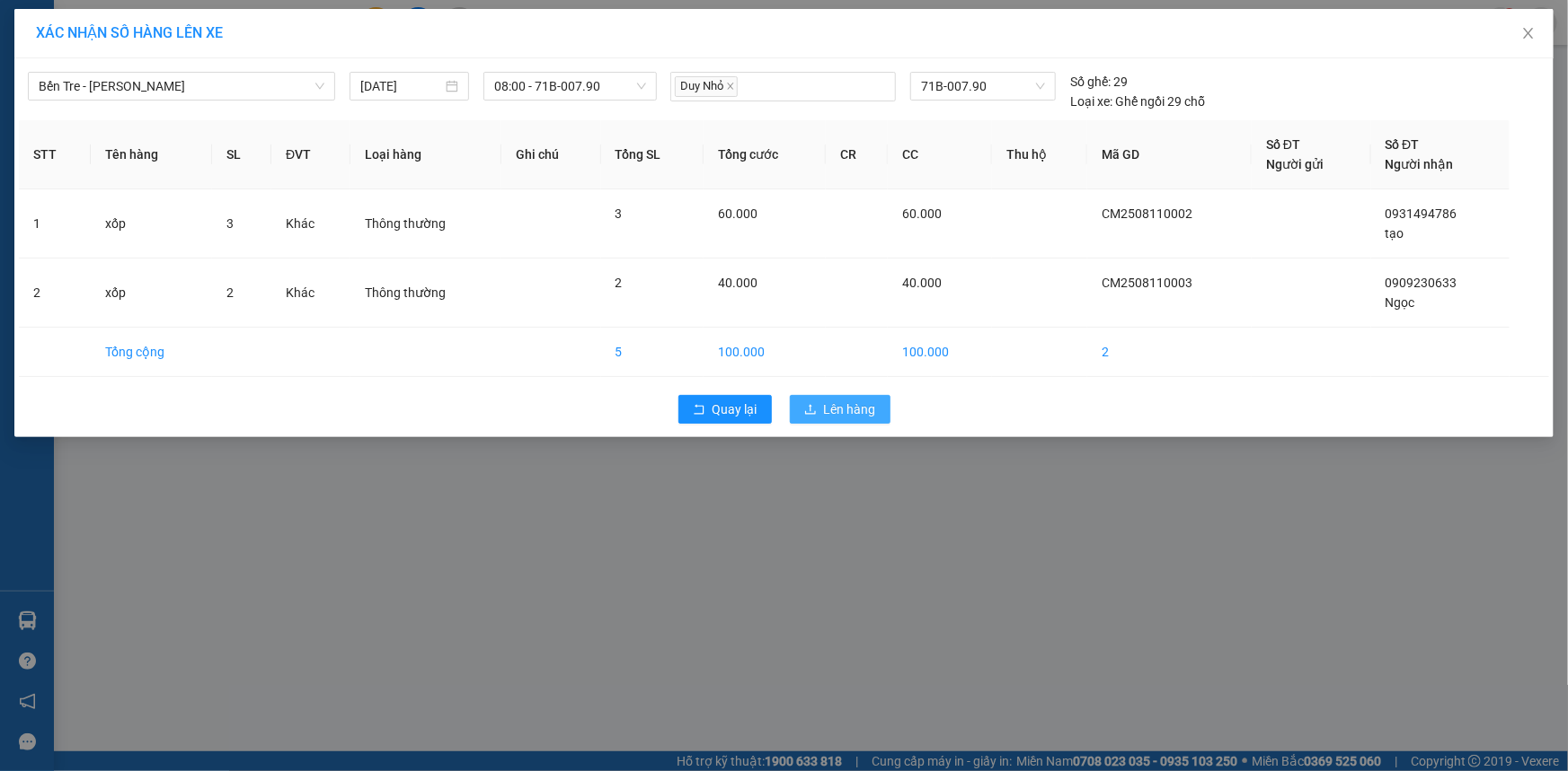
click at [850, 407] on span "Lên hàng" at bounding box center [850, 409] width 52 height 20
